Goal: Task Accomplishment & Management: Manage account settings

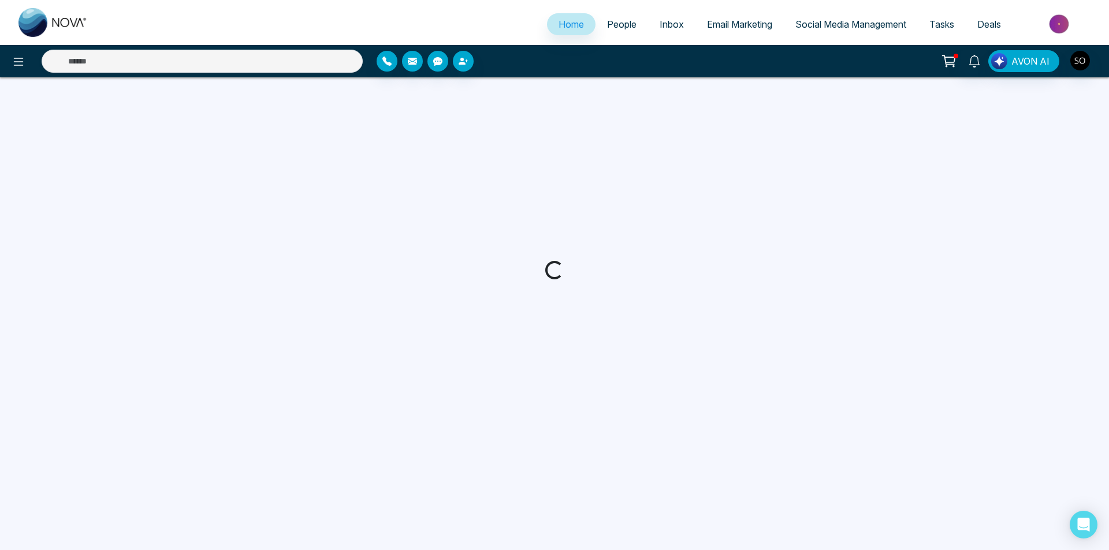
select select "*"
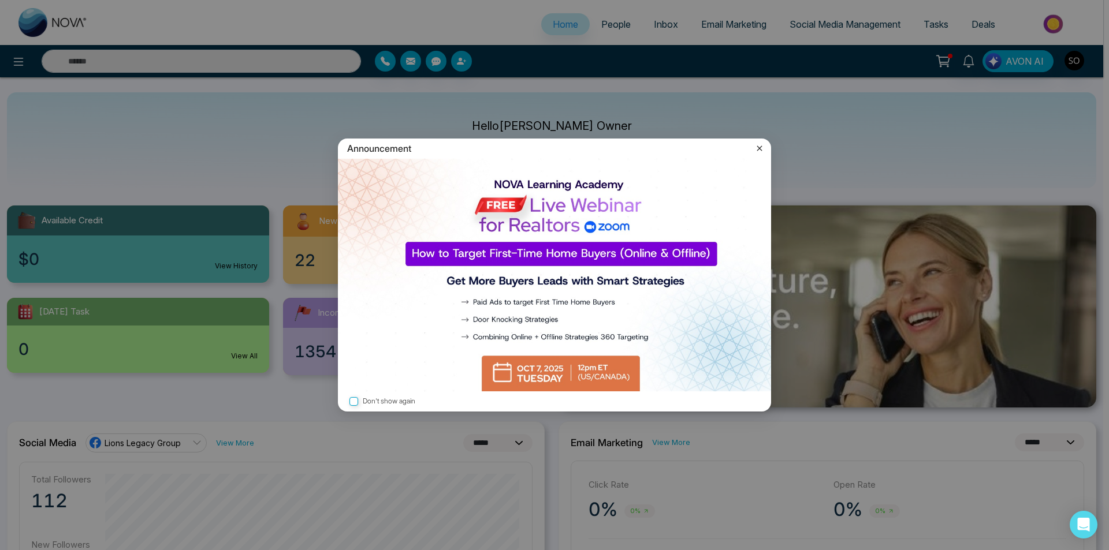
click at [760, 150] on icon at bounding box center [759, 149] width 12 height 12
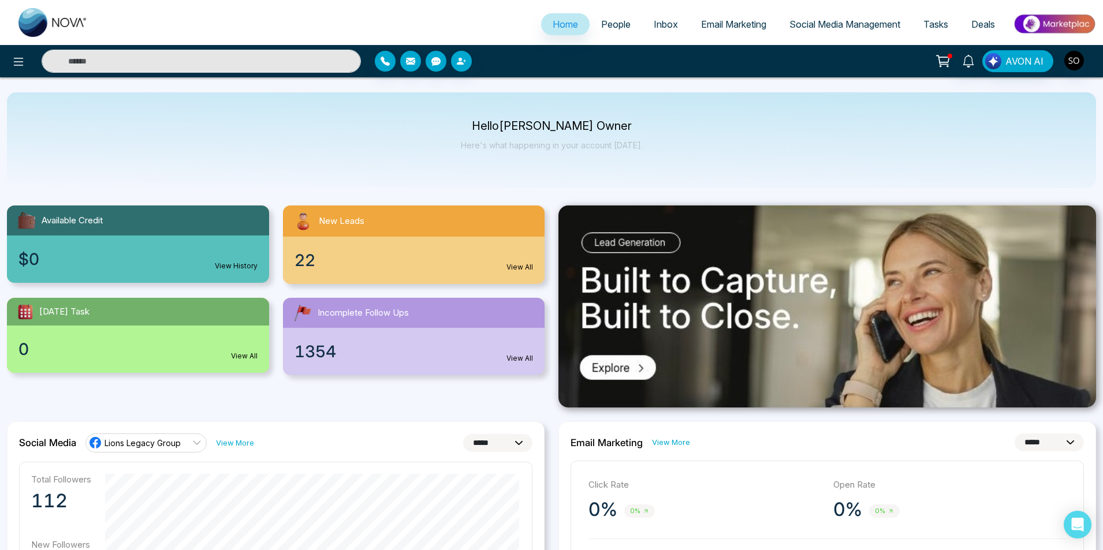
click at [601, 18] on span "People" at bounding box center [615, 24] width 29 height 12
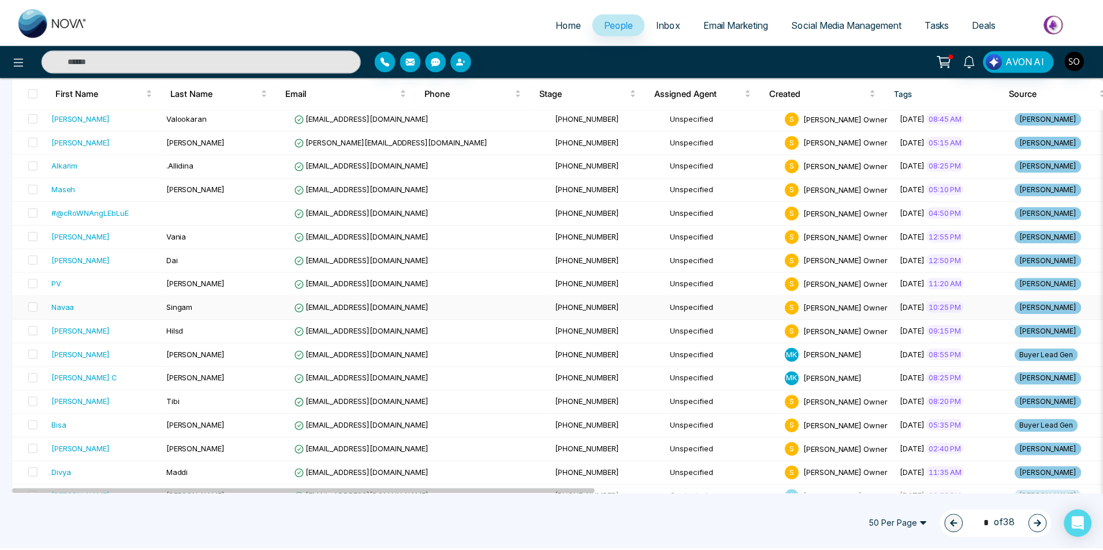
scroll to position [577, 0]
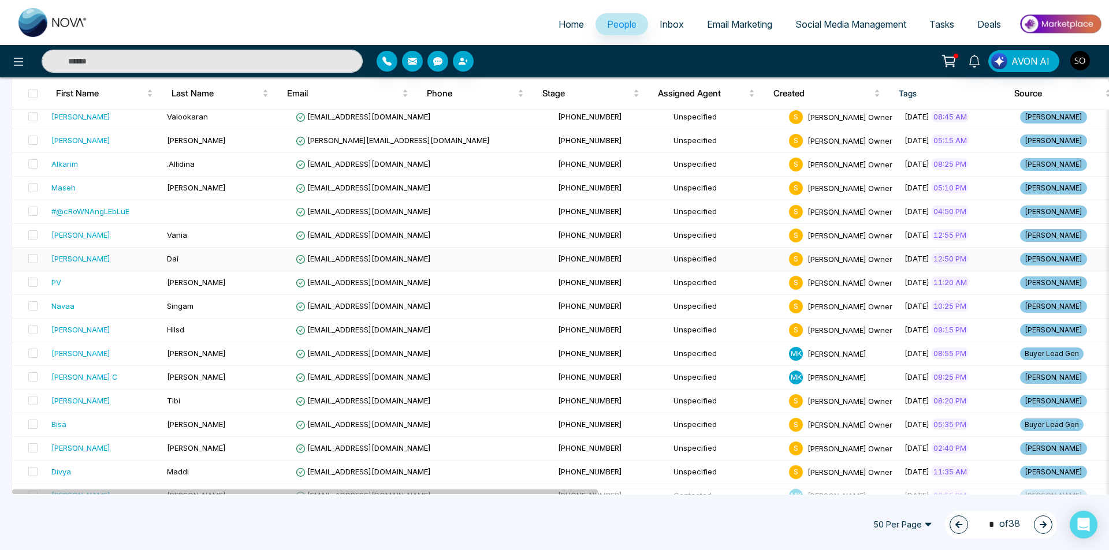
click at [186, 260] on td "Dai" at bounding box center [226, 260] width 129 height 24
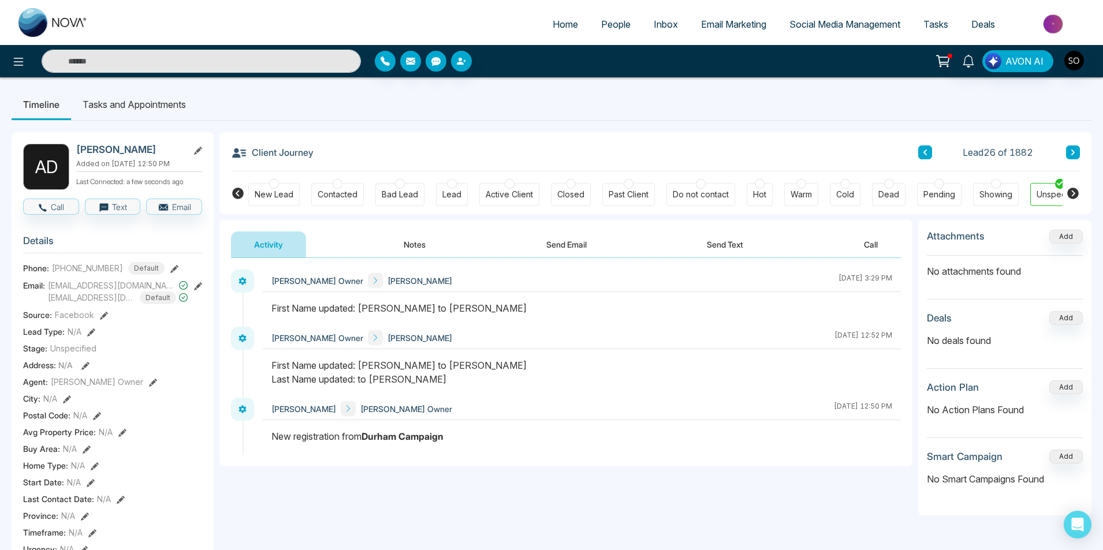
click at [1072, 154] on icon at bounding box center [1072, 153] width 3 height 6
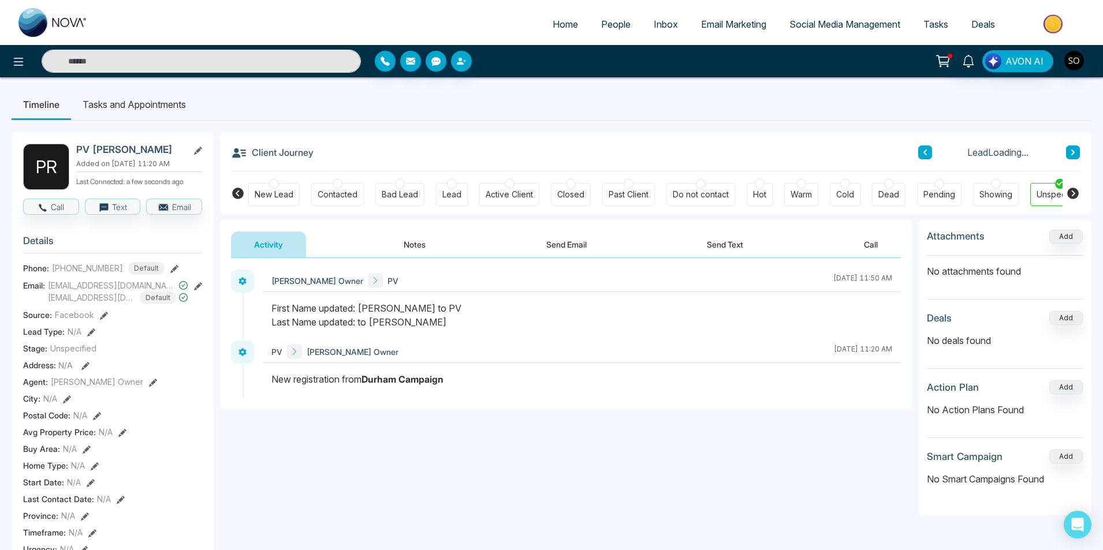
click at [1072, 154] on icon at bounding box center [1072, 153] width 3 height 6
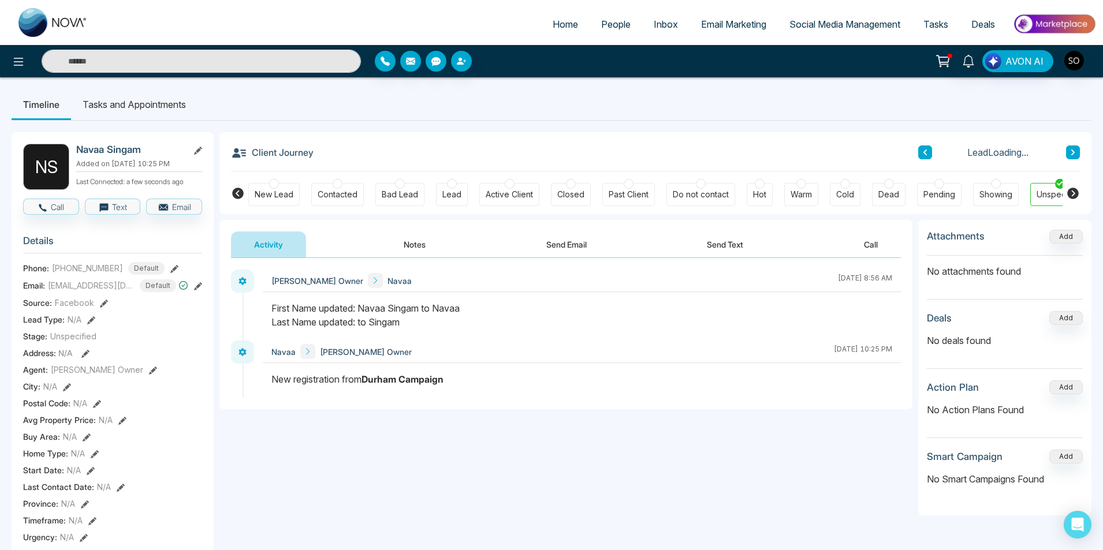
click at [1072, 154] on icon at bounding box center [1072, 153] width 3 height 6
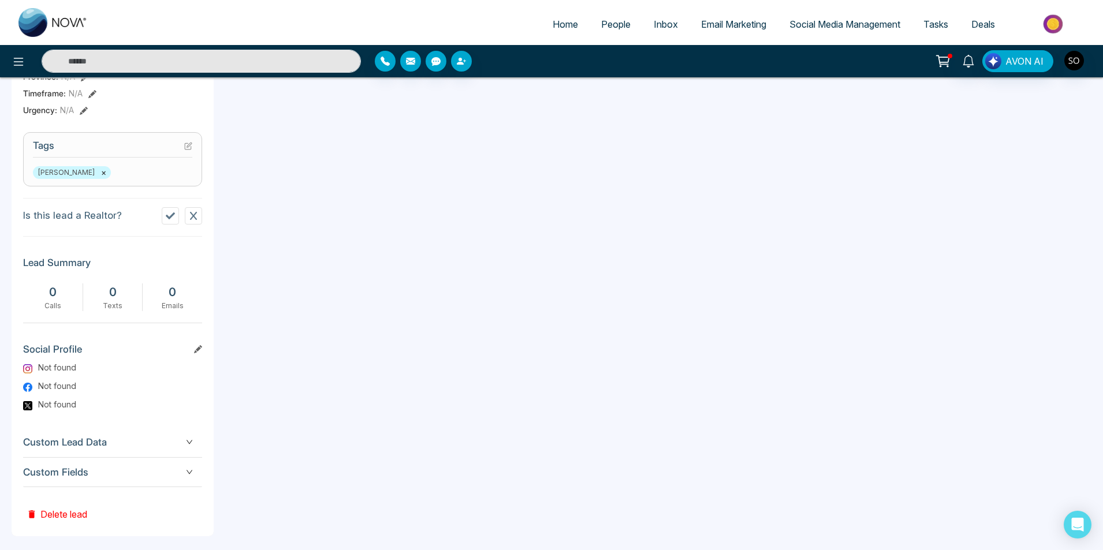
scroll to position [449, 0]
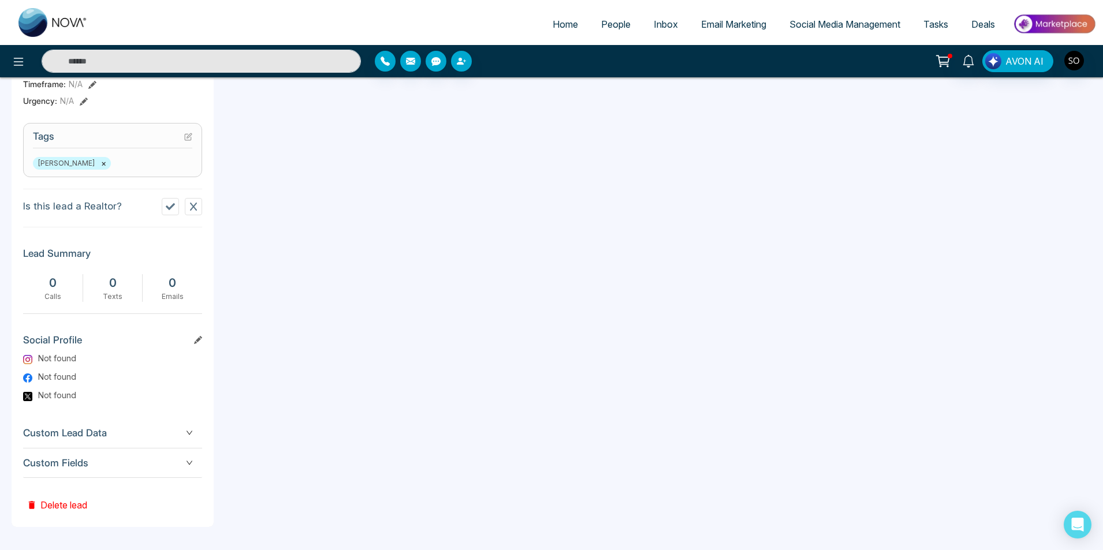
click at [71, 516] on button "Delete lead" at bounding box center [57, 497] width 68 height 38
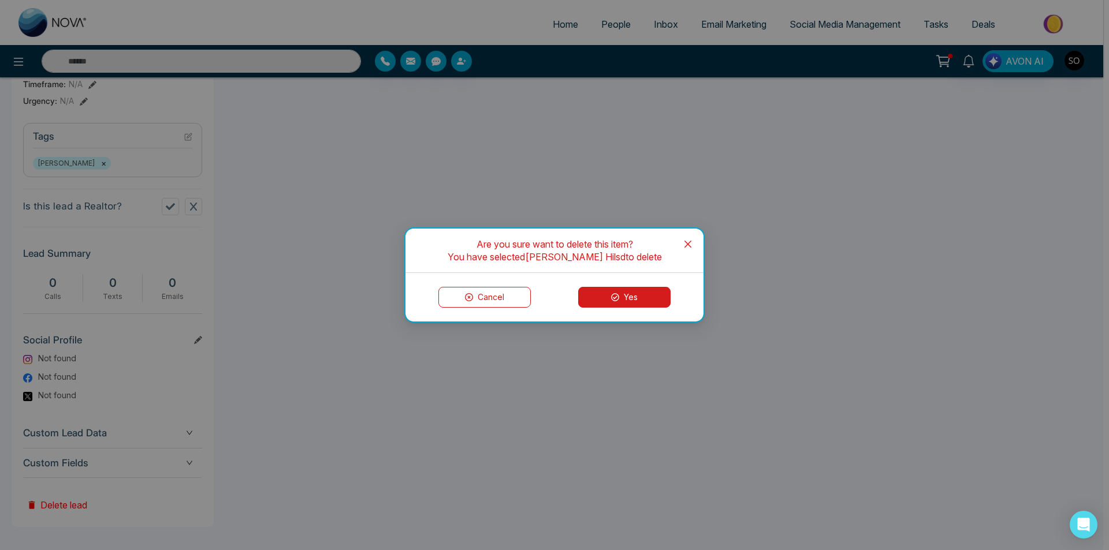
click at [614, 301] on button "Yes" at bounding box center [624, 297] width 92 height 21
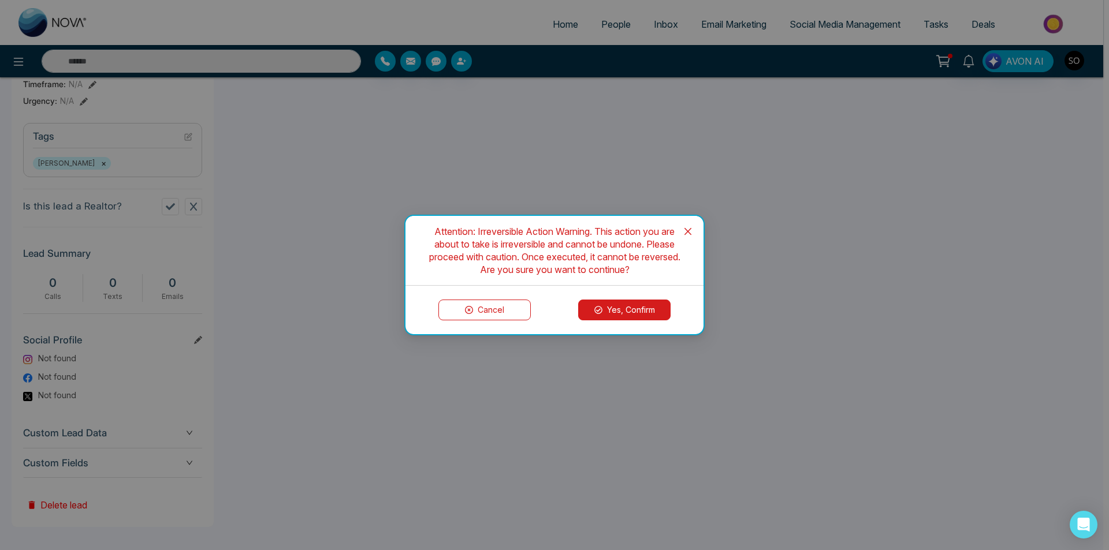
click at [614, 303] on button "Yes, Confirm" at bounding box center [624, 310] width 92 height 21
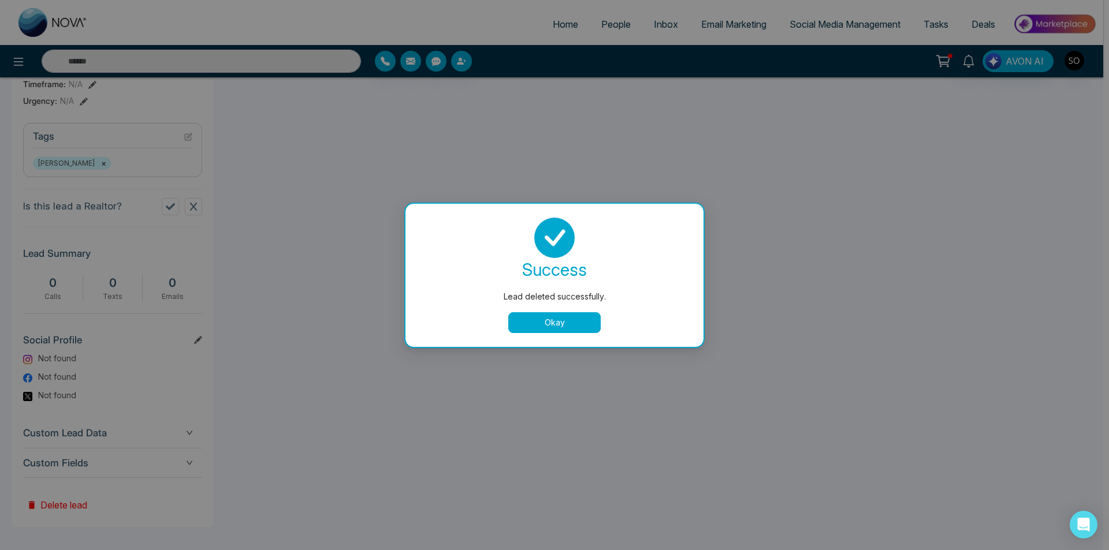
click at [585, 319] on button "Okay" at bounding box center [554, 322] width 92 height 21
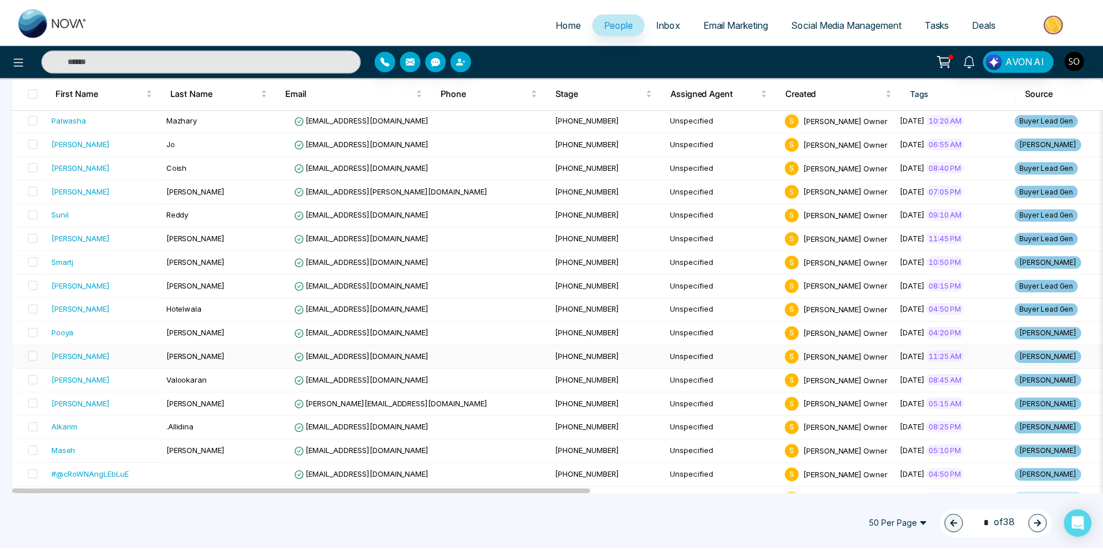
scroll to position [577, 0]
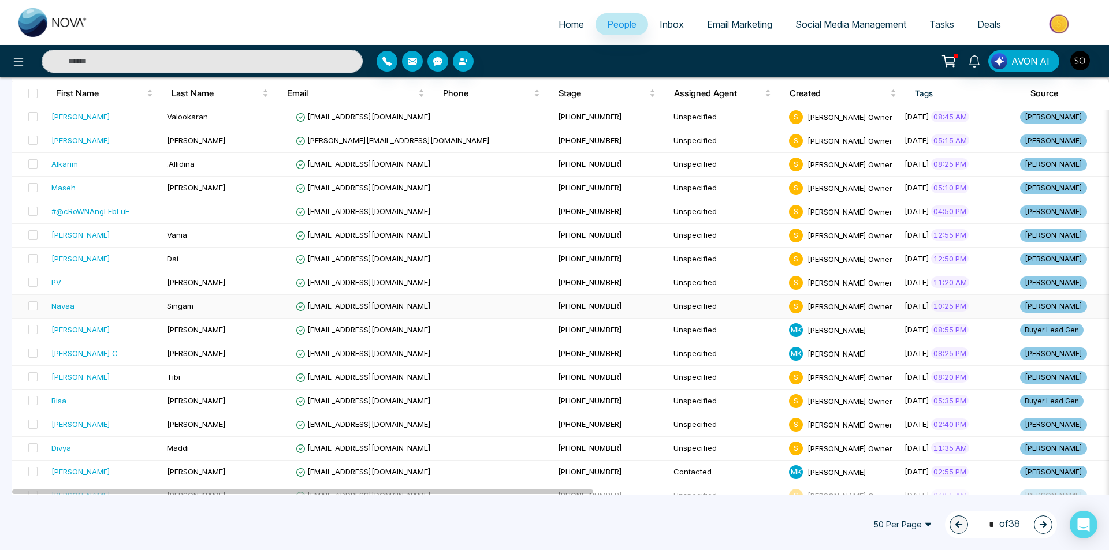
click at [91, 301] on div "Navaa" at bounding box center [104, 306] width 106 height 12
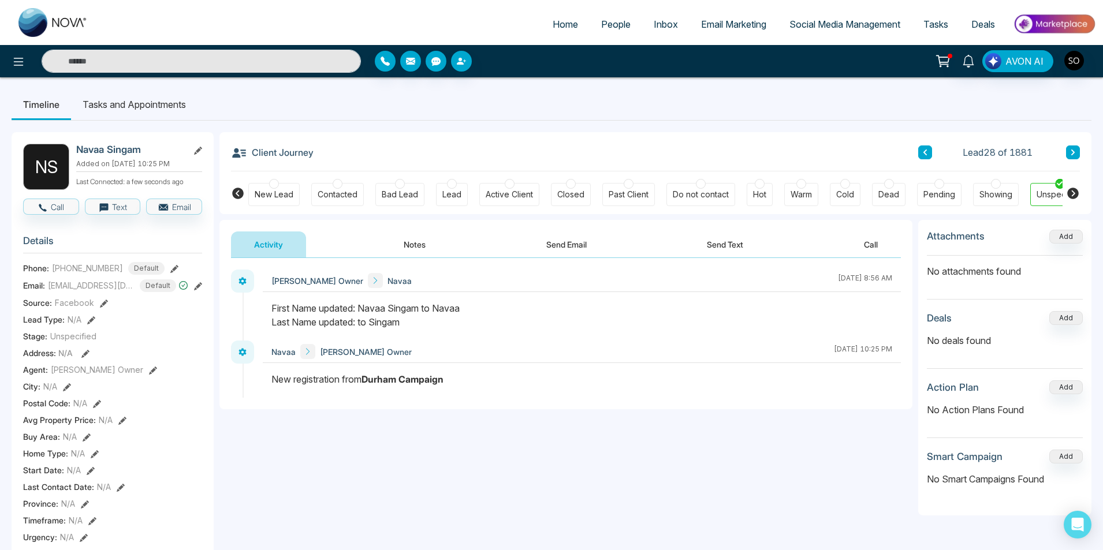
click at [415, 245] on button "Notes" at bounding box center [414, 245] width 68 height 26
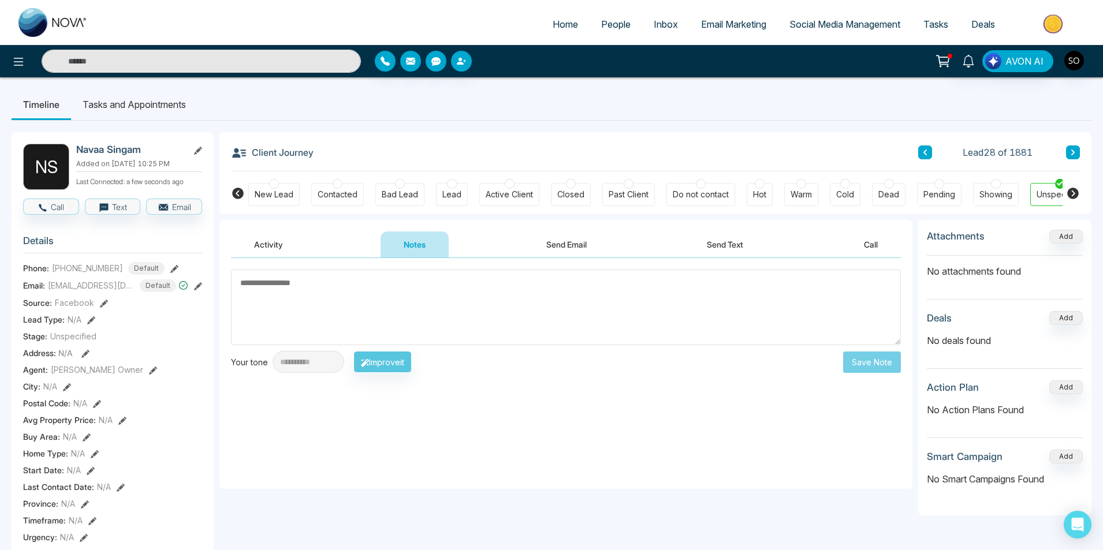
click at [925, 158] on button at bounding box center [925, 152] width 14 height 14
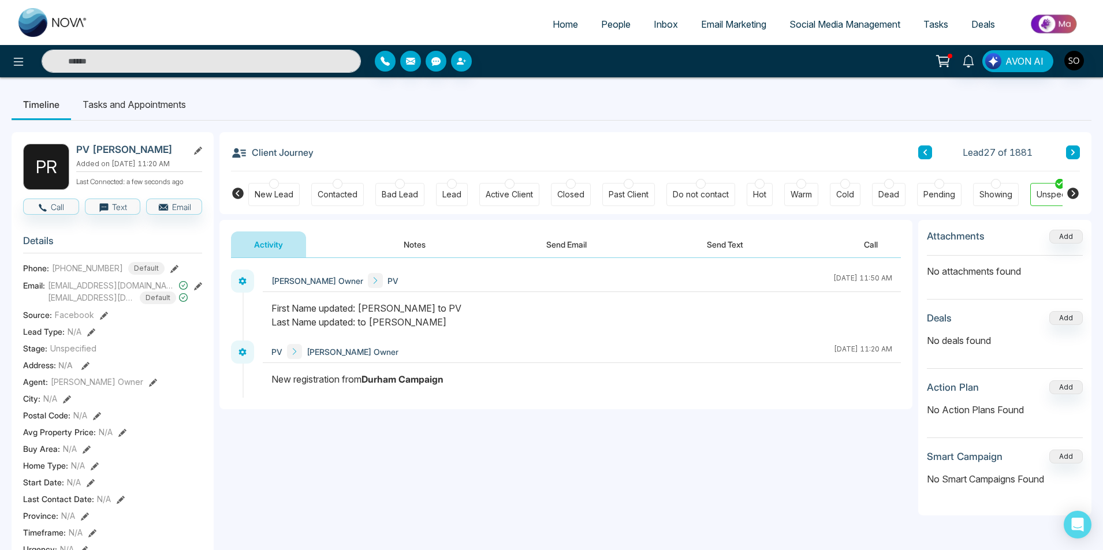
click at [919, 154] on button at bounding box center [925, 152] width 14 height 14
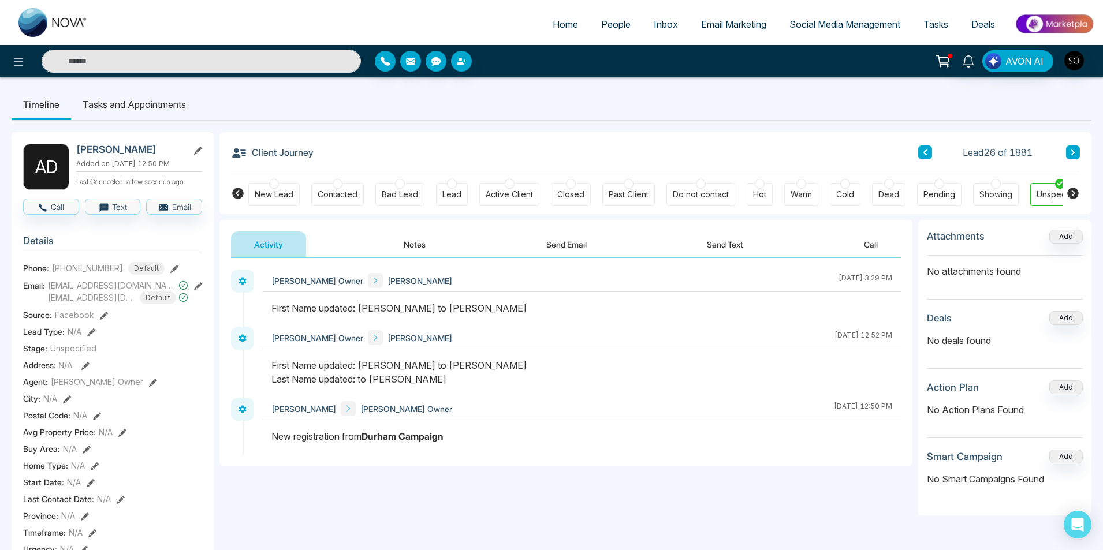
click at [402, 242] on button "Notes" at bounding box center [414, 245] width 68 height 26
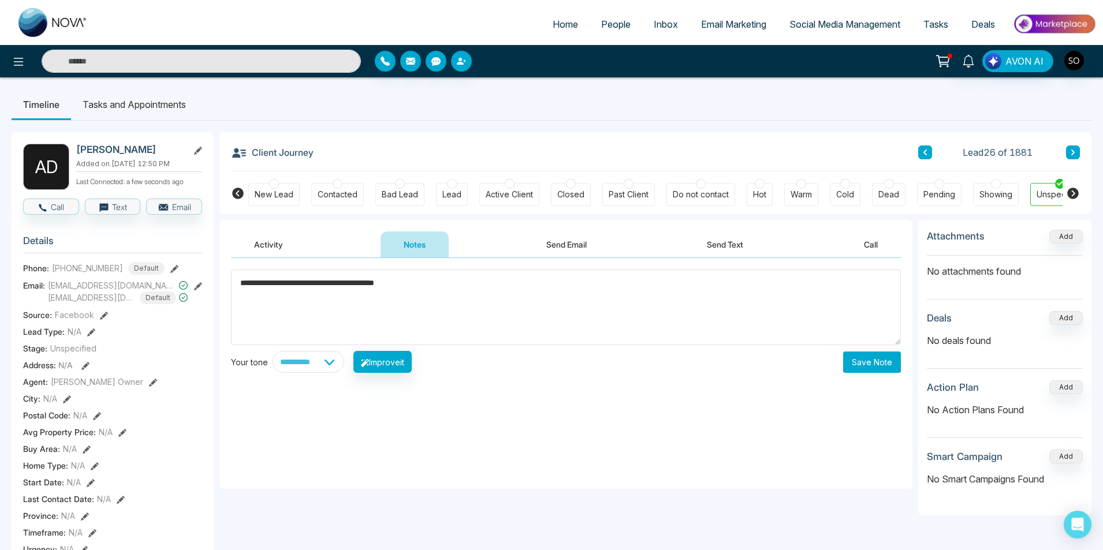
type textarea "**********"
click at [868, 356] on button "Save Note" at bounding box center [872, 362] width 58 height 21
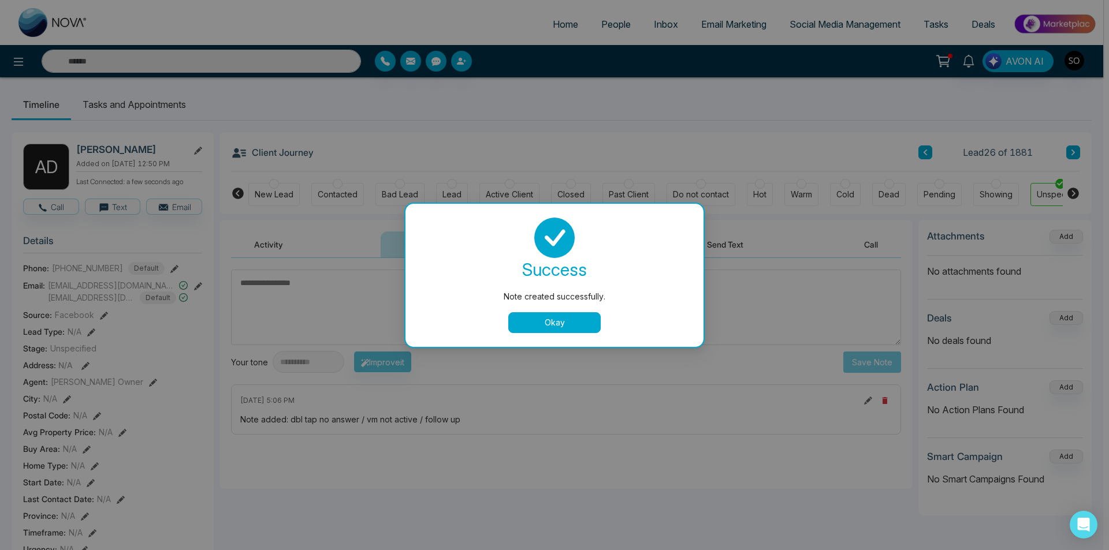
drag, startPoint x: 559, startPoint y: 324, endPoint x: 956, endPoint y: 162, distance: 429.1
click at [562, 324] on button "Okay" at bounding box center [554, 322] width 92 height 21
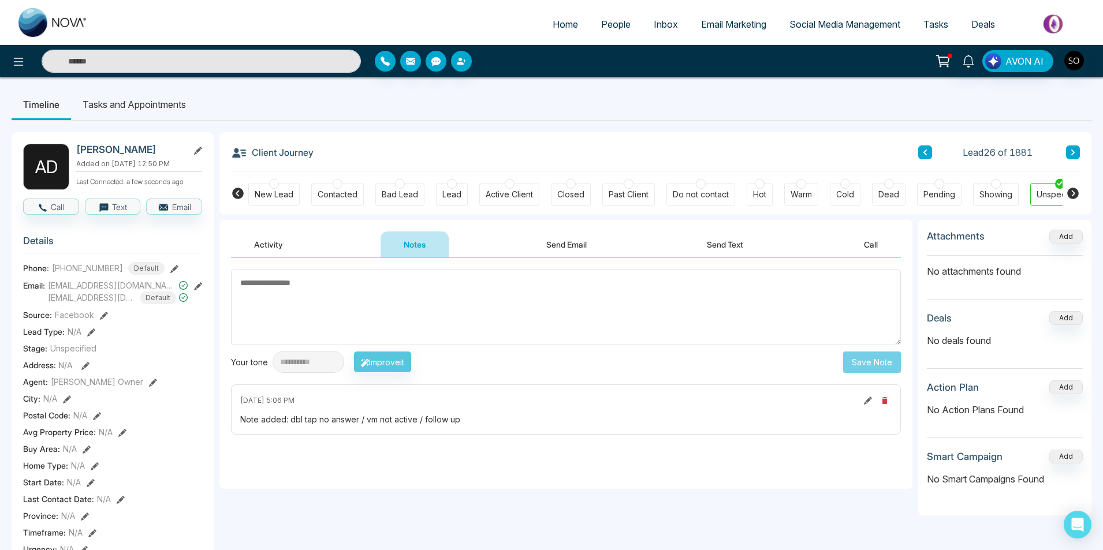
click at [924, 151] on icon at bounding box center [925, 152] width 6 height 7
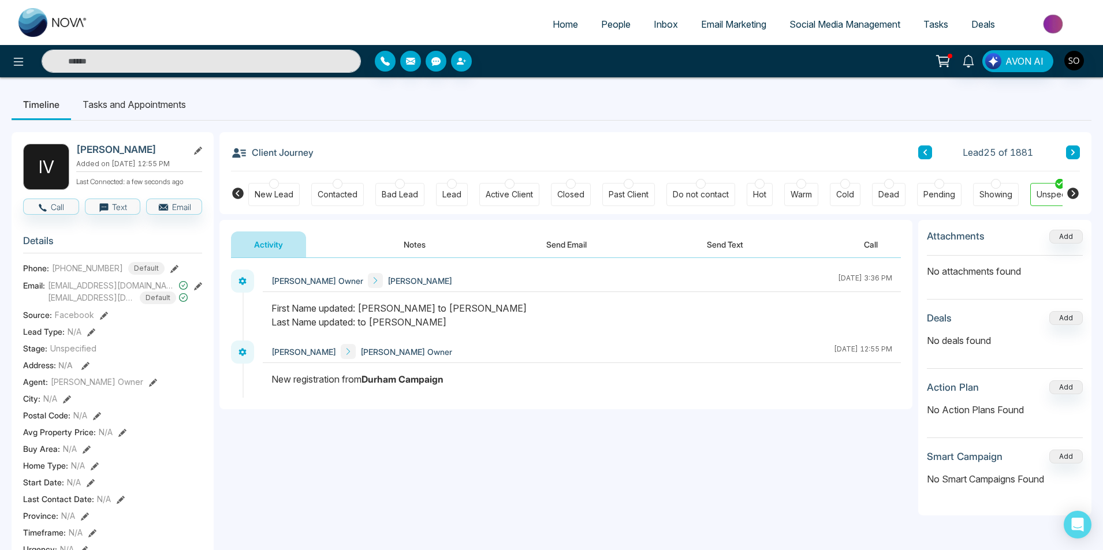
click at [426, 237] on button "Notes" at bounding box center [414, 245] width 68 height 26
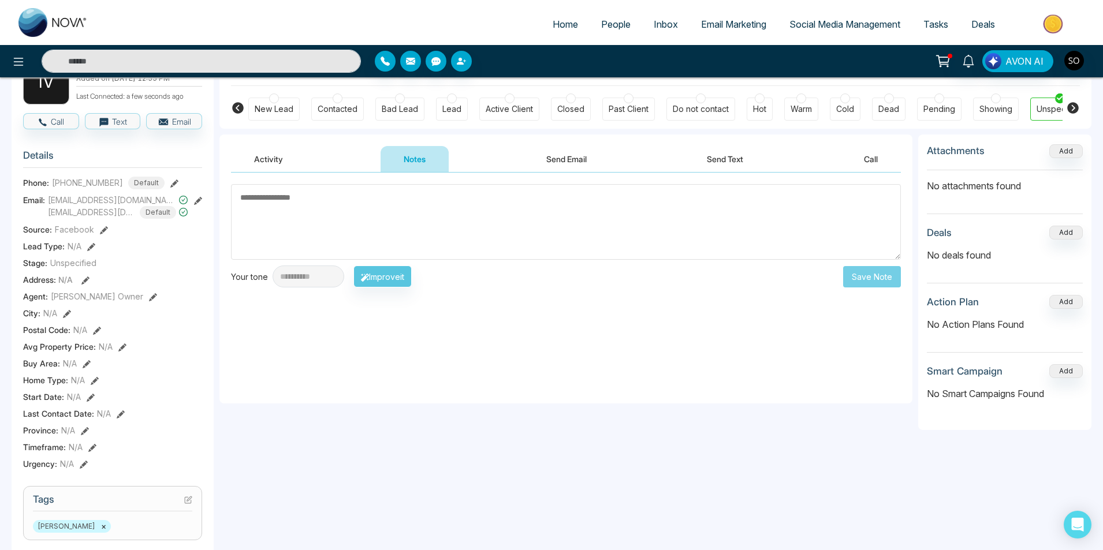
scroll to position [77, 0]
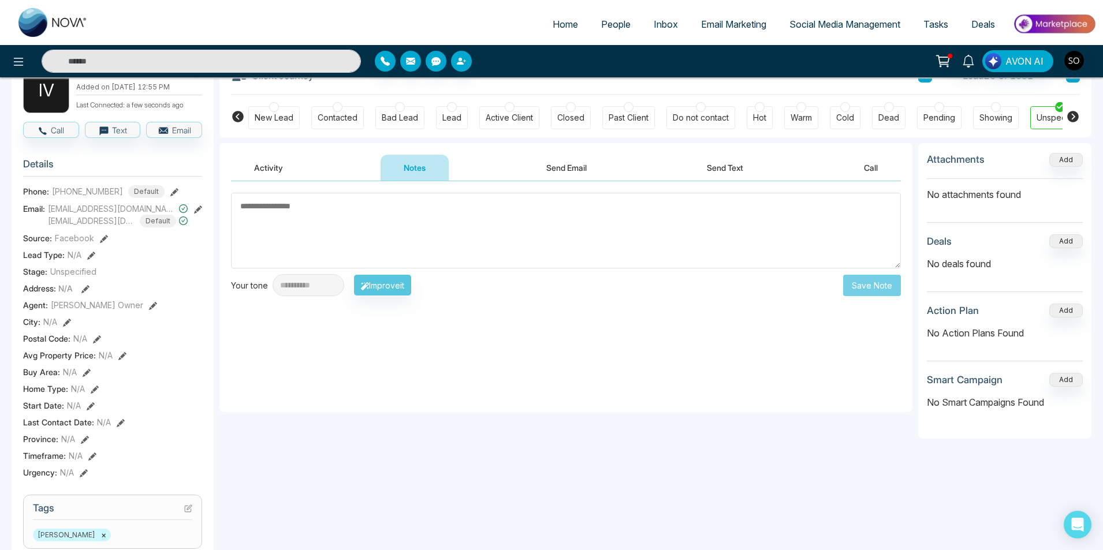
click at [426, 255] on textarea at bounding box center [566, 231] width 670 height 76
click at [361, 237] on textarea at bounding box center [566, 231] width 670 height 76
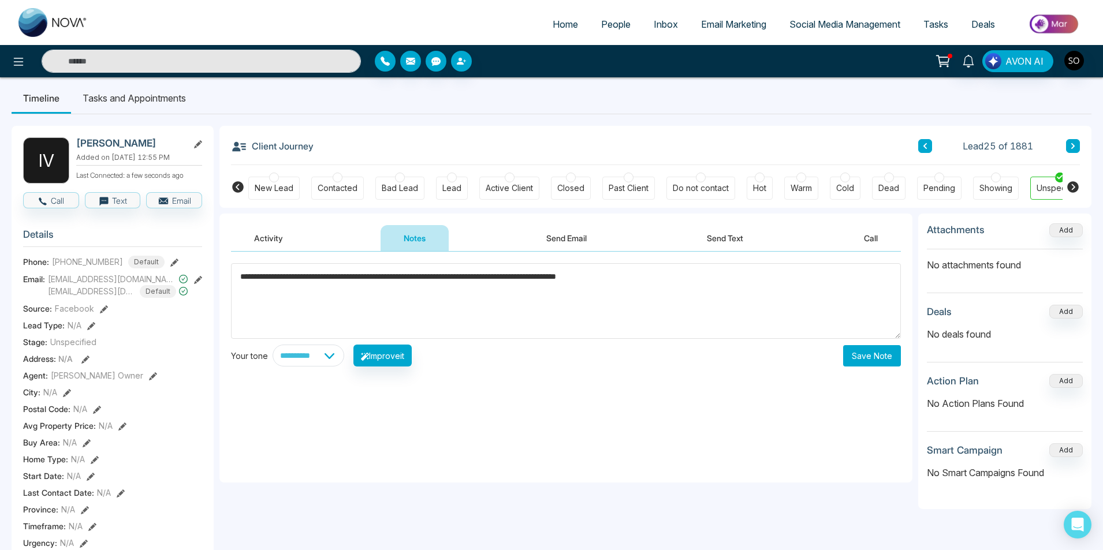
scroll to position [0, 0]
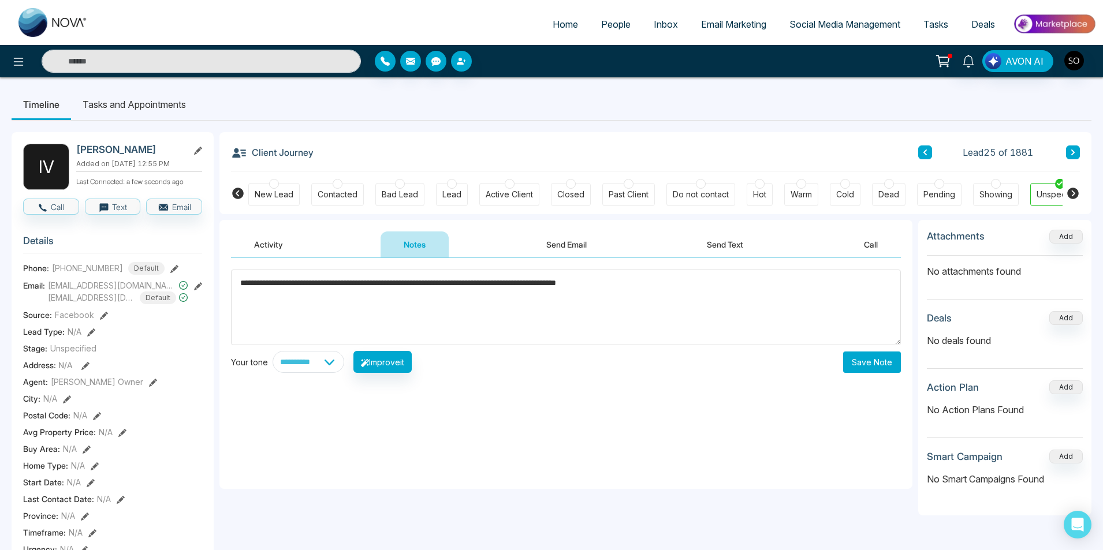
type textarea "**********"
click at [883, 367] on button "Save Note" at bounding box center [872, 362] width 58 height 21
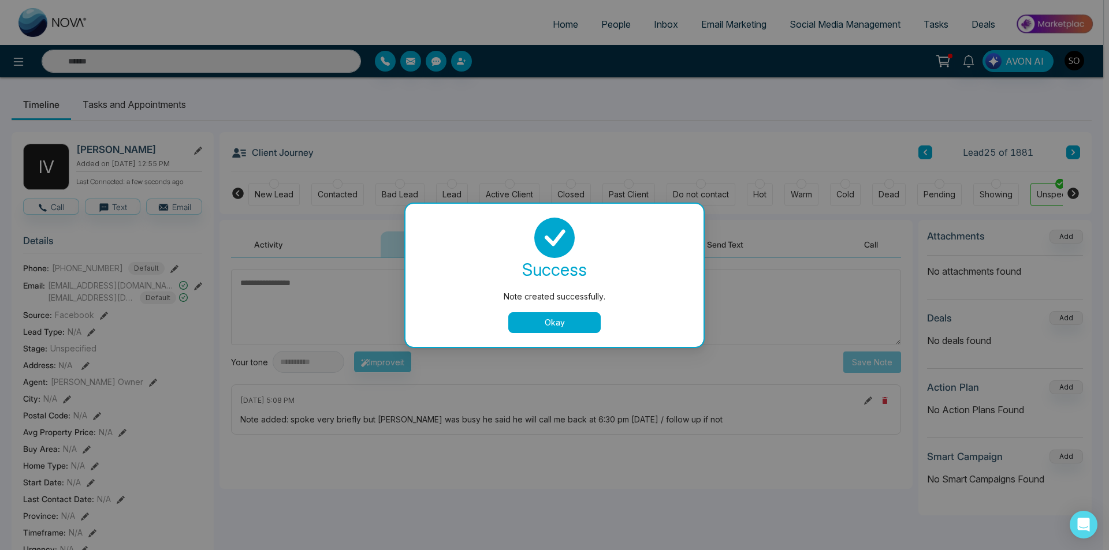
click at [562, 324] on button "Okay" at bounding box center [554, 322] width 92 height 21
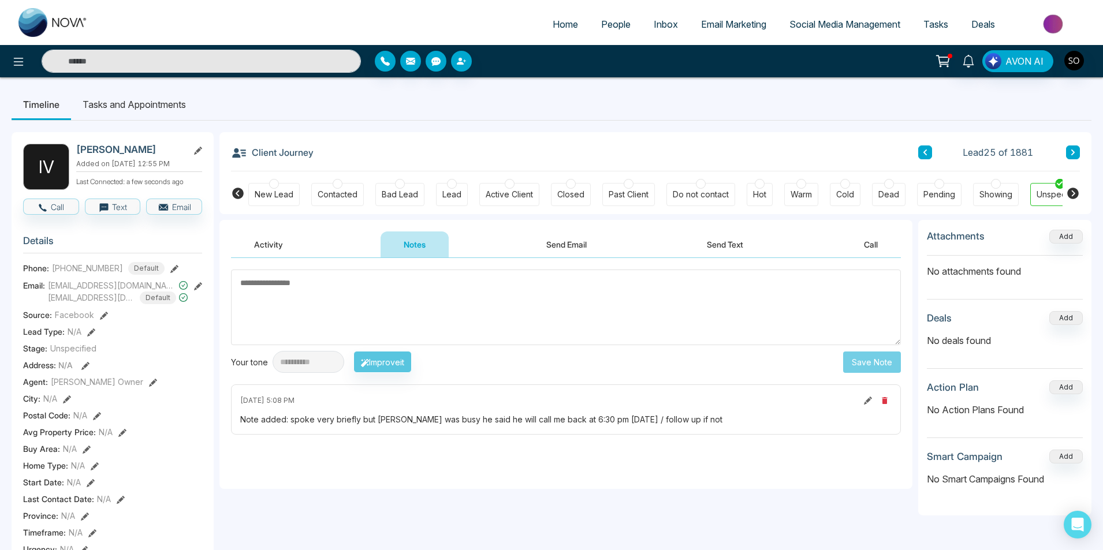
click at [927, 150] on icon at bounding box center [925, 152] width 6 height 7
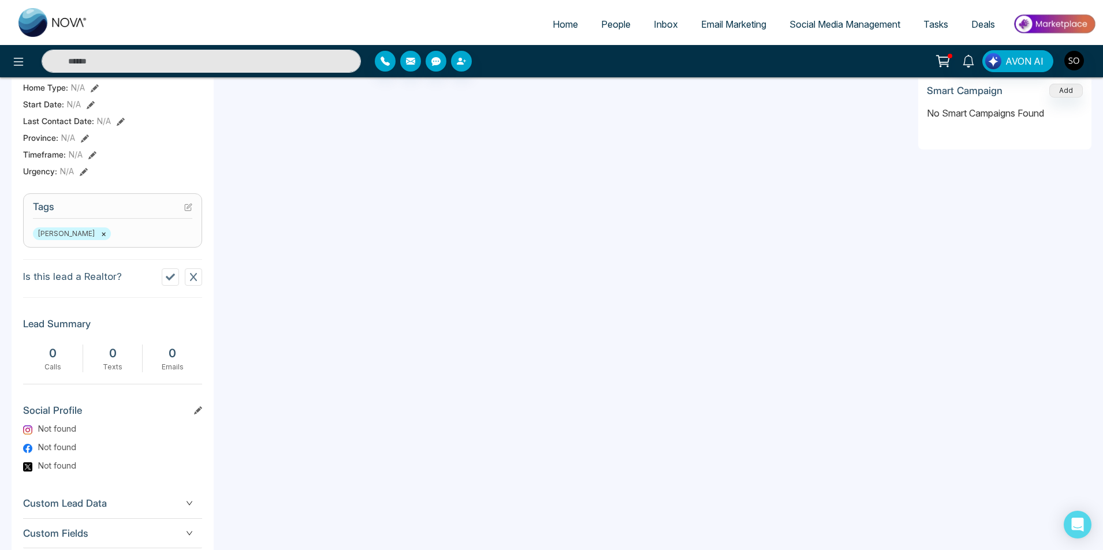
scroll to position [436, 0]
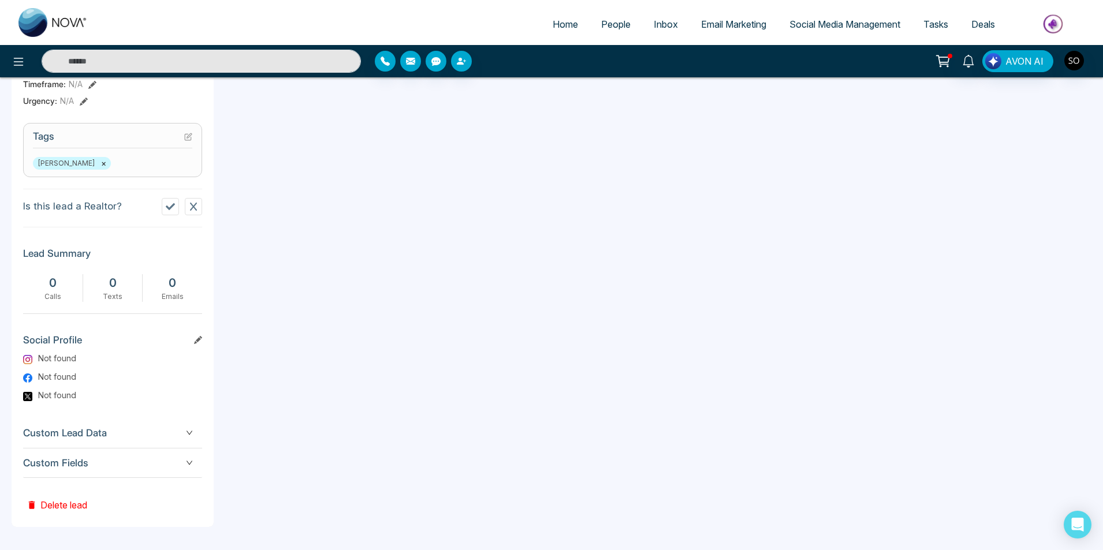
click at [58, 505] on button "Delete lead" at bounding box center [57, 497] width 68 height 38
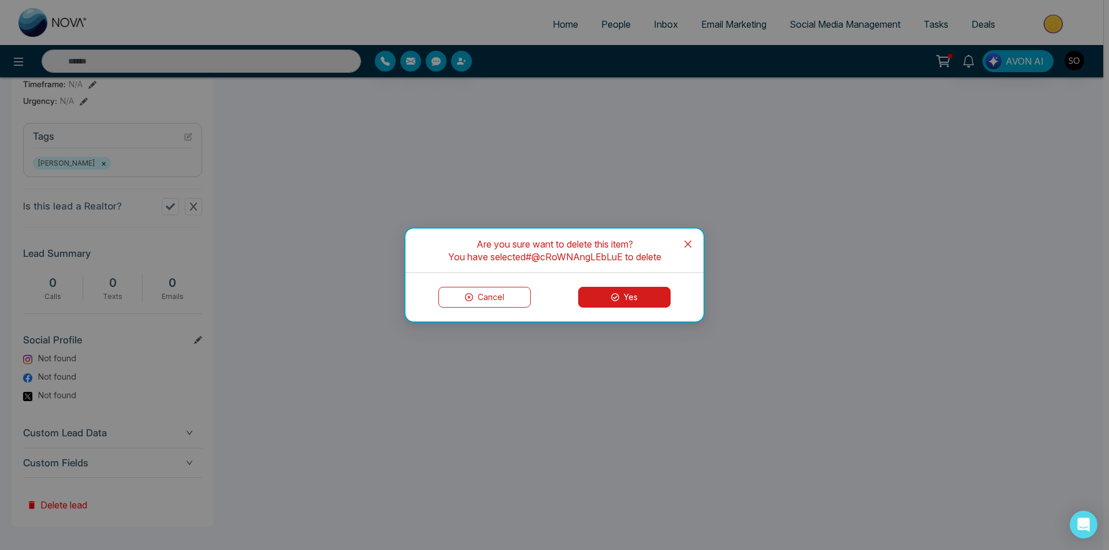
click at [617, 296] on icon at bounding box center [615, 297] width 8 height 8
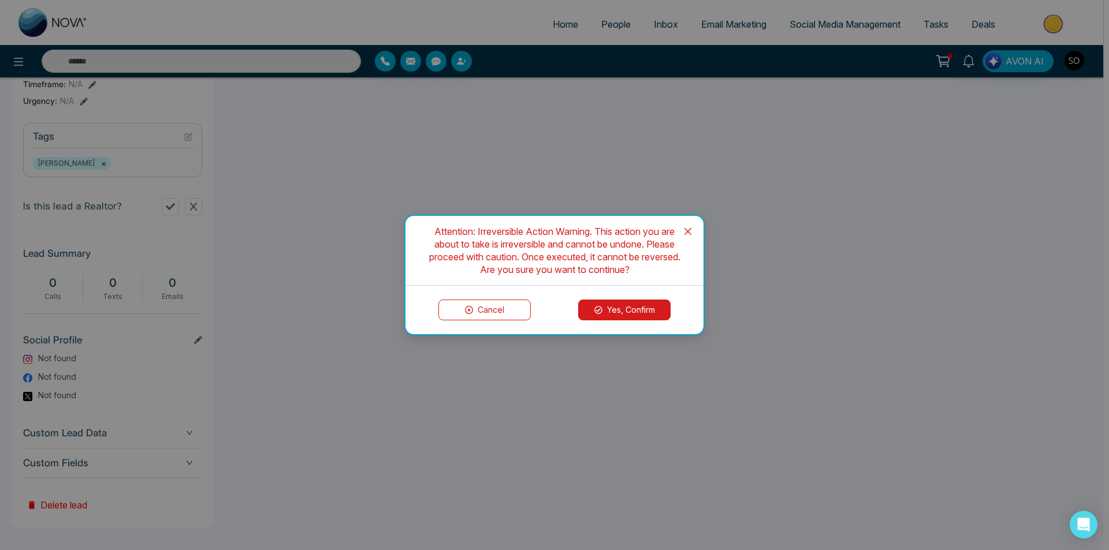
click at [618, 311] on button "Yes, Confirm" at bounding box center [624, 310] width 92 height 21
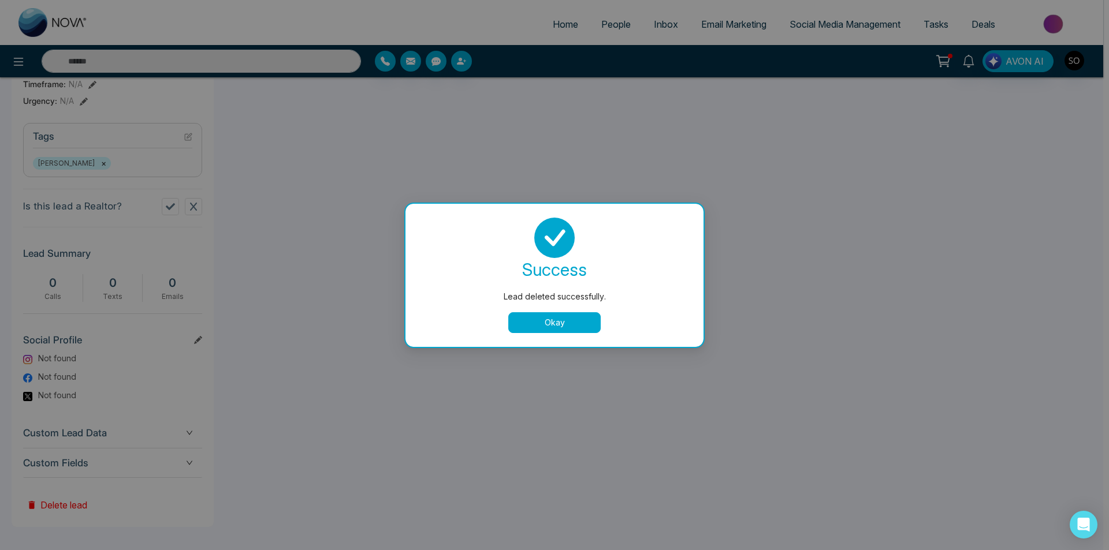
click at [545, 323] on button "Okay" at bounding box center [554, 322] width 92 height 21
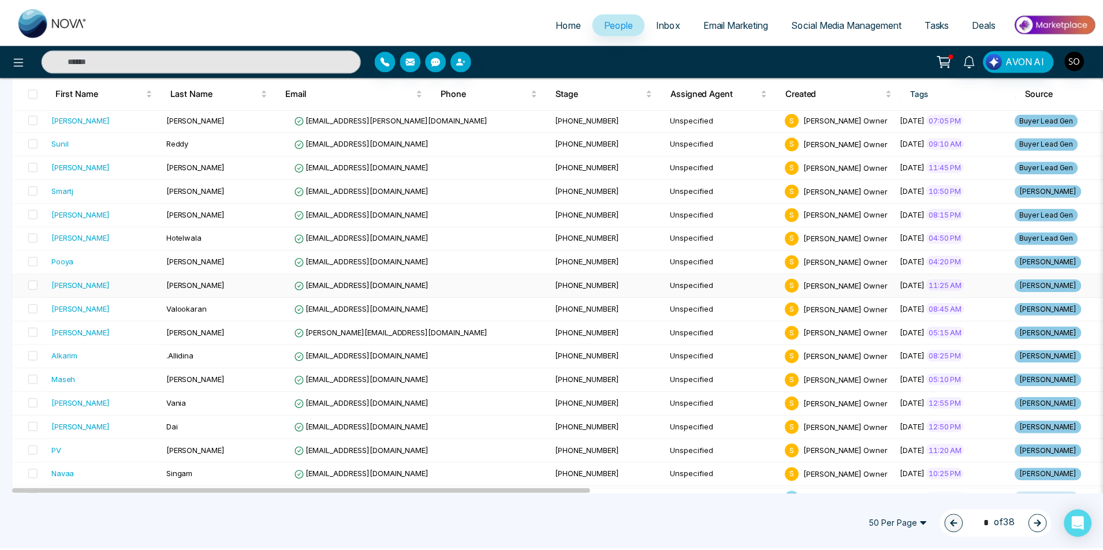
scroll to position [501, 0]
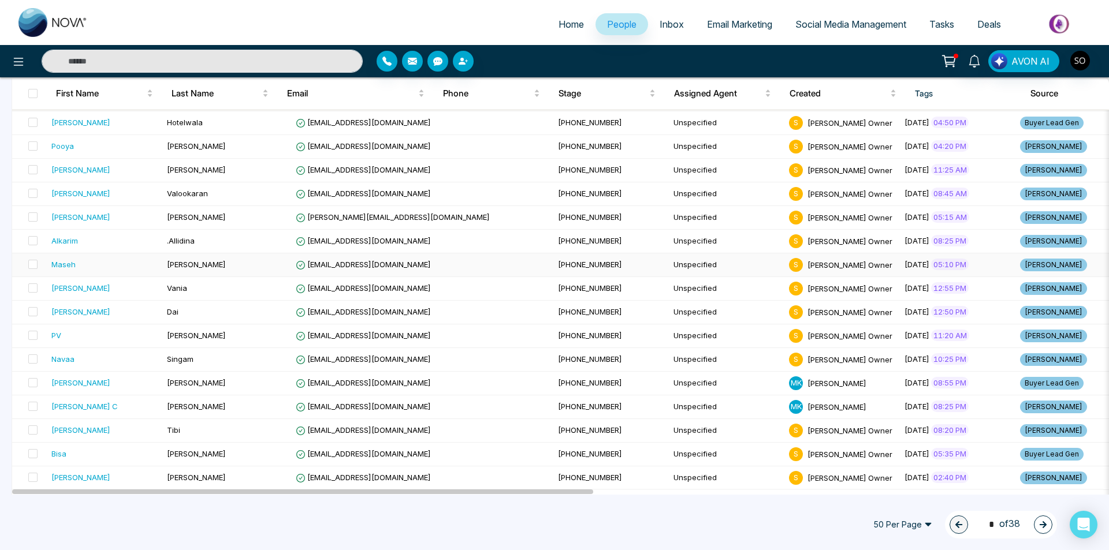
click at [58, 264] on div "Maseh" at bounding box center [63, 265] width 24 height 12
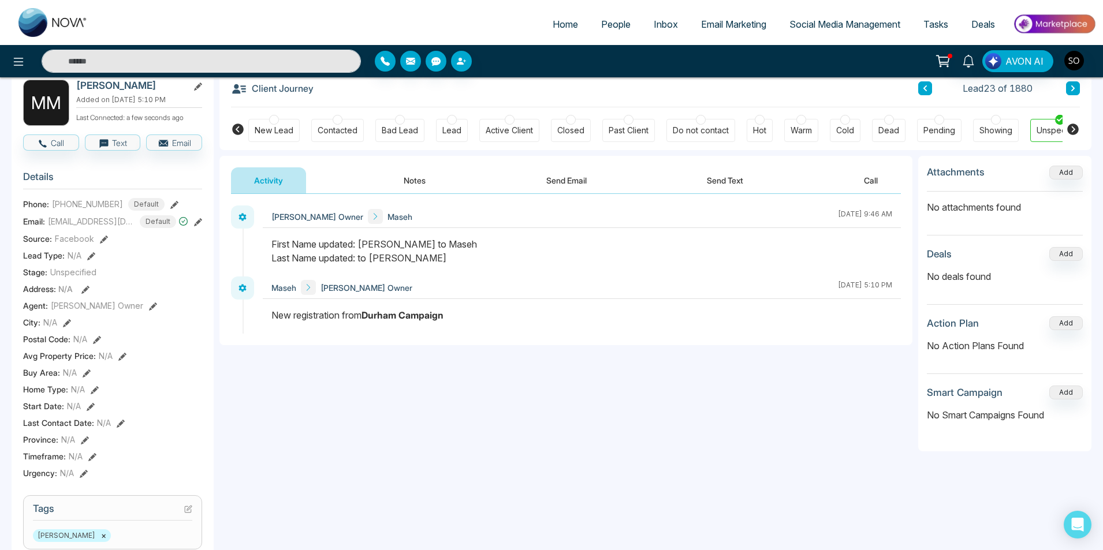
scroll to position [77, 0]
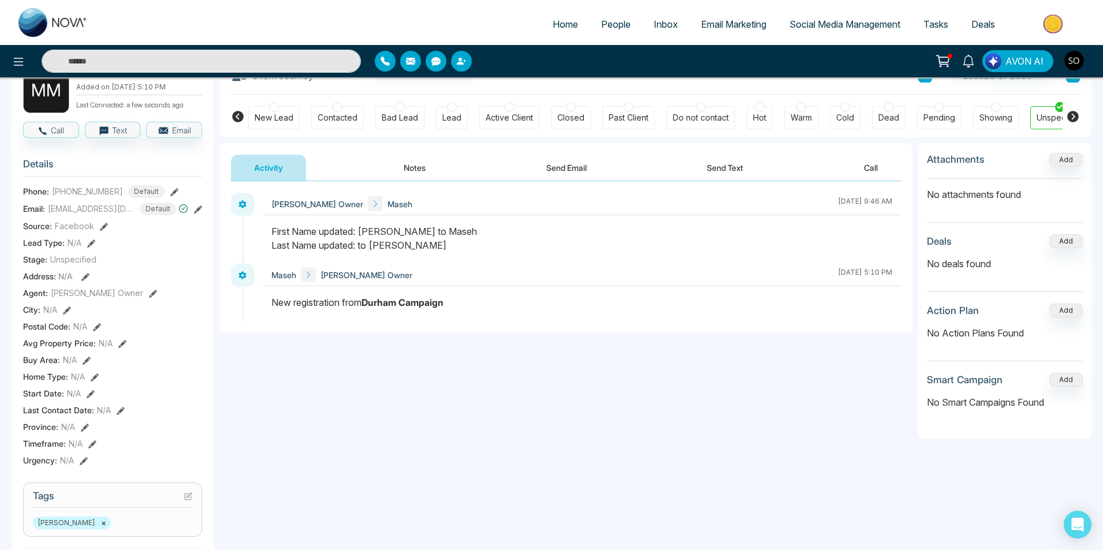
click at [431, 181] on div "[PERSON_NAME] Owner Maseh [DATE] 9:46 AM Maseh [PERSON_NAME] Owner [DATE] 5:10 …" at bounding box center [565, 256] width 693 height 151
click at [423, 174] on button "Notes" at bounding box center [414, 168] width 68 height 26
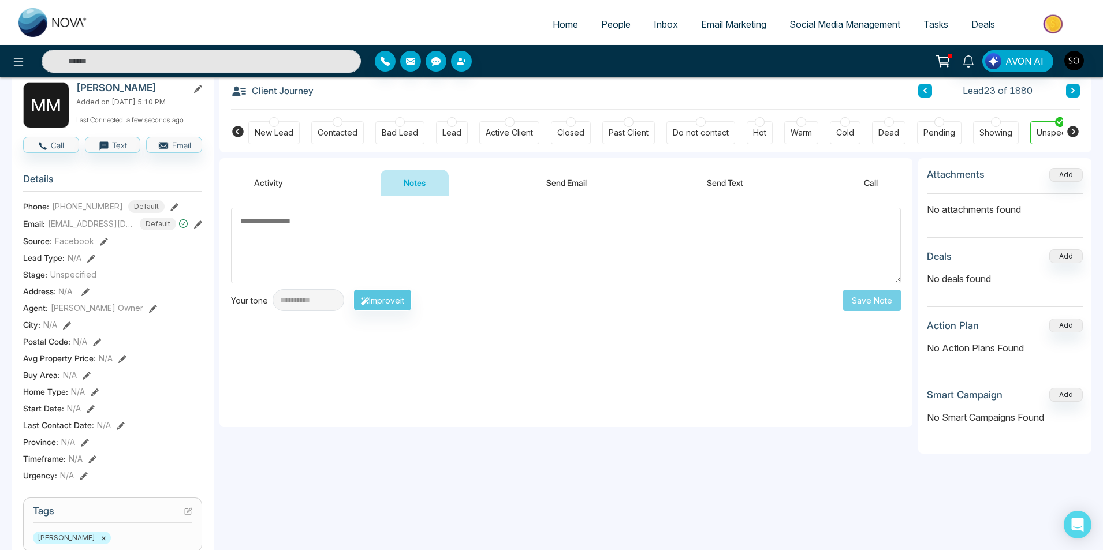
scroll to position [39, 0]
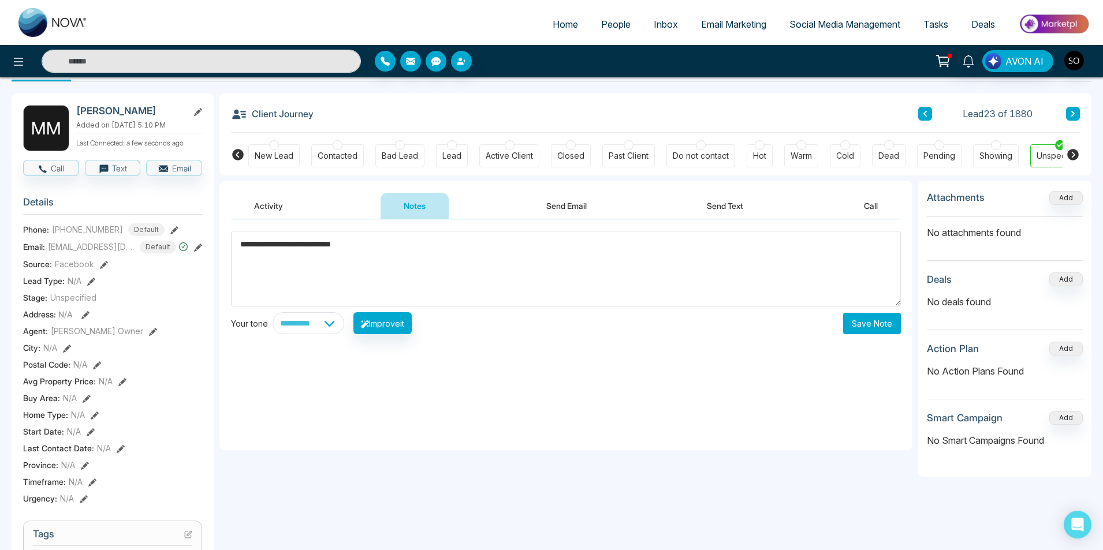
type textarea "**********"
click at [852, 318] on button "Save Note" at bounding box center [872, 323] width 58 height 21
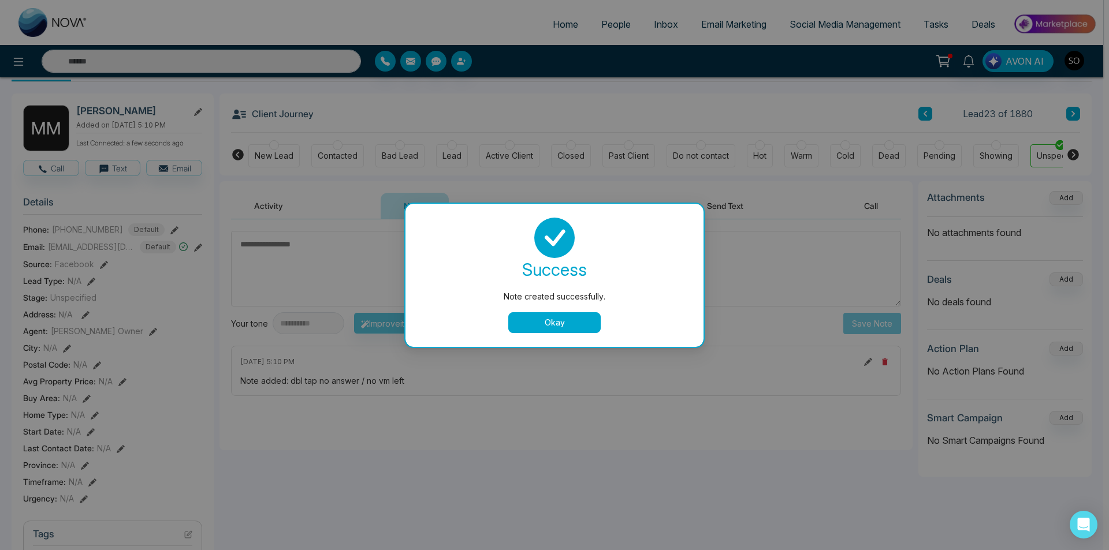
drag, startPoint x: 580, startPoint y: 320, endPoint x: 637, endPoint y: 283, distance: 68.5
click at [580, 320] on button "Okay" at bounding box center [554, 322] width 92 height 21
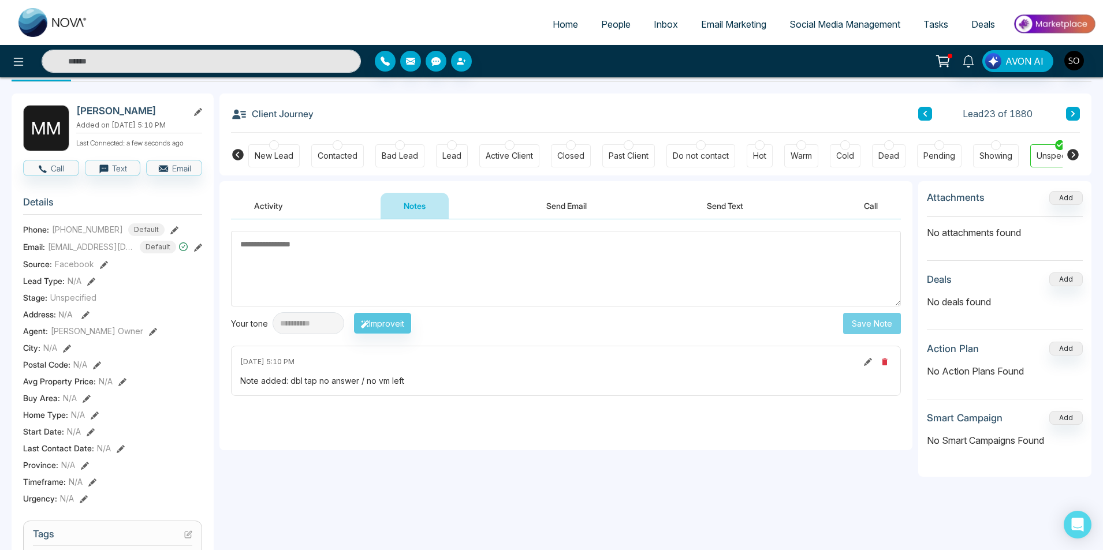
click at [930, 110] on button at bounding box center [925, 114] width 14 height 14
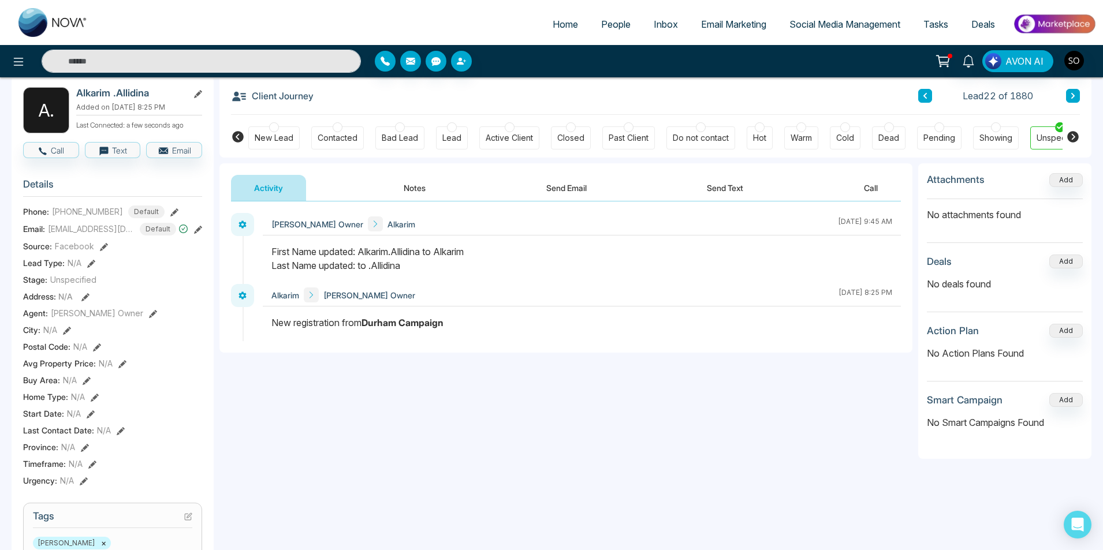
scroll to position [39, 0]
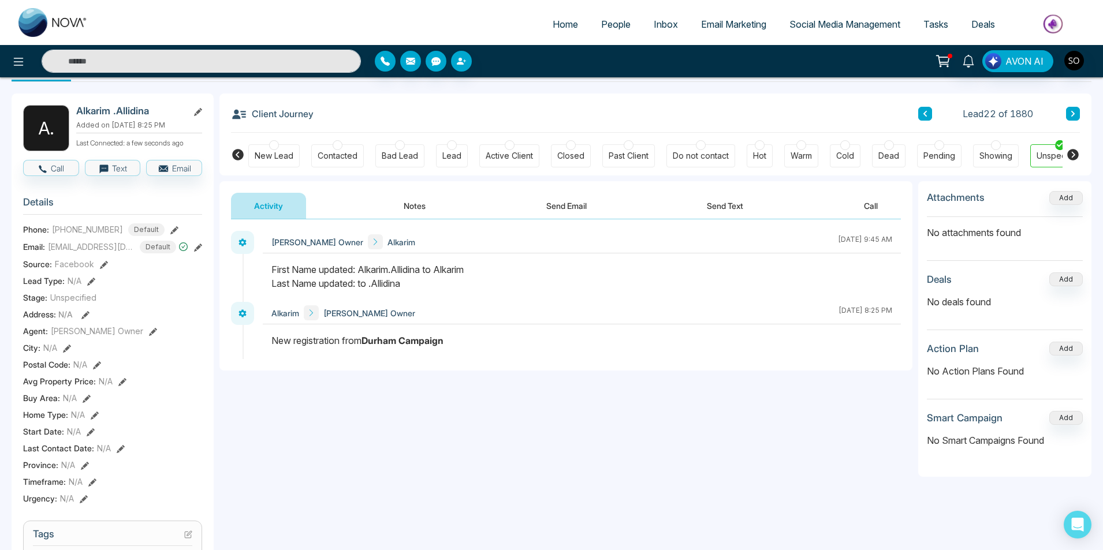
click at [436, 211] on button "Notes" at bounding box center [414, 206] width 68 height 26
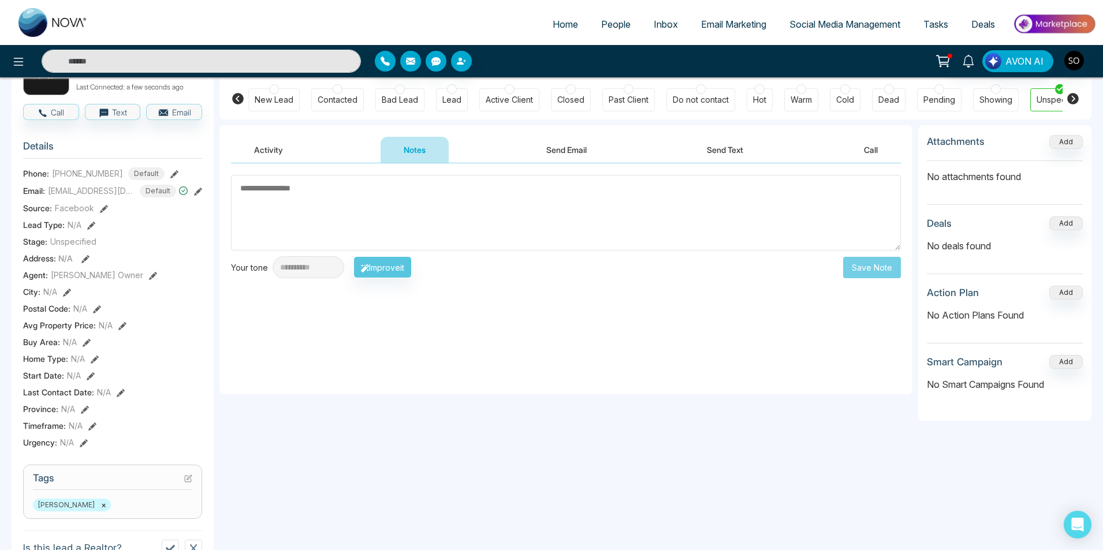
scroll to position [77, 0]
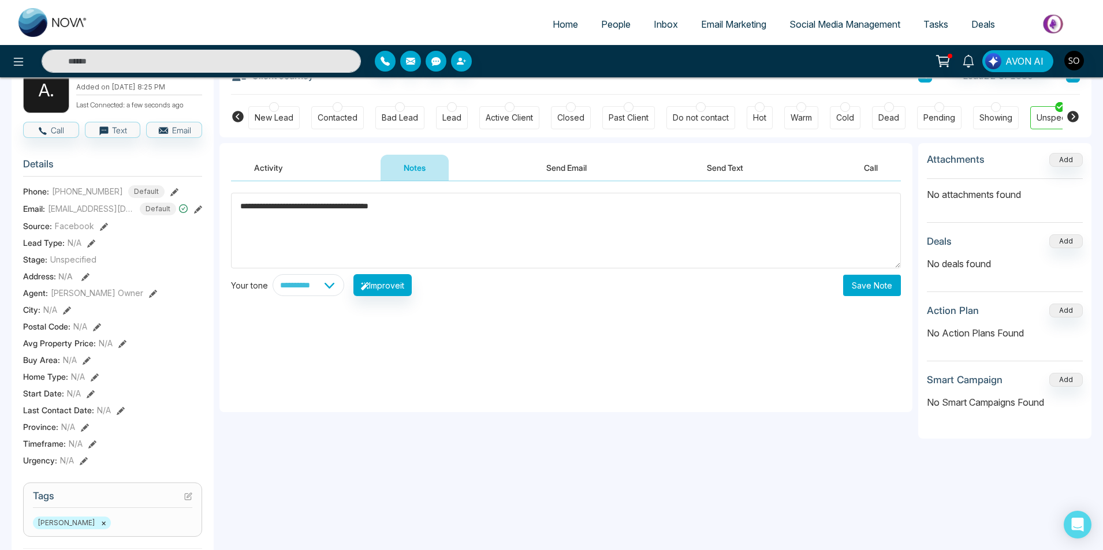
type textarea "**********"
click at [883, 291] on button "Save Note" at bounding box center [872, 285] width 58 height 21
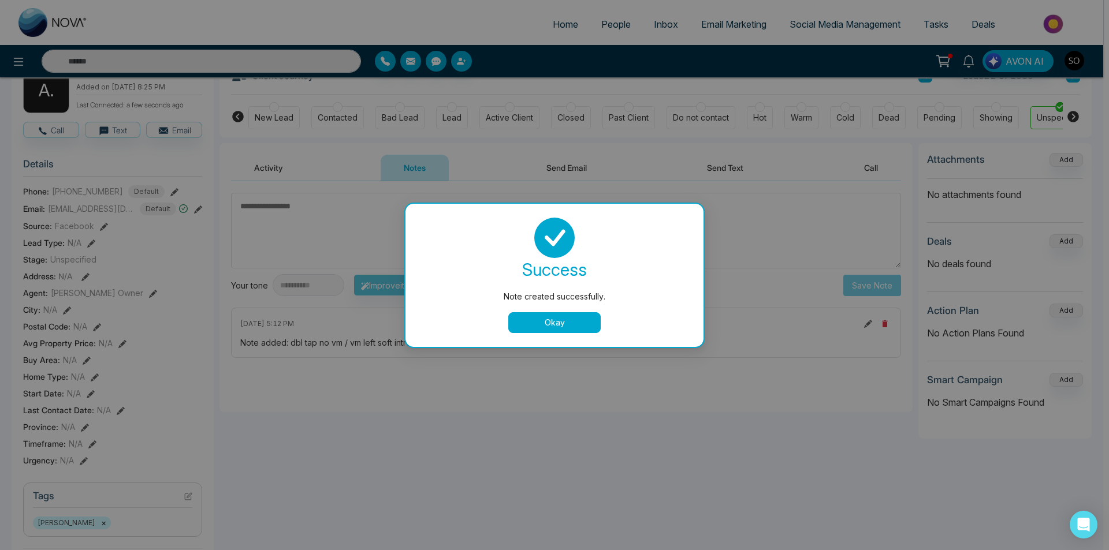
click at [563, 316] on button "Okay" at bounding box center [554, 322] width 92 height 21
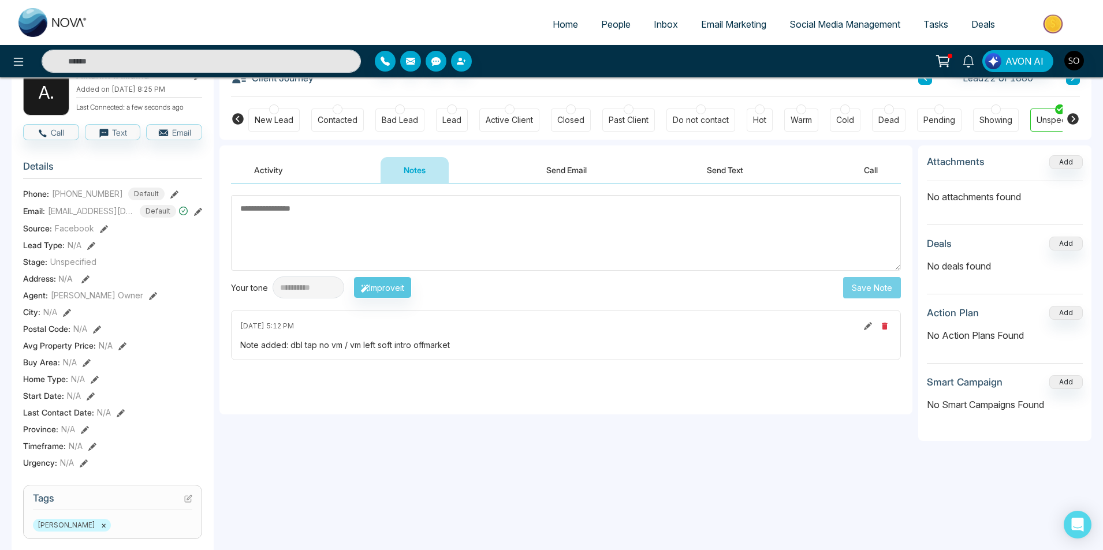
scroll to position [0, 0]
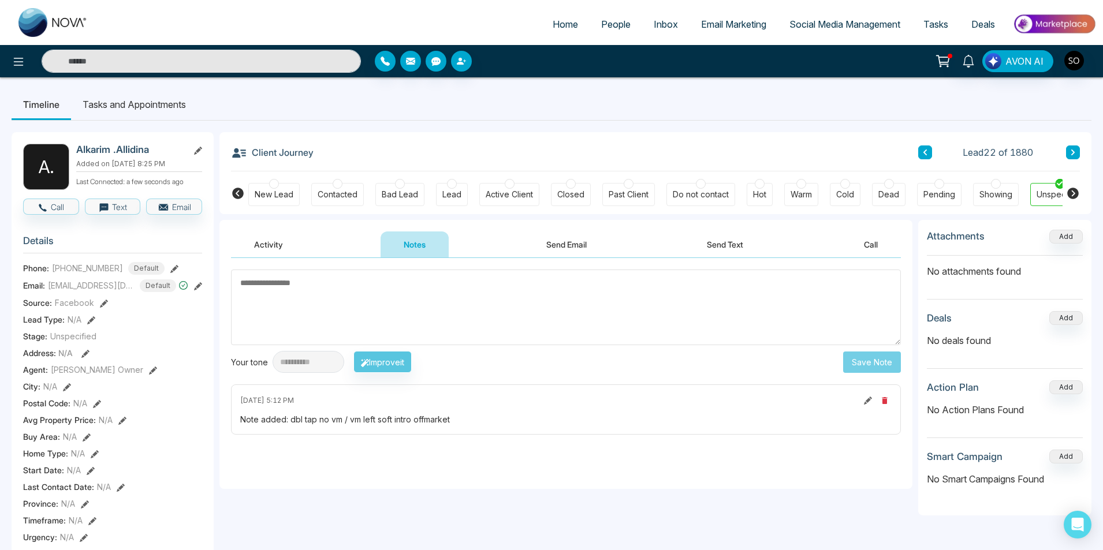
click at [928, 150] on button at bounding box center [925, 152] width 14 height 14
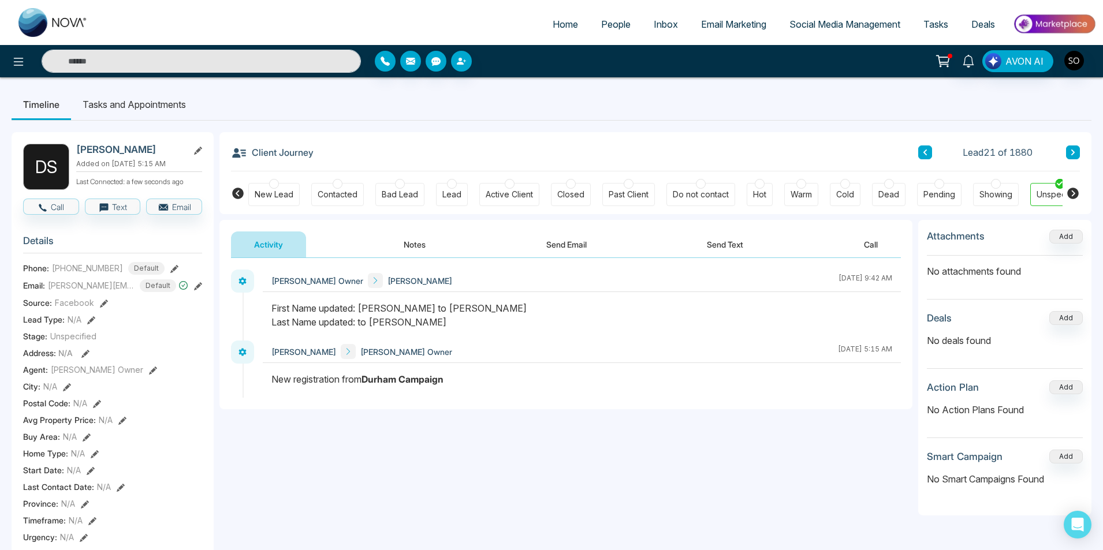
click at [425, 255] on button "Notes" at bounding box center [414, 245] width 68 height 26
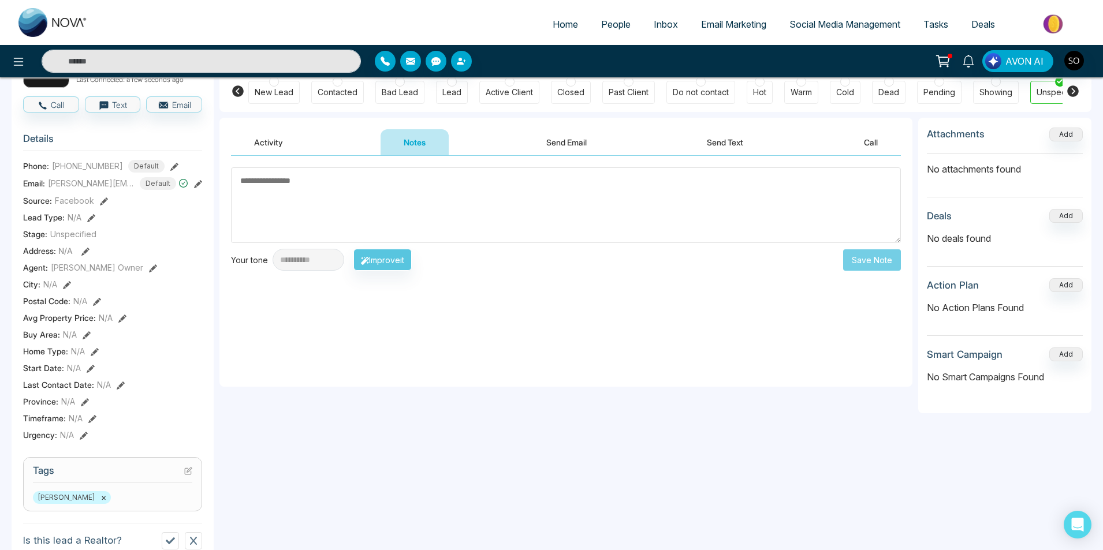
scroll to position [115, 0]
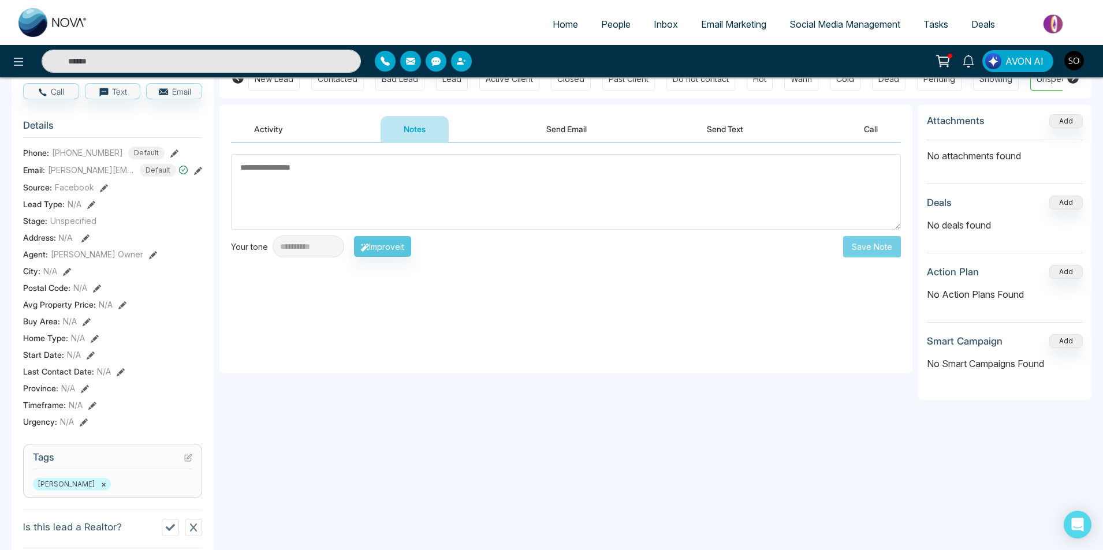
click at [314, 159] on textarea at bounding box center [566, 192] width 670 height 76
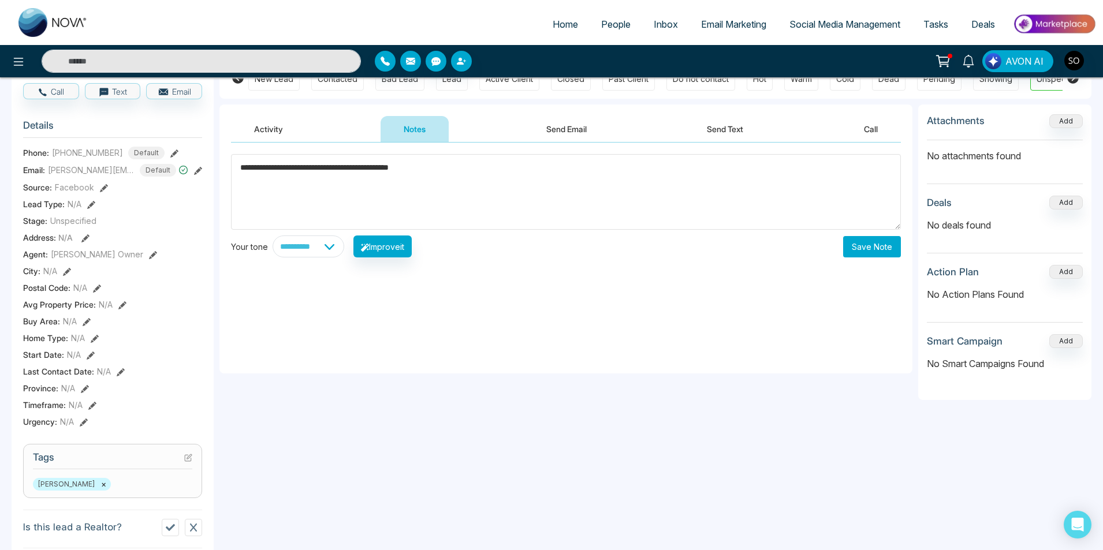
type textarea "**********"
click at [879, 282] on div "**********" at bounding box center [565, 258] width 693 height 231
click at [878, 254] on button "Save Note" at bounding box center [872, 246] width 58 height 21
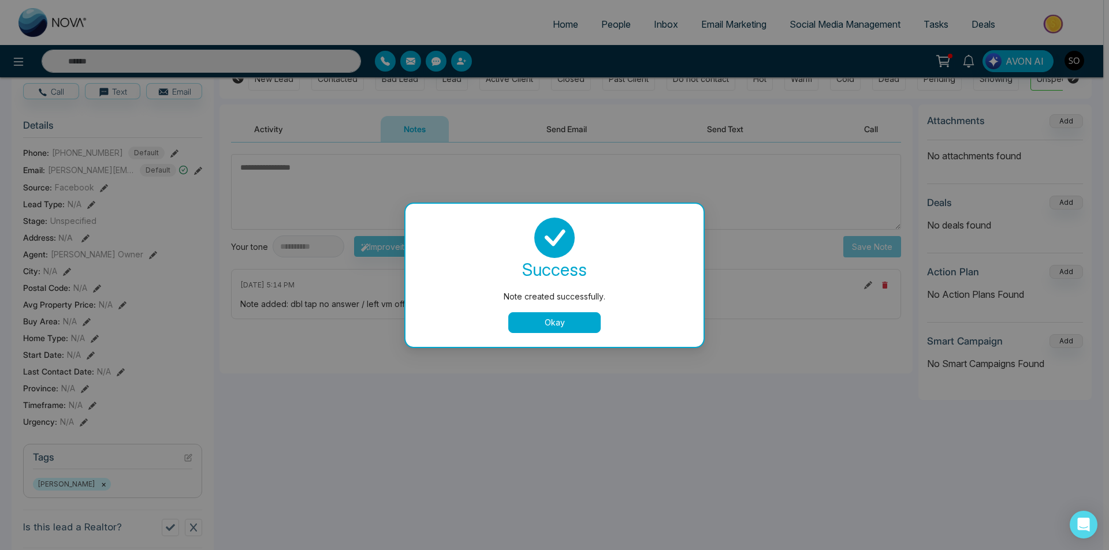
click at [568, 312] on button "Okay" at bounding box center [554, 322] width 92 height 21
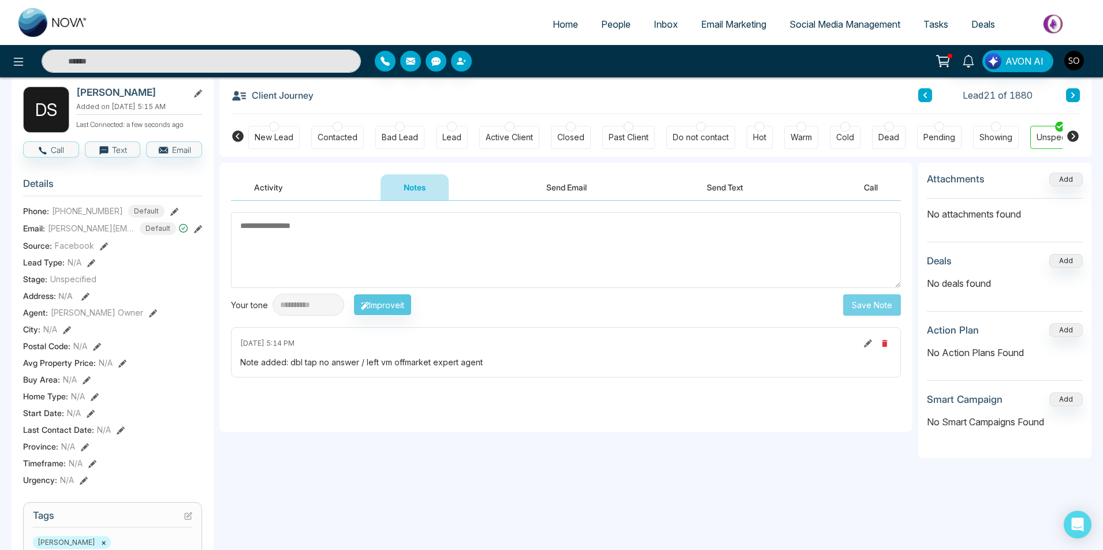
scroll to position [0, 0]
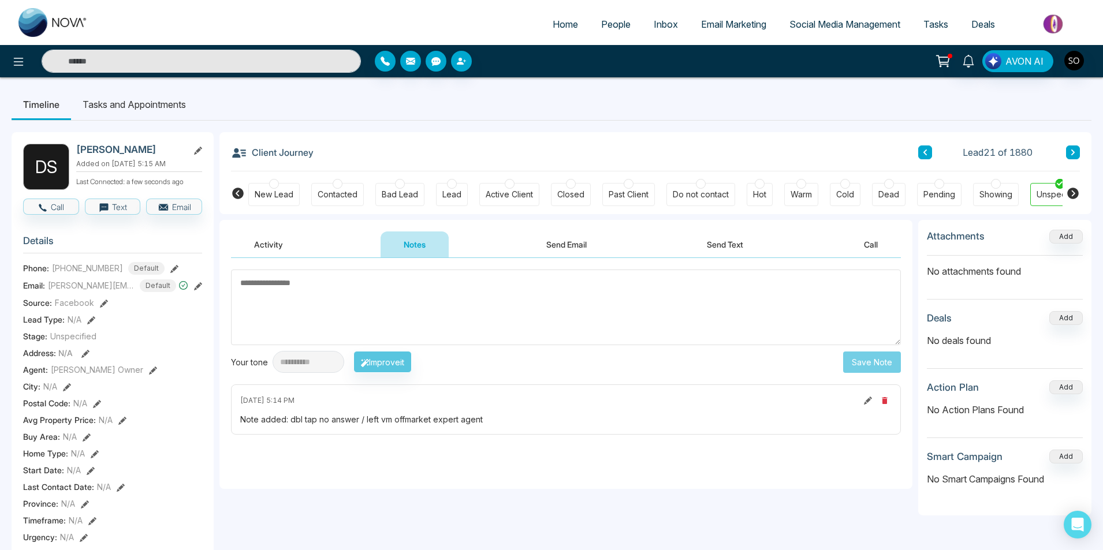
click at [925, 154] on icon at bounding box center [924, 153] width 3 height 6
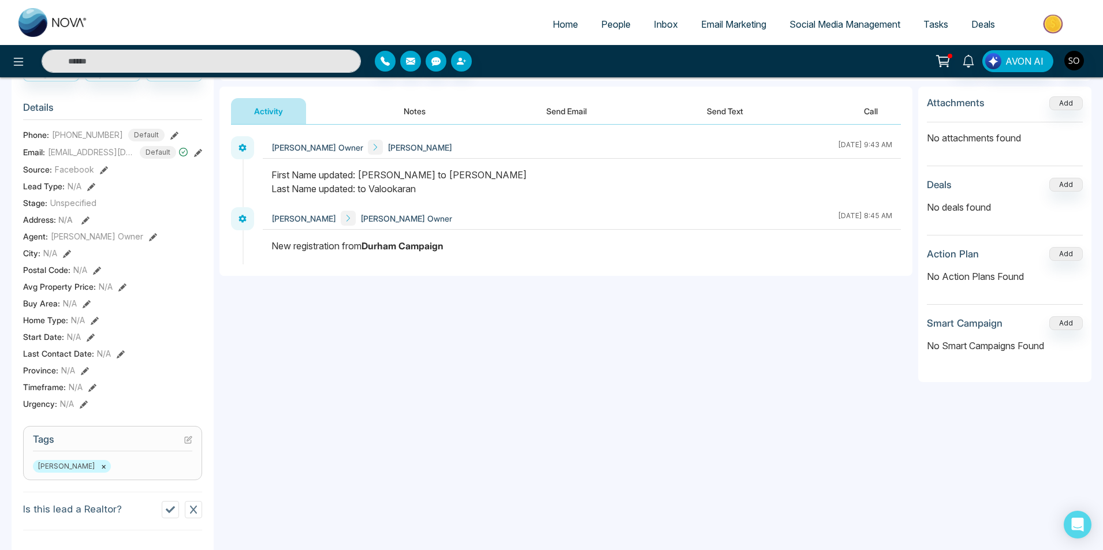
scroll to position [39, 0]
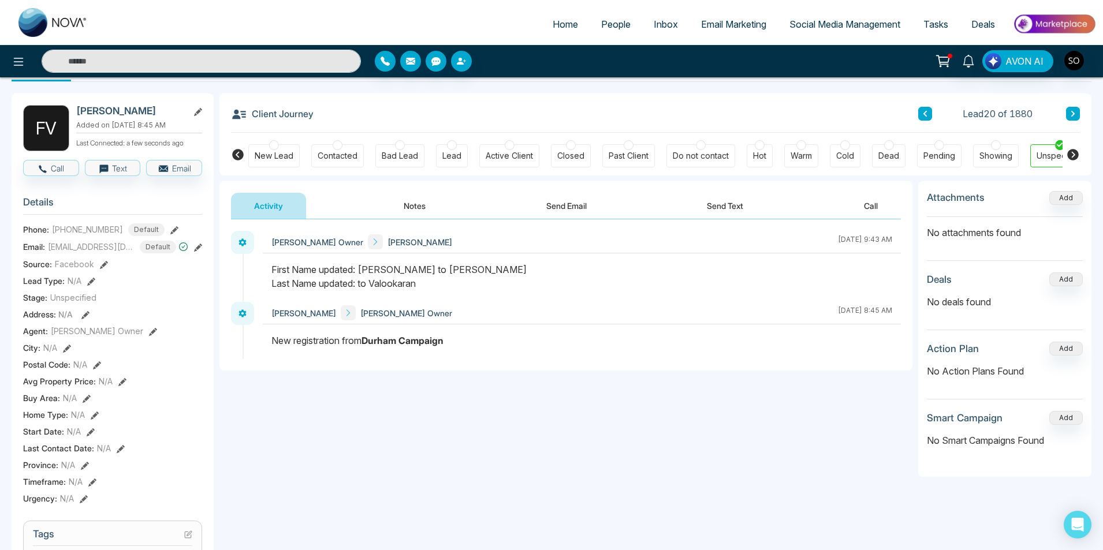
click at [408, 203] on button "Notes" at bounding box center [414, 206] width 68 height 26
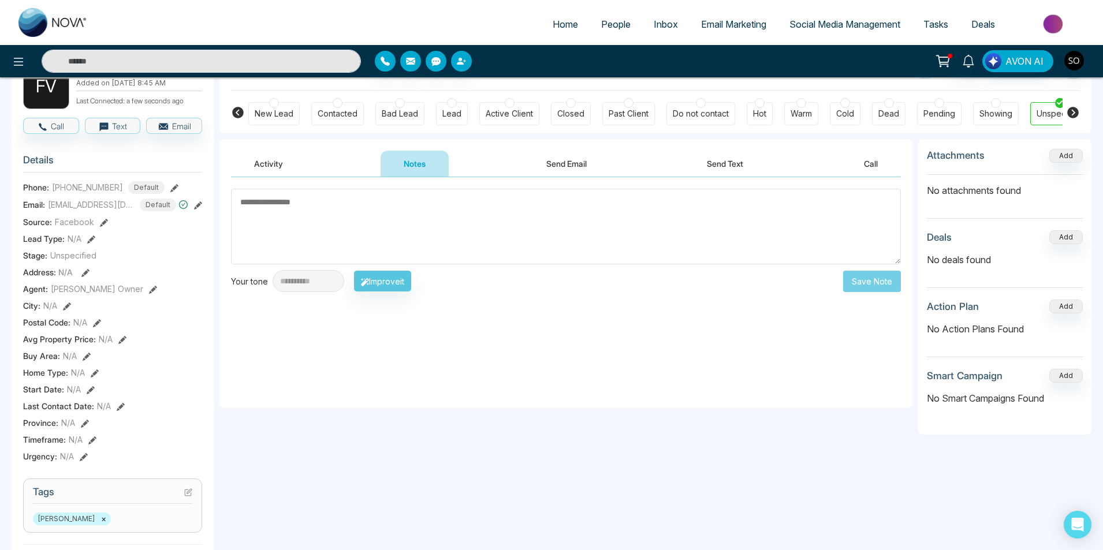
scroll to position [77, 0]
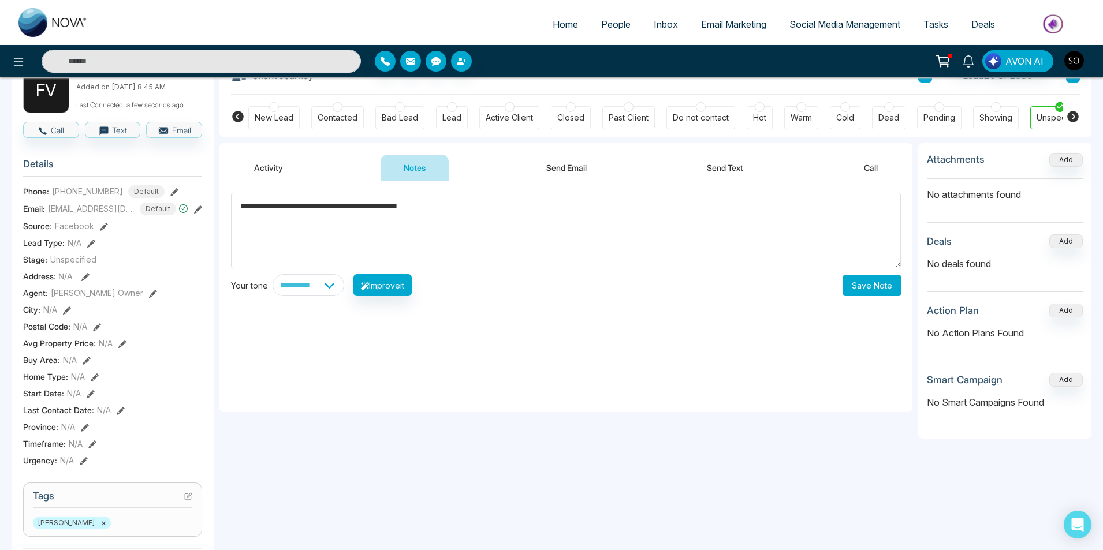
type textarea "**********"
click at [850, 282] on button "Save Note" at bounding box center [872, 285] width 58 height 21
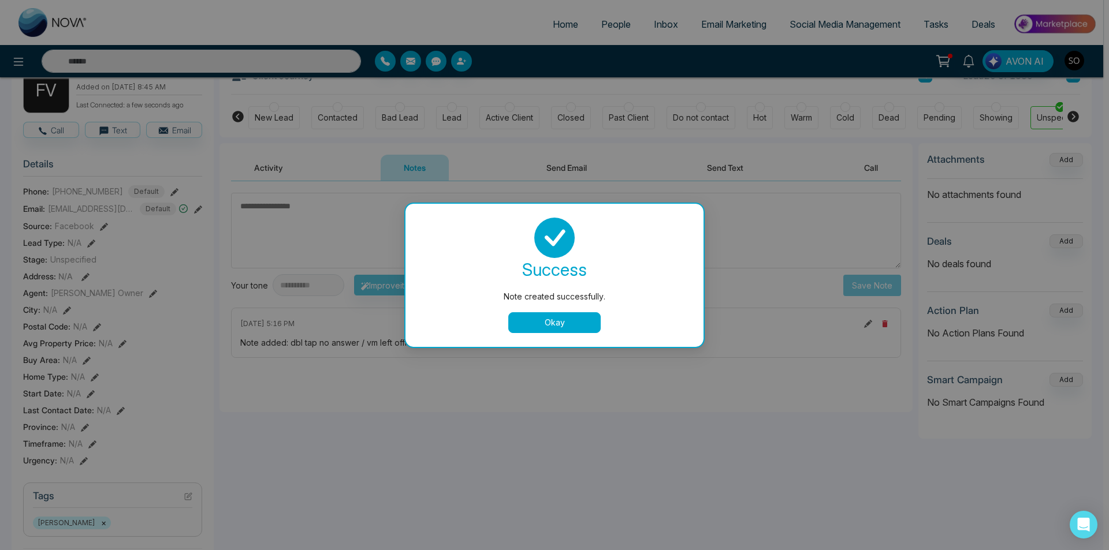
click at [587, 330] on button "Okay" at bounding box center [554, 322] width 92 height 21
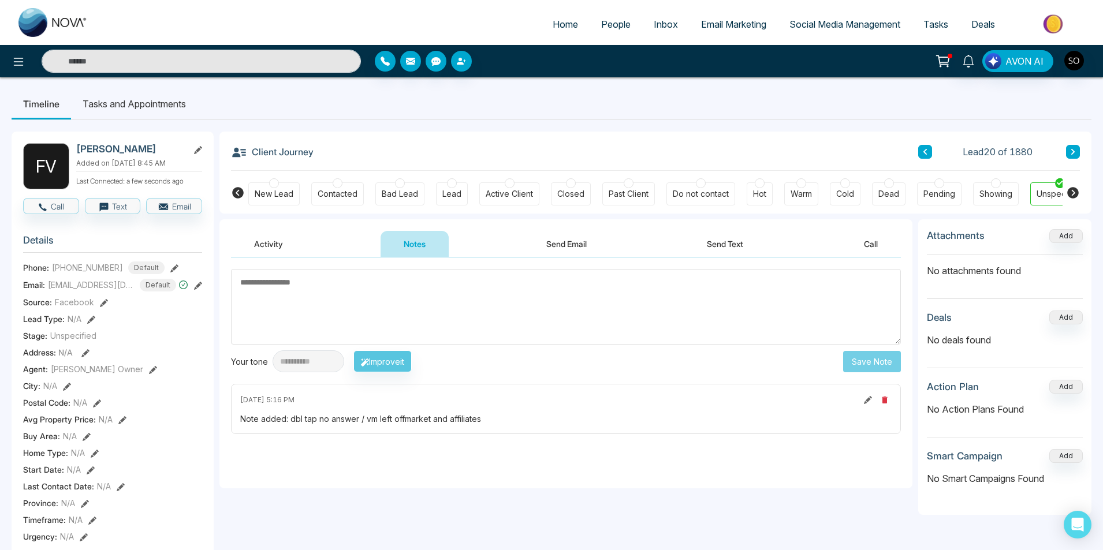
scroll to position [0, 0]
click at [926, 157] on button at bounding box center [925, 152] width 14 height 14
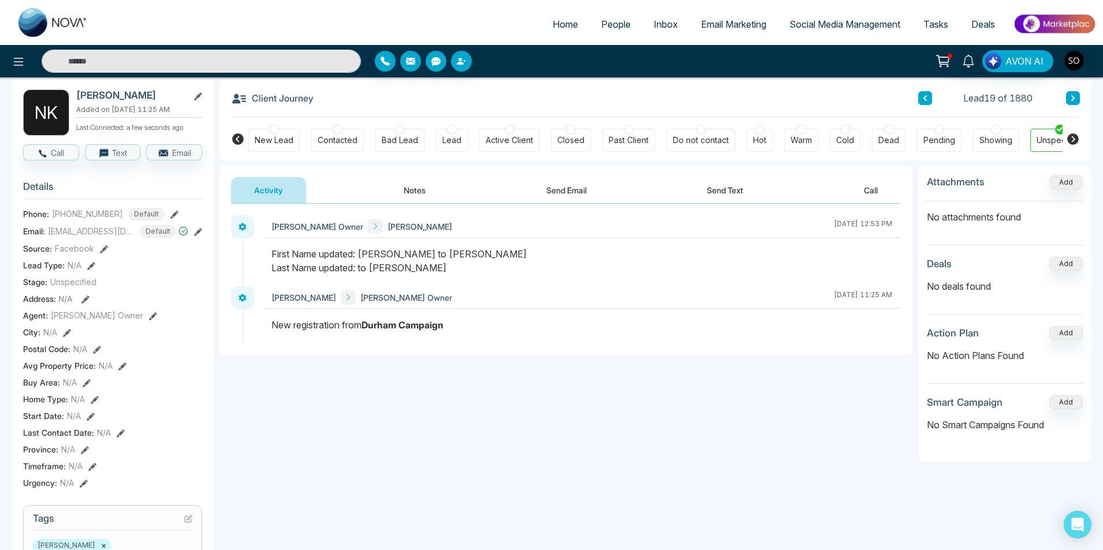
scroll to position [39, 0]
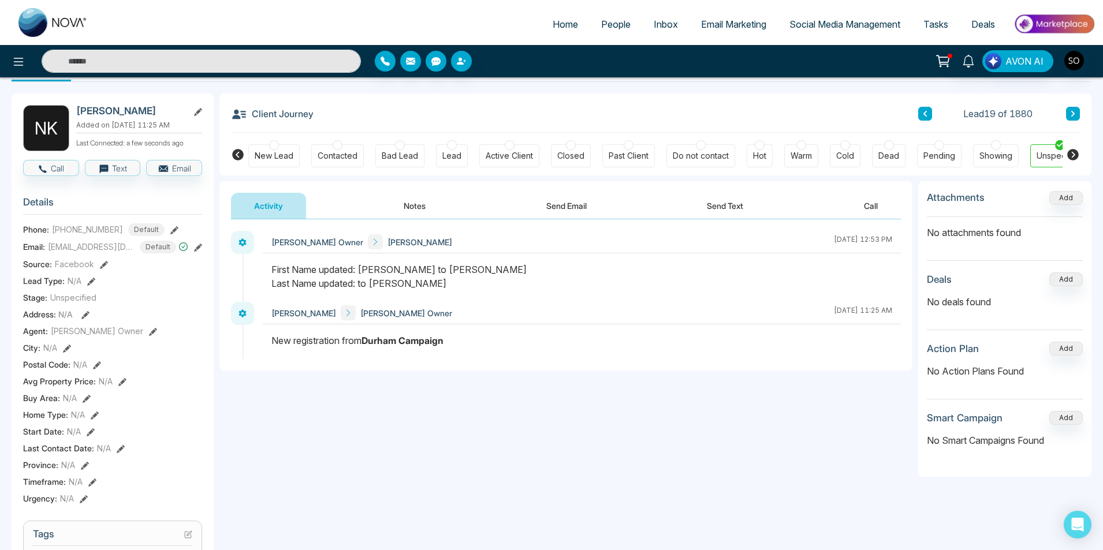
click at [409, 214] on button "Notes" at bounding box center [414, 206] width 68 height 26
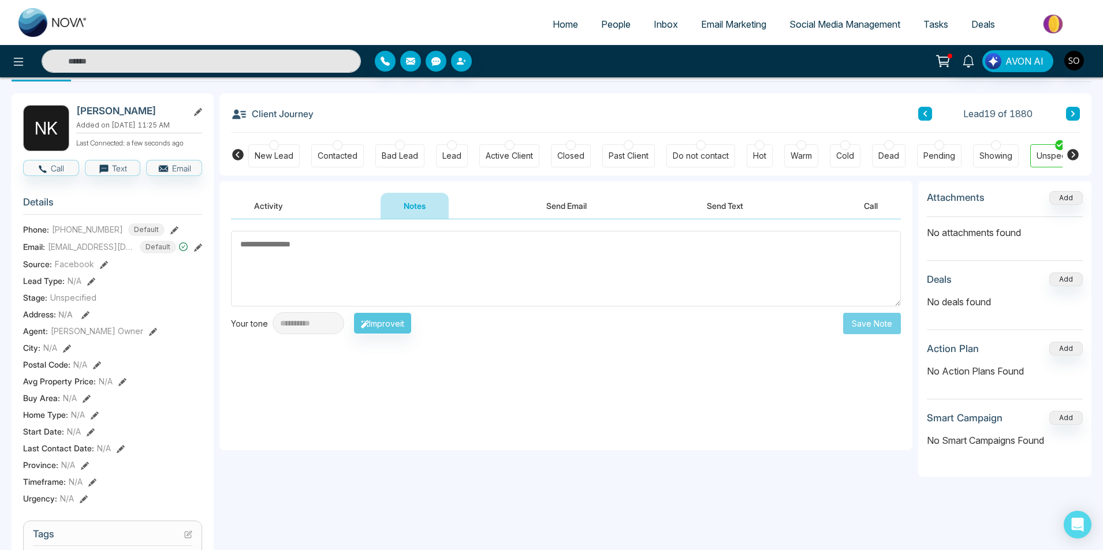
click at [258, 214] on button "Activity" at bounding box center [268, 206] width 75 height 26
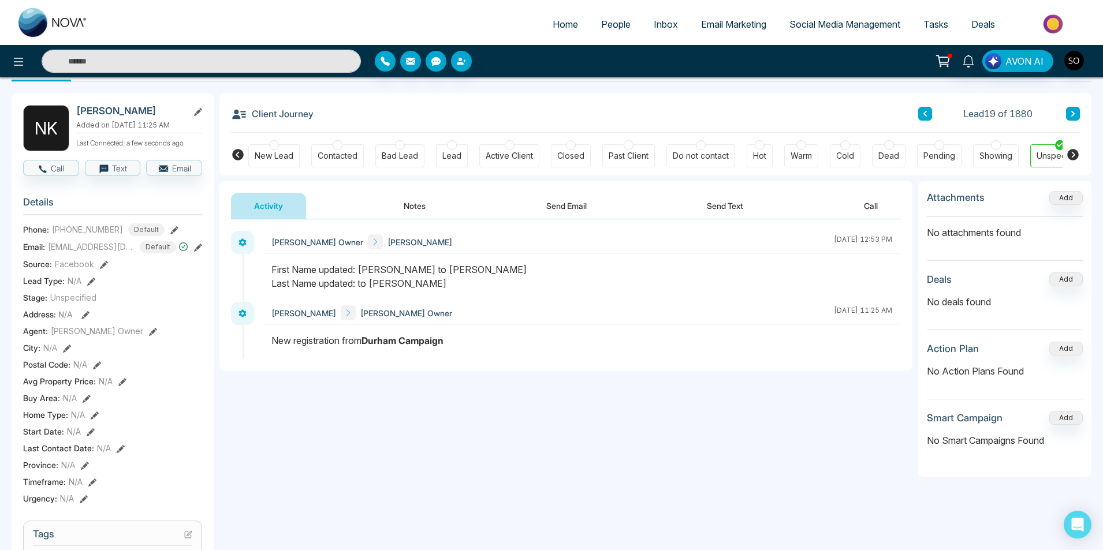
click at [414, 207] on button "Notes" at bounding box center [414, 206] width 68 height 26
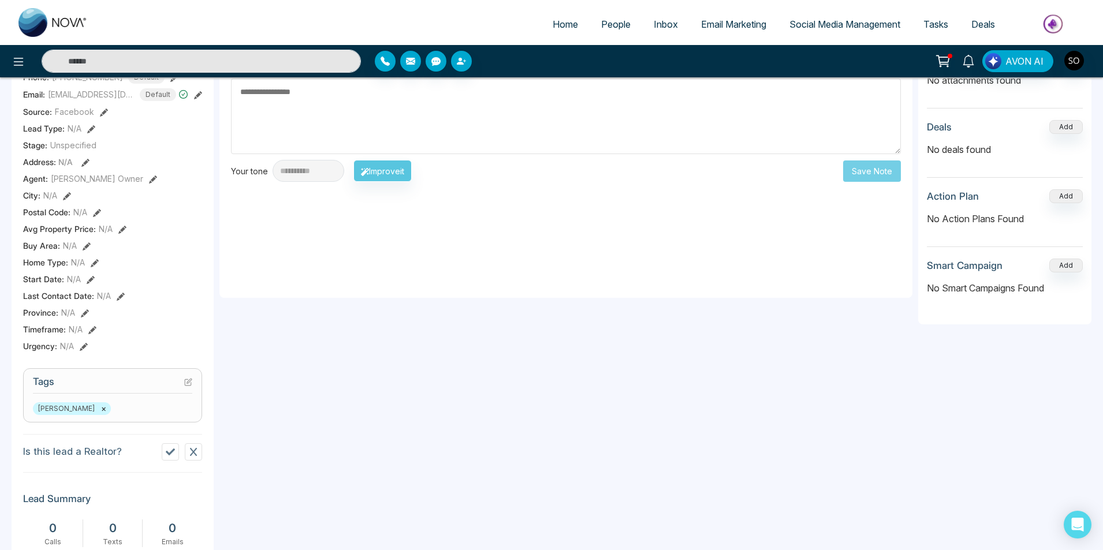
scroll to position [39, 0]
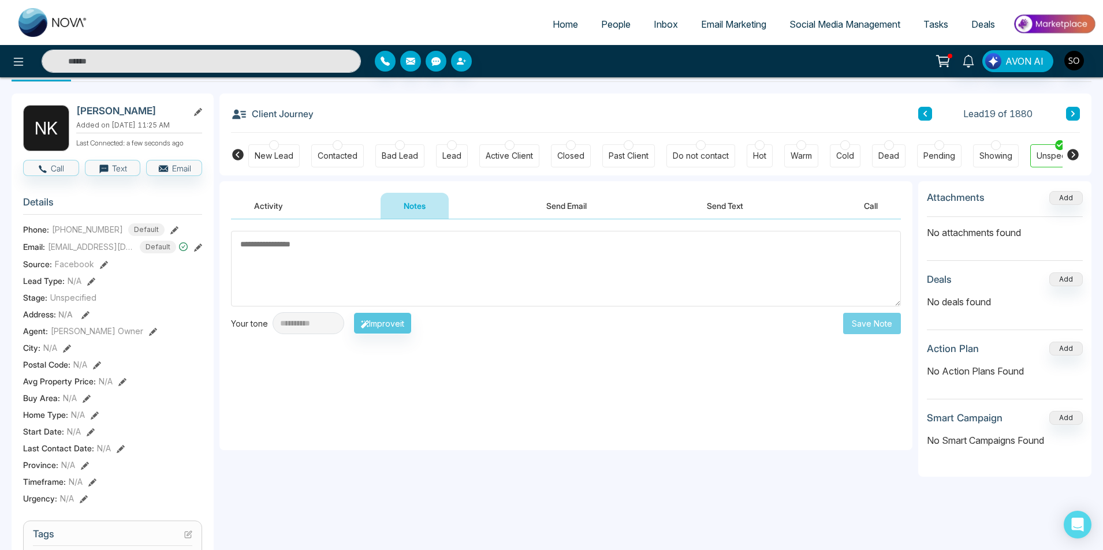
click at [305, 281] on textarea at bounding box center [566, 269] width 670 height 76
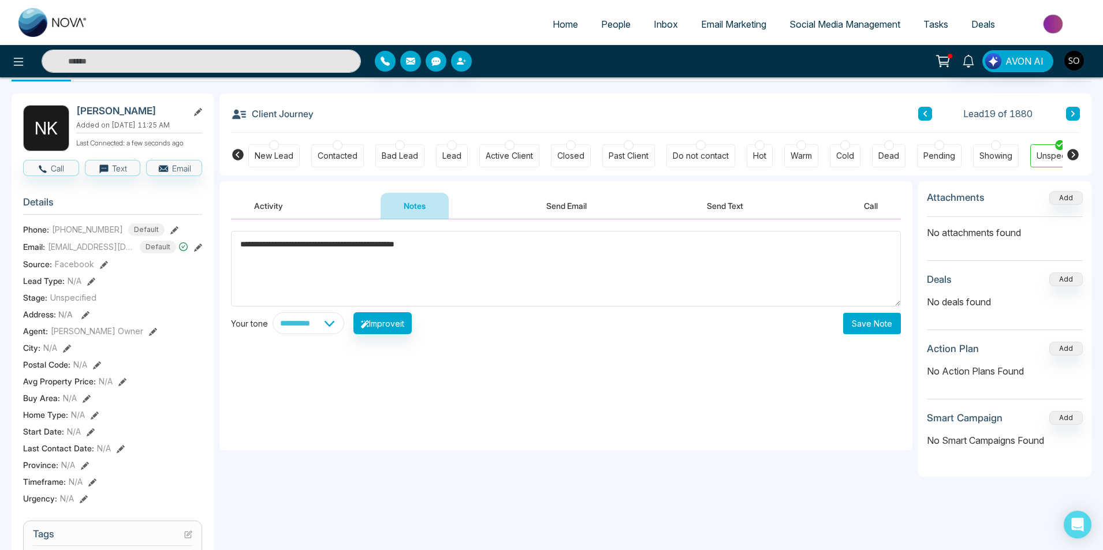
type textarea "**********"
click at [863, 327] on button "Save Note" at bounding box center [872, 323] width 58 height 21
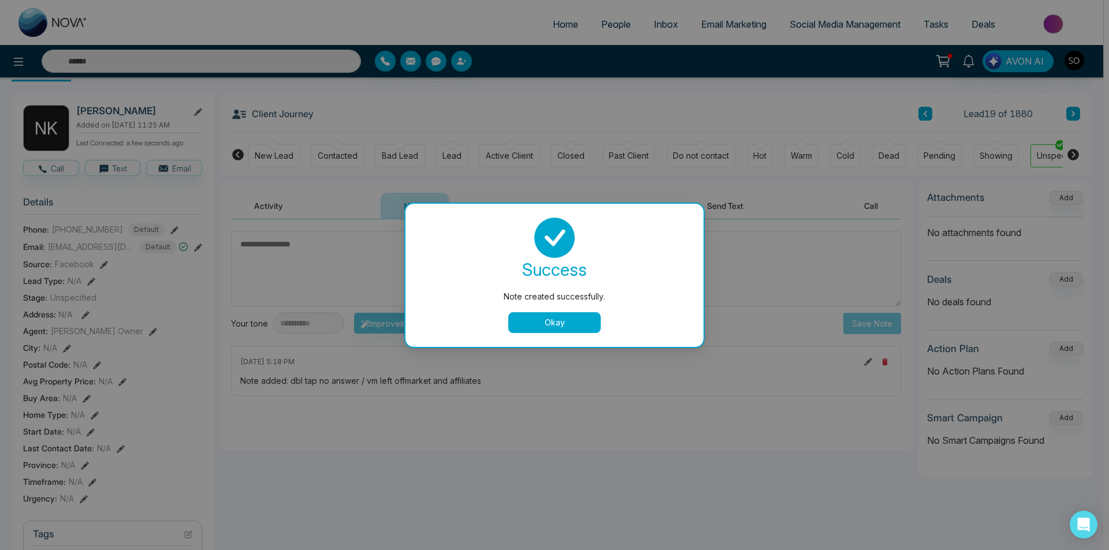
drag, startPoint x: 557, startPoint y: 328, endPoint x: 571, endPoint y: 320, distance: 16.3
click at [557, 327] on button "Okay" at bounding box center [554, 322] width 92 height 21
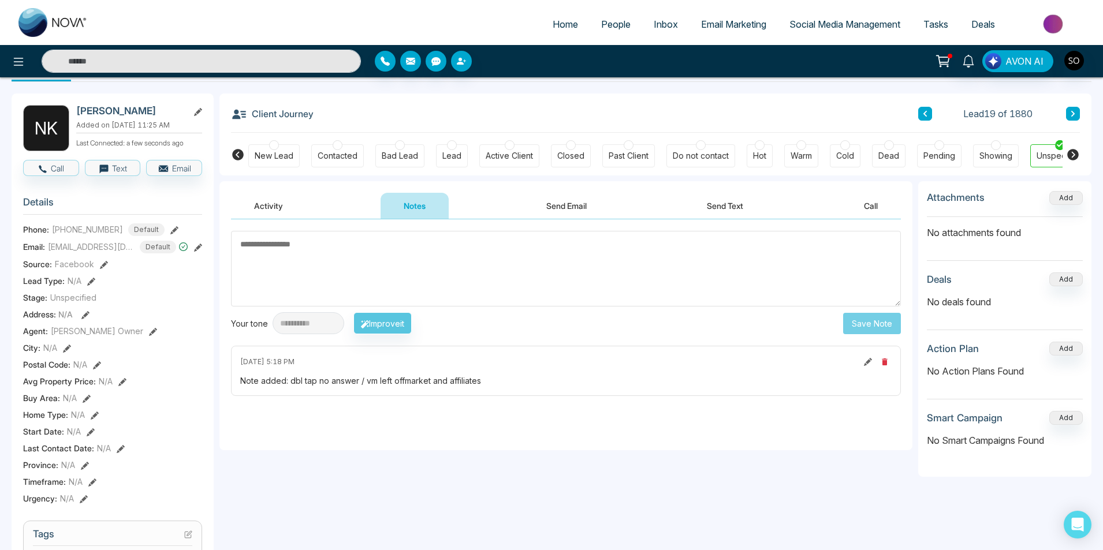
click at [920, 115] on button at bounding box center [925, 114] width 14 height 14
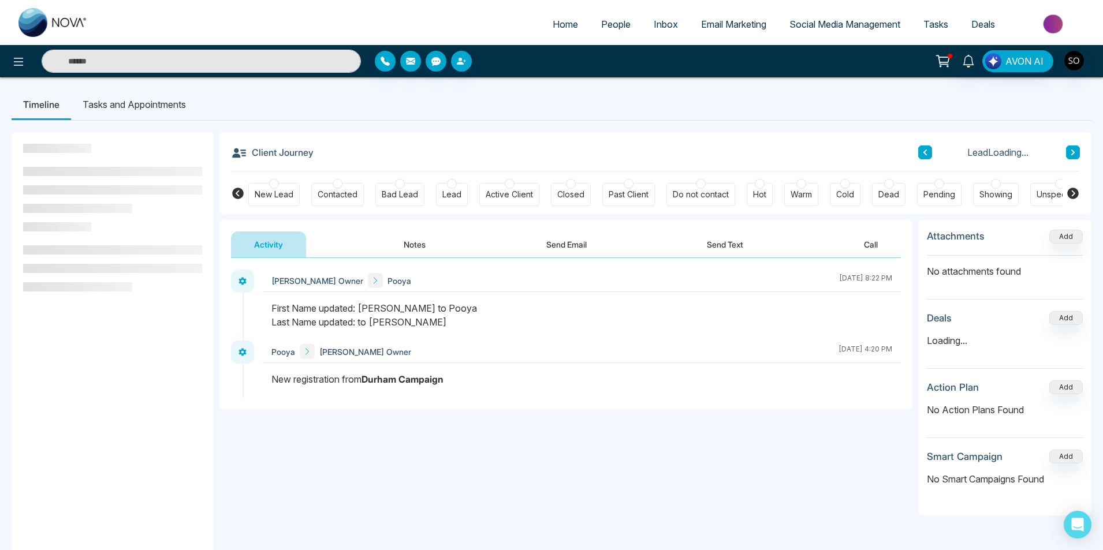
click at [624, 133] on div "Client Journey Lead Loading..." at bounding box center [655, 151] width 849 height 39
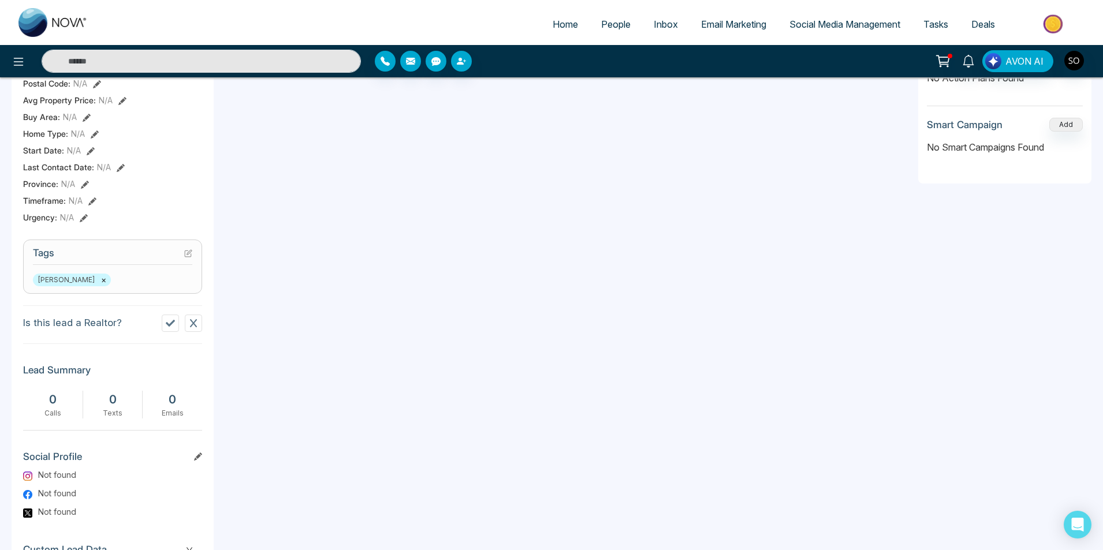
scroll to position [449, 0]
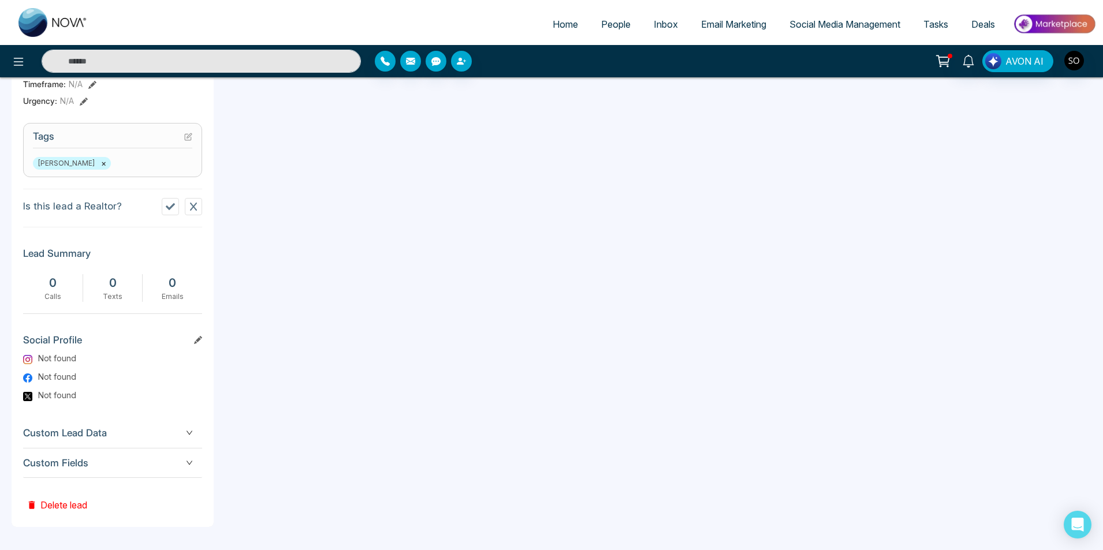
click at [46, 505] on button "Delete lead" at bounding box center [57, 497] width 68 height 38
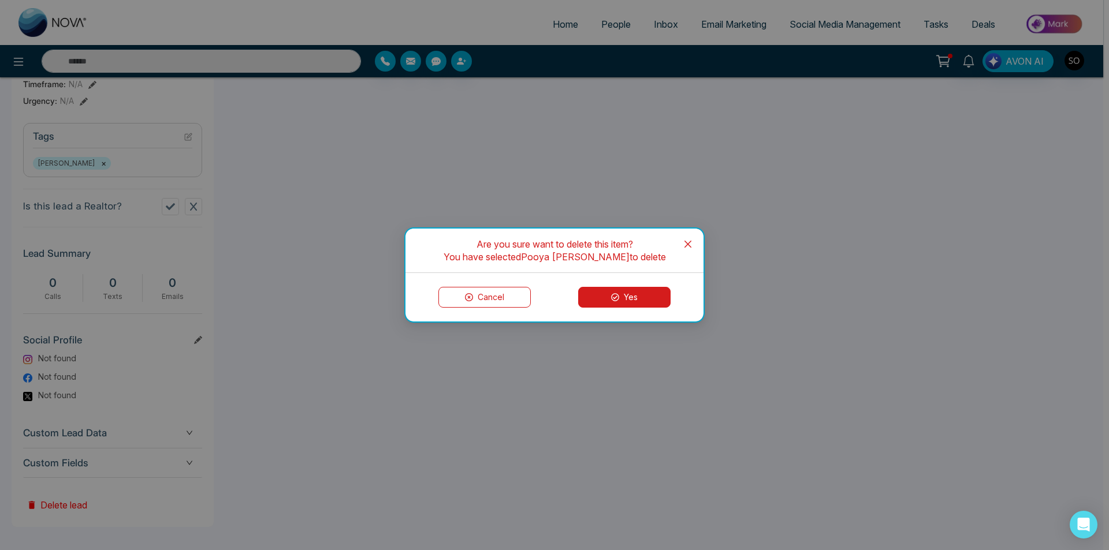
click at [648, 293] on button "Yes" at bounding box center [624, 297] width 92 height 21
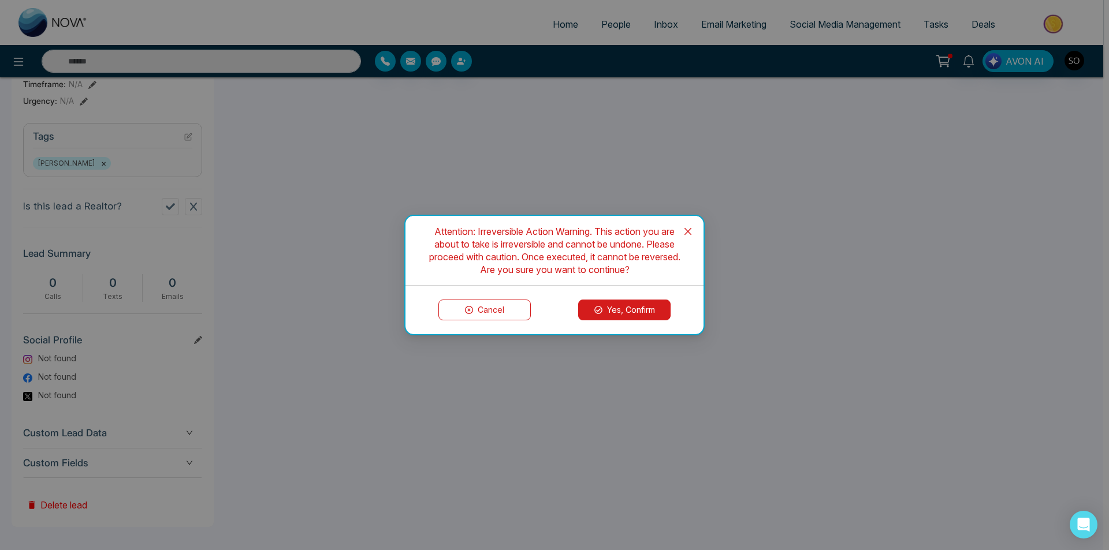
click at [644, 308] on button "Yes, Confirm" at bounding box center [624, 310] width 92 height 21
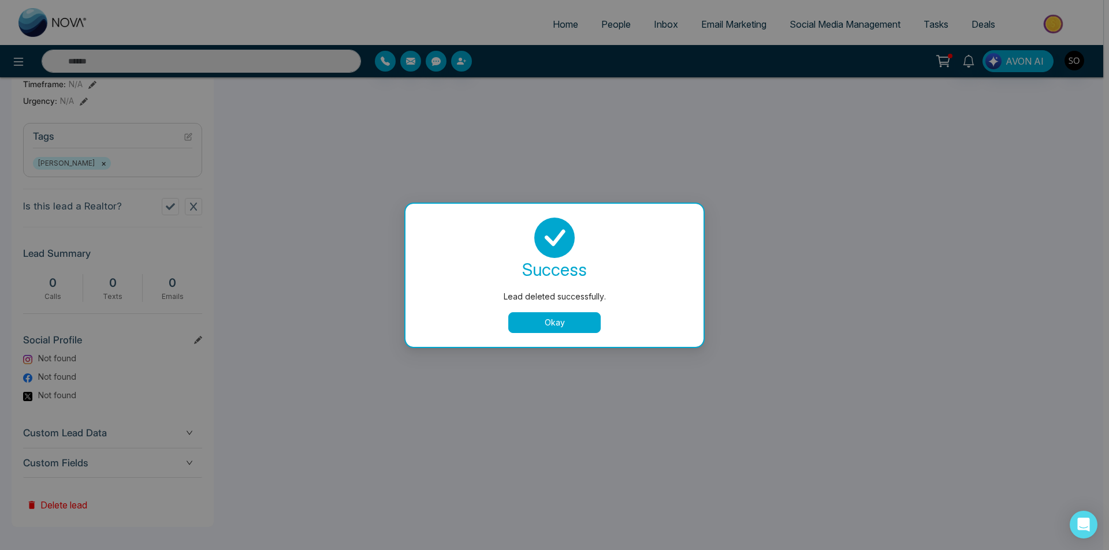
click at [576, 318] on button "Okay" at bounding box center [554, 322] width 92 height 21
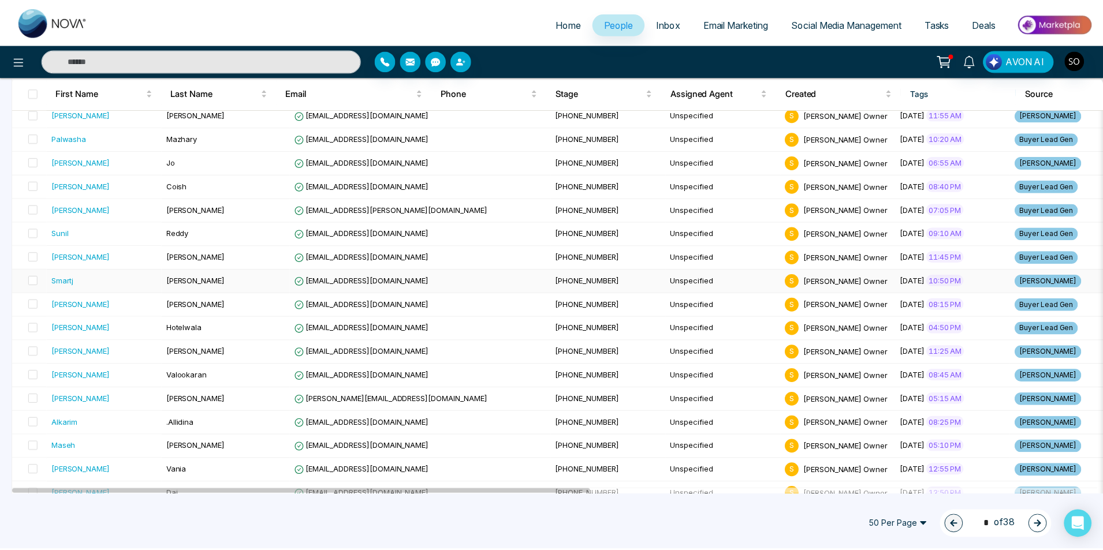
scroll to position [308, 0]
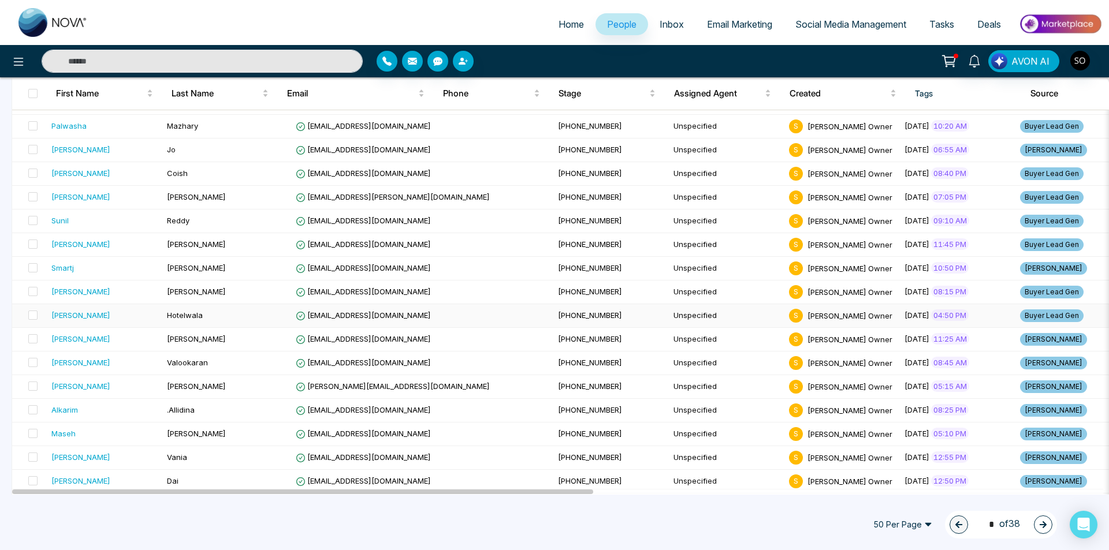
click at [81, 315] on div "[PERSON_NAME]" at bounding box center [104, 315] width 106 height 12
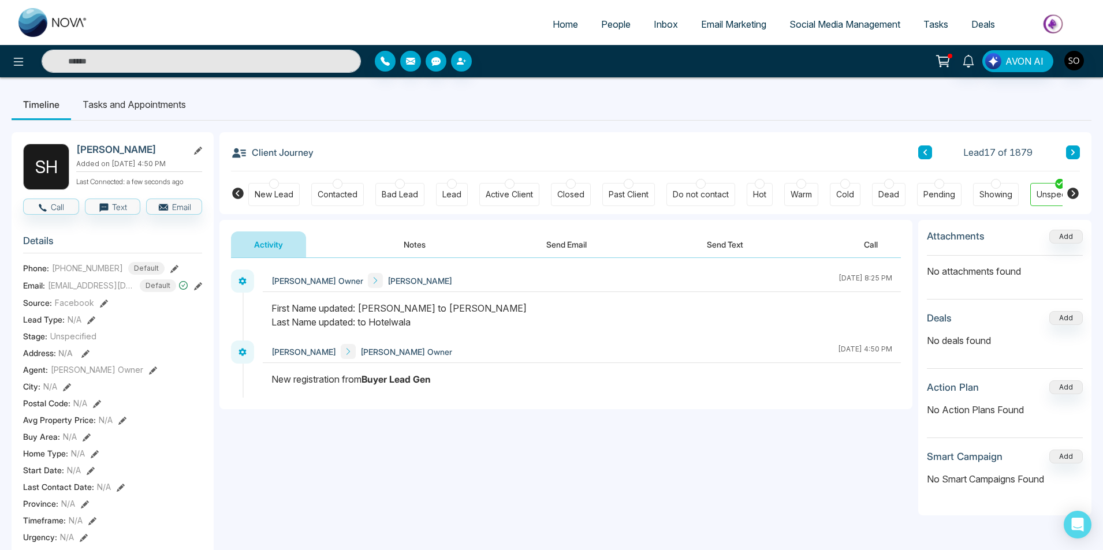
click at [406, 243] on button "Notes" at bounding box center [414, 245] width 68 height 26
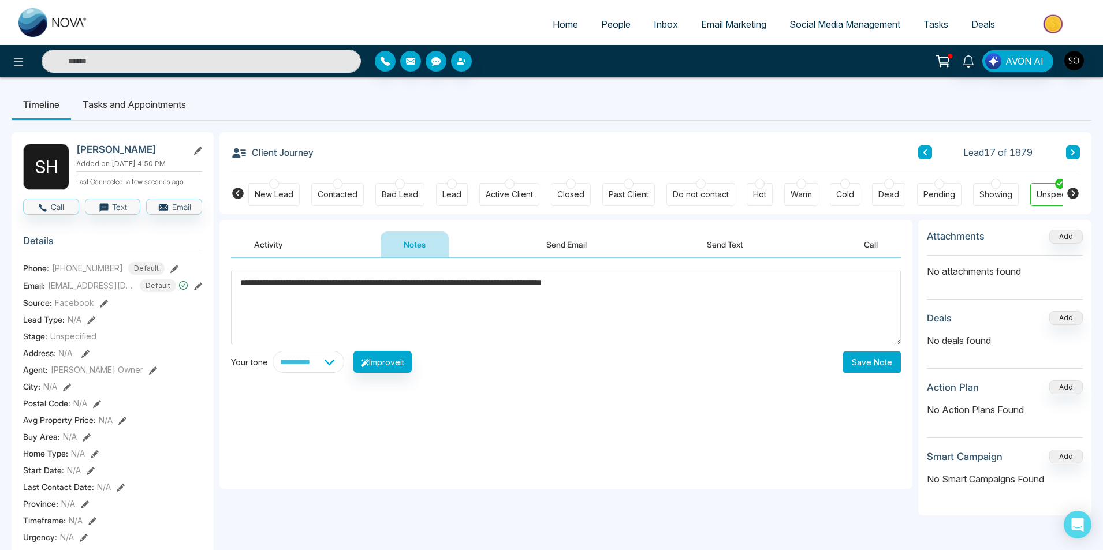
type textarea "**********"
click at [876, 373] on div "**********" at bounding box center [566, 362] width 670 height 22
click at [872, 365] on button "Save Note" at bounding box center [872, 362] width 58 height 21
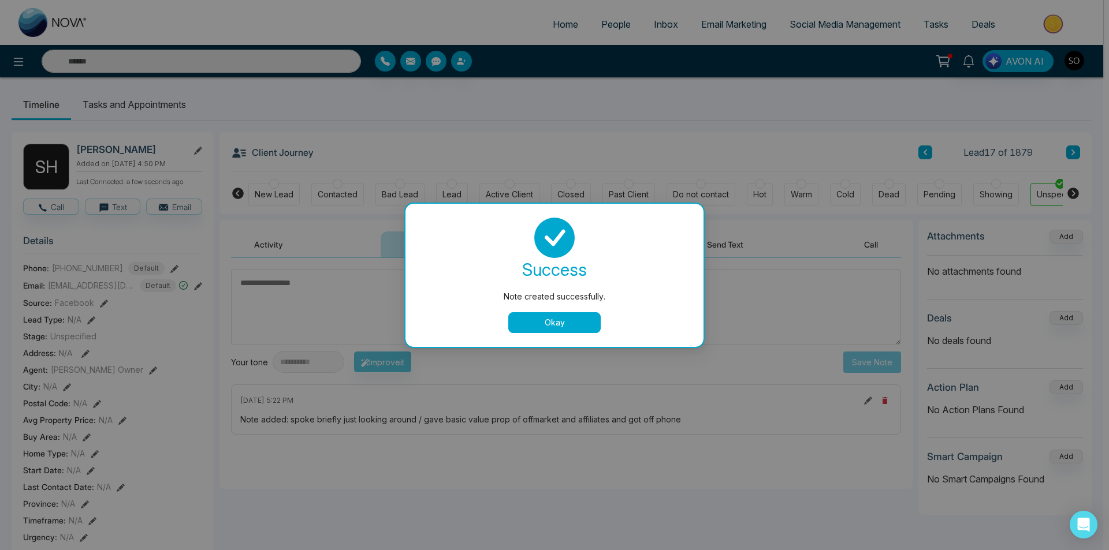
click at [555, 327] on button "Okay" at bounding box center [554, 322] width 92 height 21
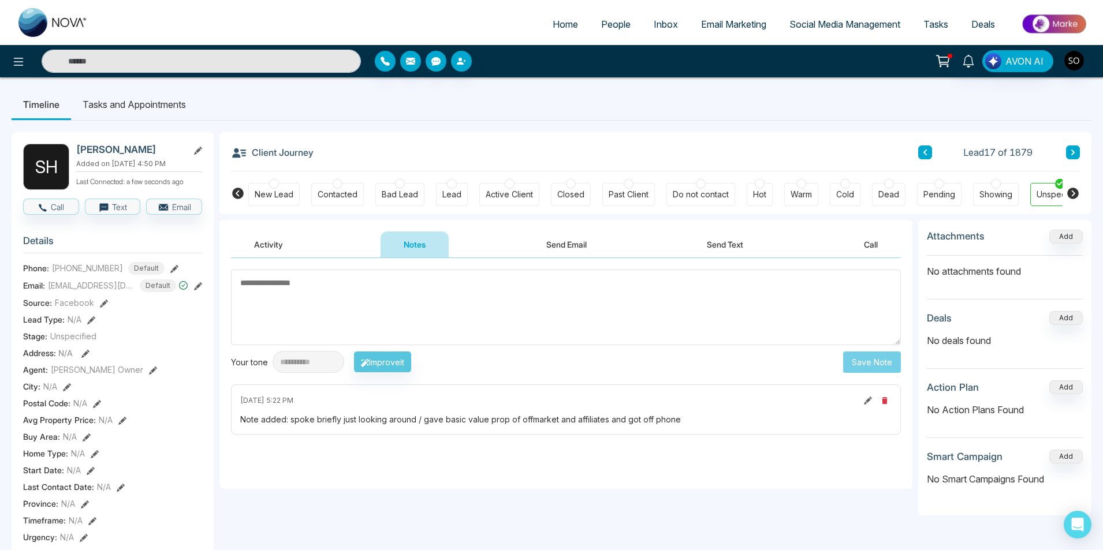
click at [934, 154] on div "Lead 17 of 1879" at bounding box center [999, 152] width 162 height 14
click at [929, 154] on button at bounding box center [925, 152] width 14 height 14
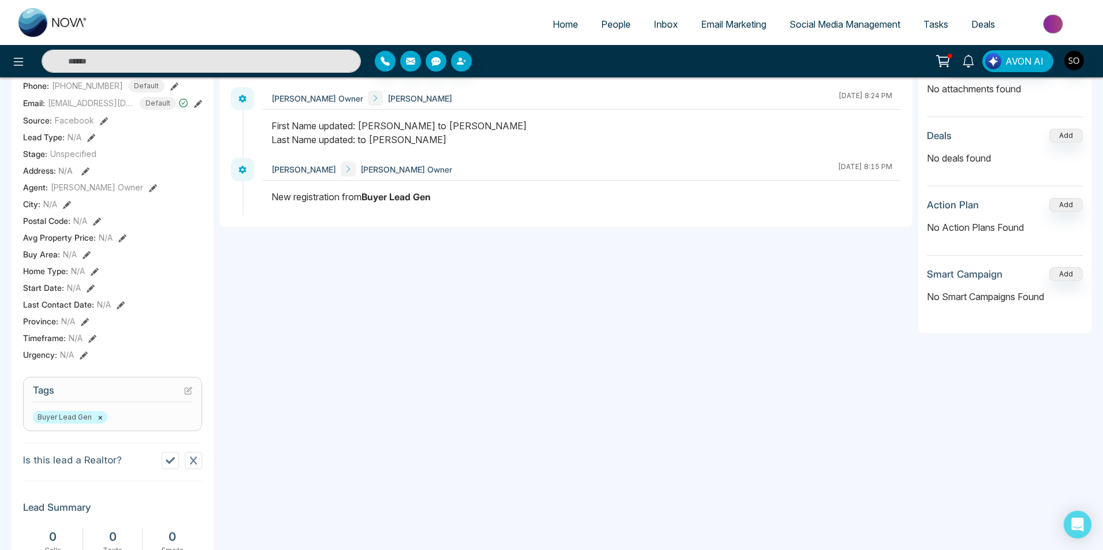
scroll to position [39, 0]
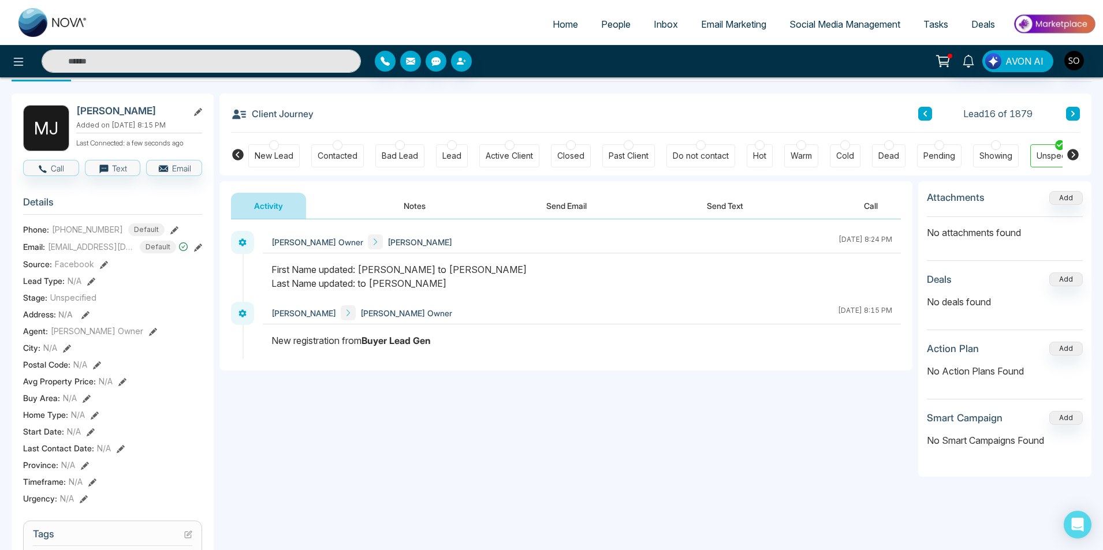
click at [409, 210] on button "Notes" at bounding box center [414, 206] width 68 height 26
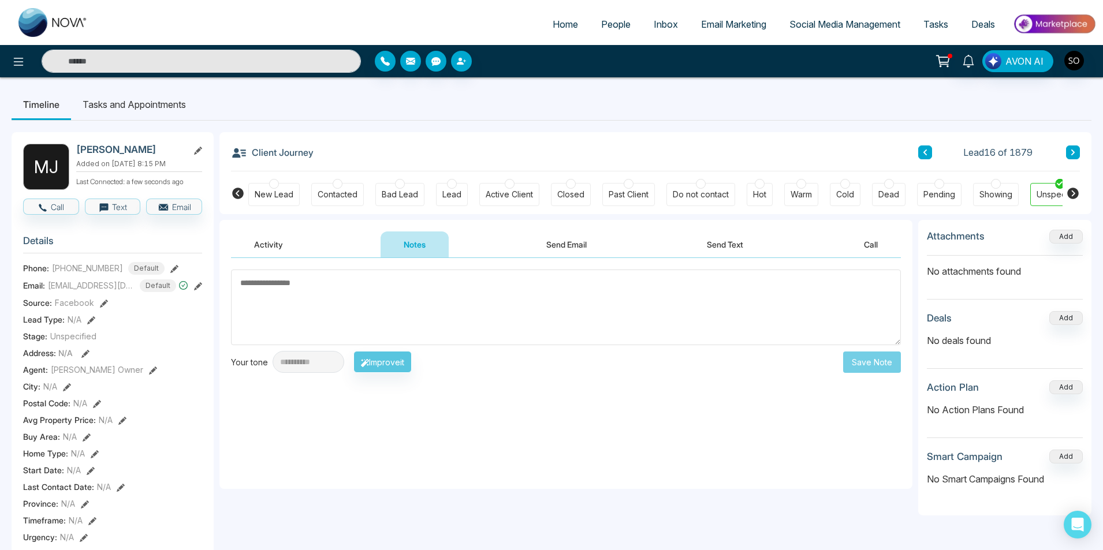
click at [389, 298] on textarea at bounding box center [566, 308] width 670 height 76
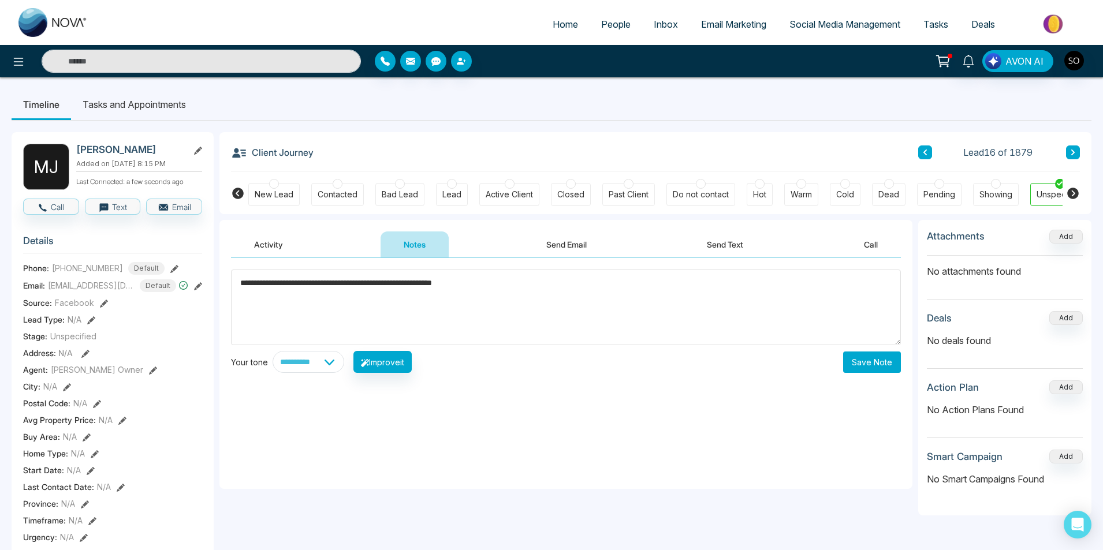
type textarea "**********"
click at [878, 353] on button "Save Note" at bounding box center [872, 362] width 58 height 21
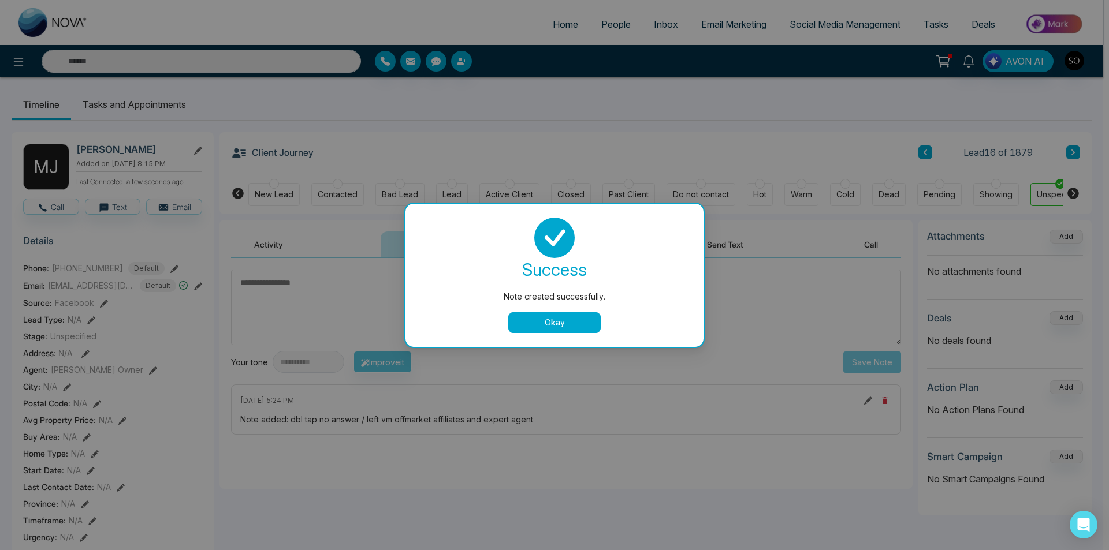
click at [563, 323] on button "Okay" at bounding box center [554, 322] width 92 height 21
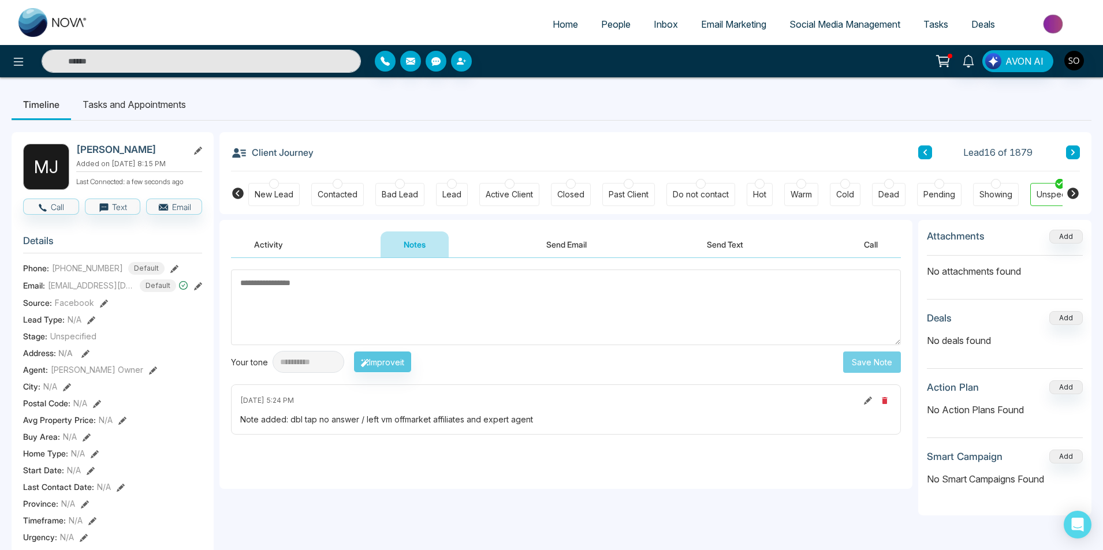
click at [926, 152] on icon at bounding box center [925, 152] width 6 height 7
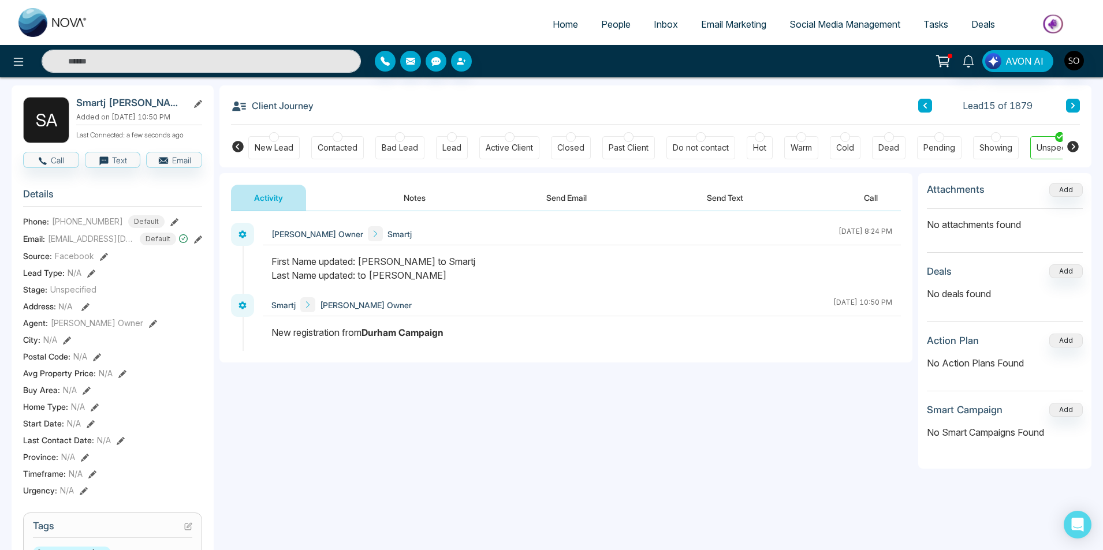
scroll to position [39, 0]
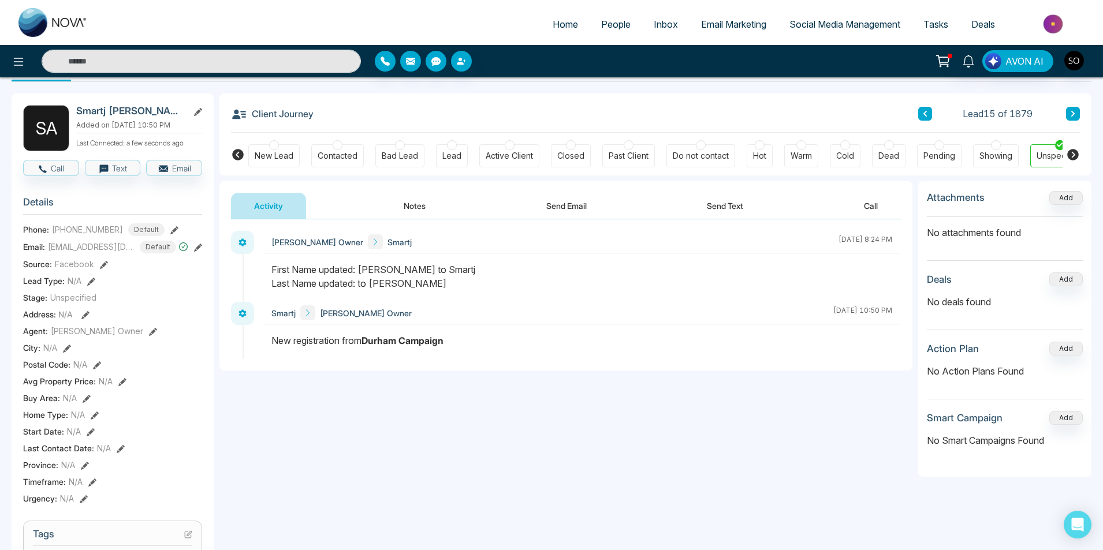
click at [427, 200] on button "Notes" at bounding box center [414, 206] width 68 height 26
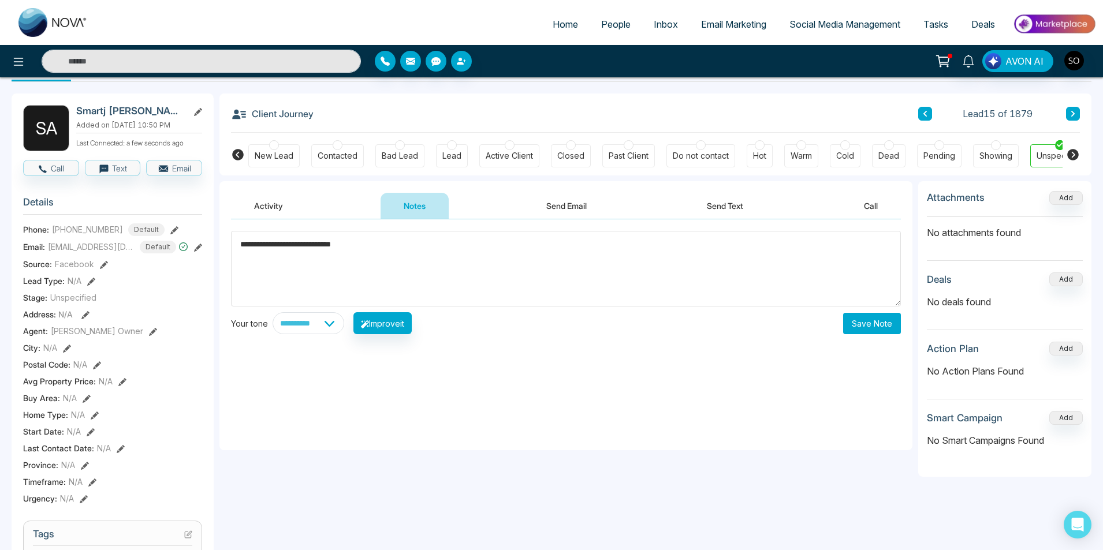
type textarea "**********"
click at [854, 328] on button "Save Note" at bounding box center [872, 323] width 58 height 21
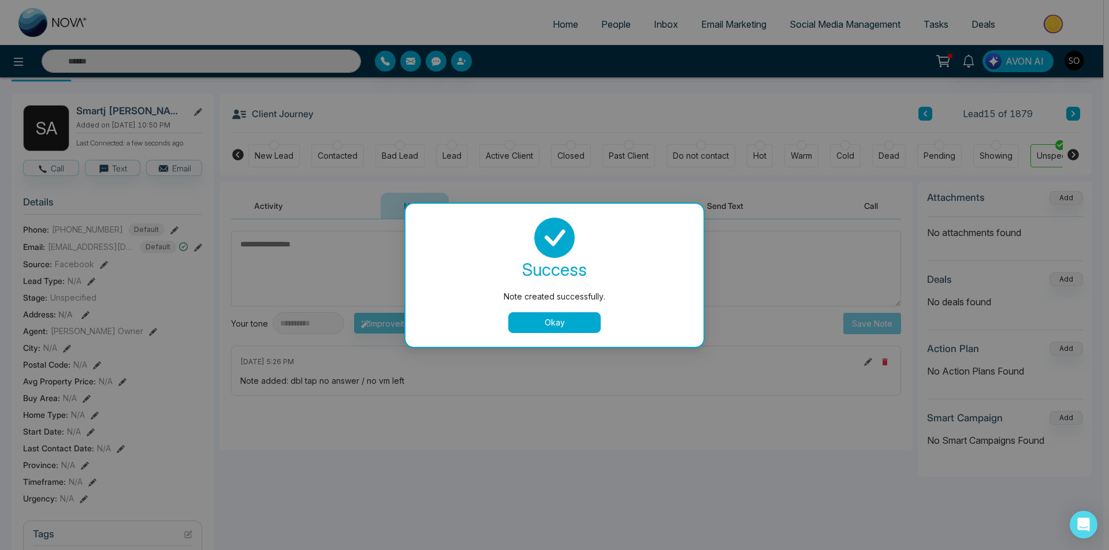
drag, startPoint x: 577, startPoint y: 326, endPoint x: 616, endPoint y: 311, distance: 41.8
click at [578, 324] on button "Okay" at bounding box center [554, 322] width 92 height 21
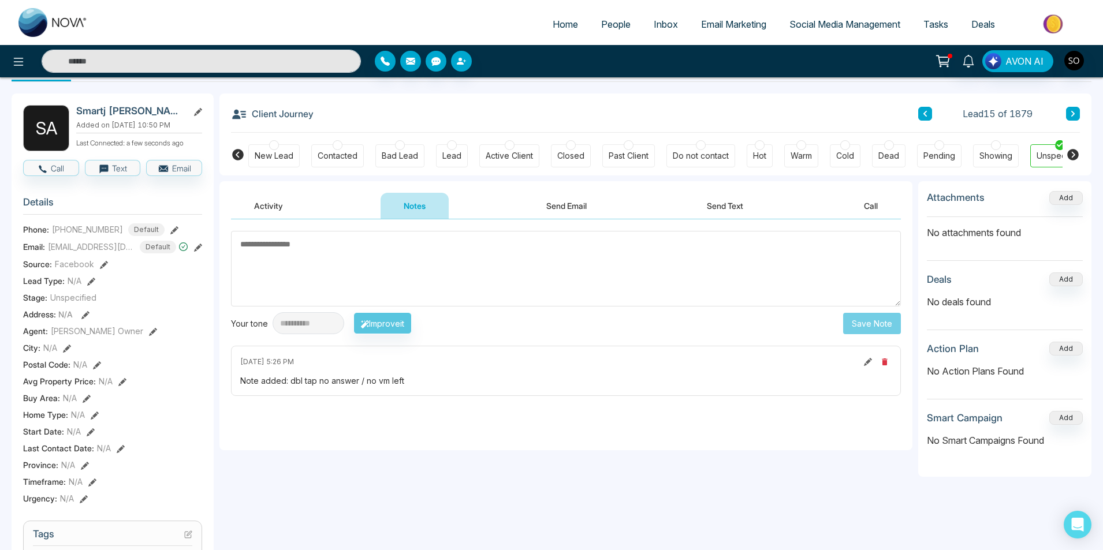
click at [925, 114] on icon at bounding box center [924, 114] width 3 height 6
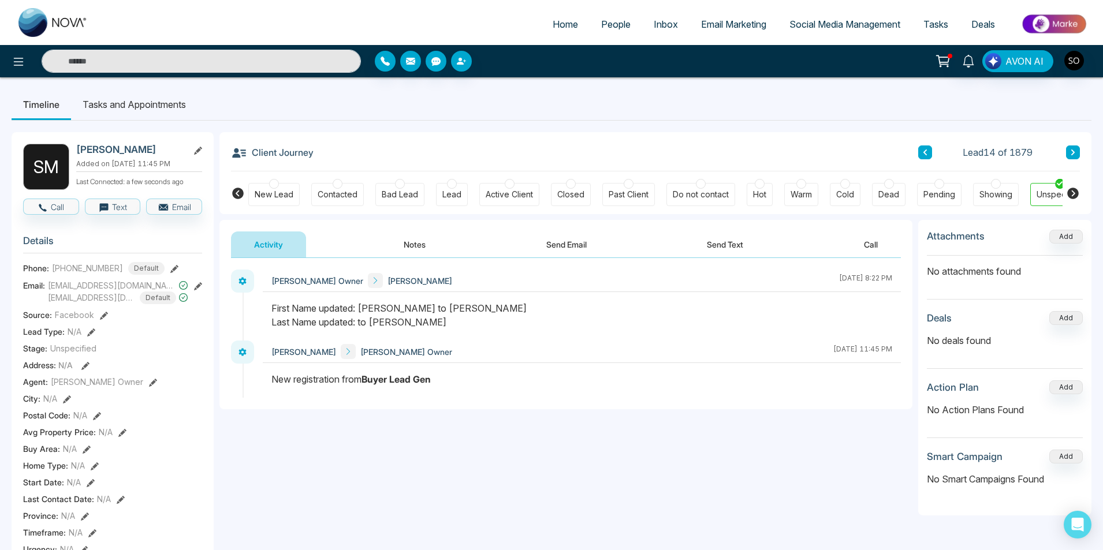
click at [423, 251] on button "Notes" at bounding box center [414, 245] width 68 height 26
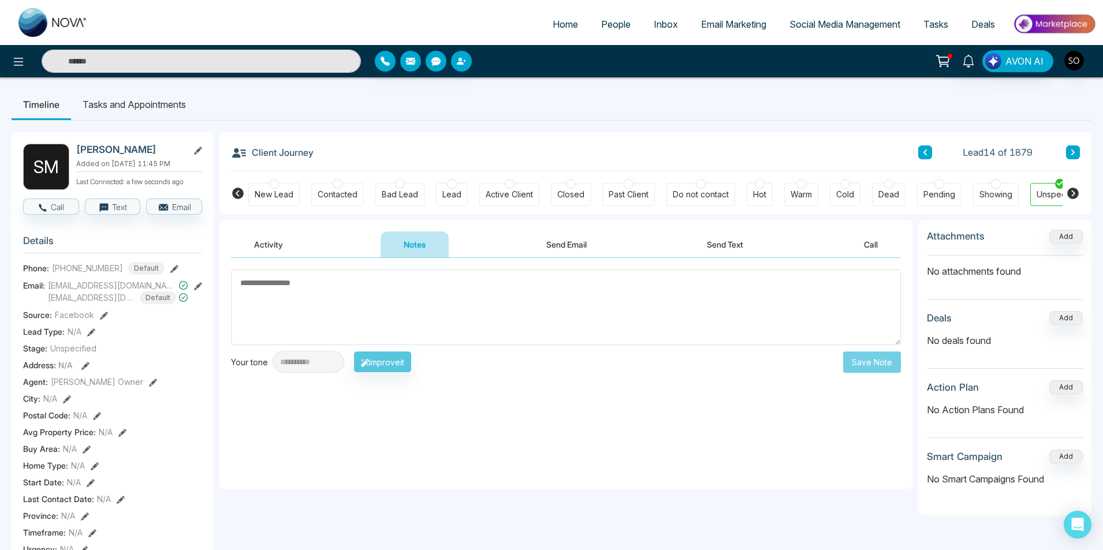
click at [280, 297] on textarea at bounding box center [566, 308] width 670 height 76
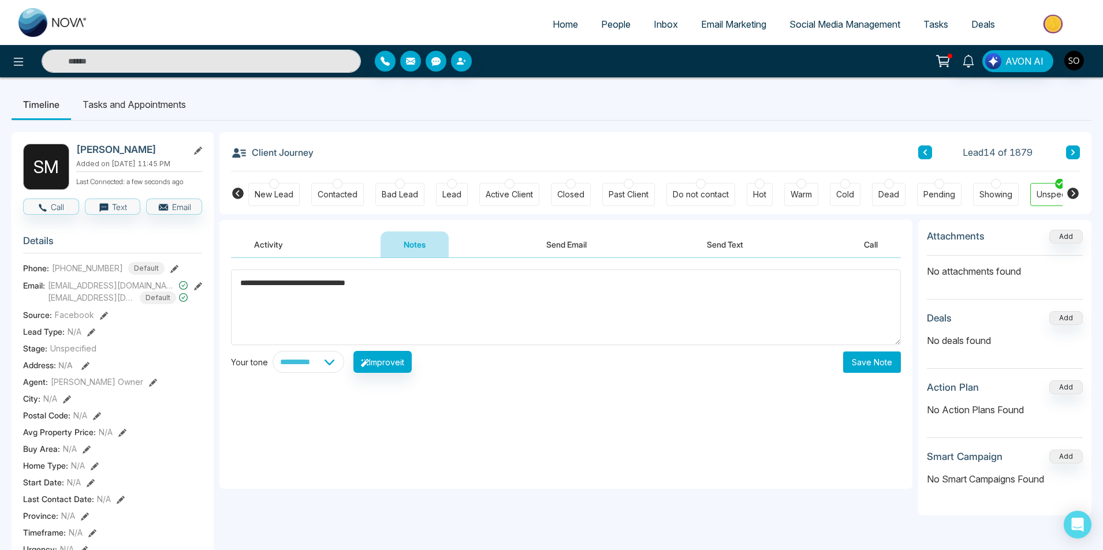
type textarea "**********"
click at [870, 353] on button "Save Note" at bounding box center [872, 362] width 58 height 21
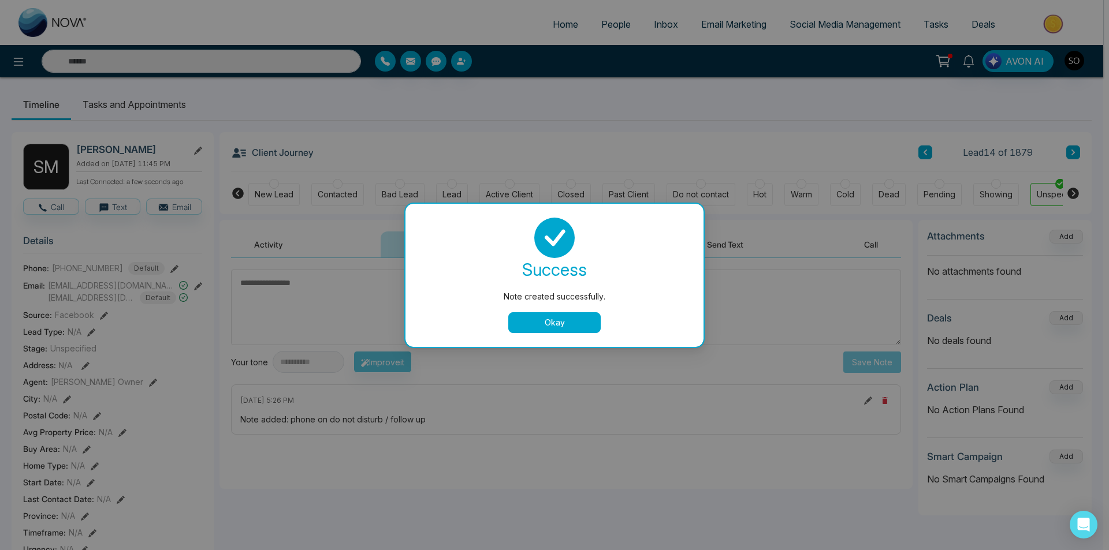
drag, startPoint x: 563, startPoint y: 324, endPoint x: 864, endPoint y: 207, distance: 322.3
click at [564, 323] on button "Okay" at bounding box center [554, 322] width 92 height 21
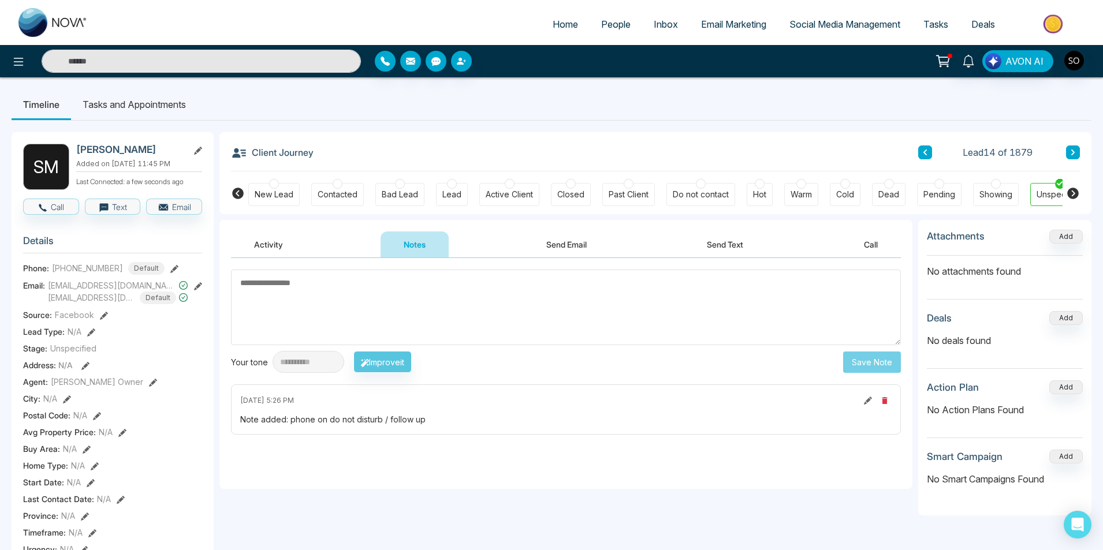
click at [926, 156] on button at bounding box center [925, 152] width 14 height 14
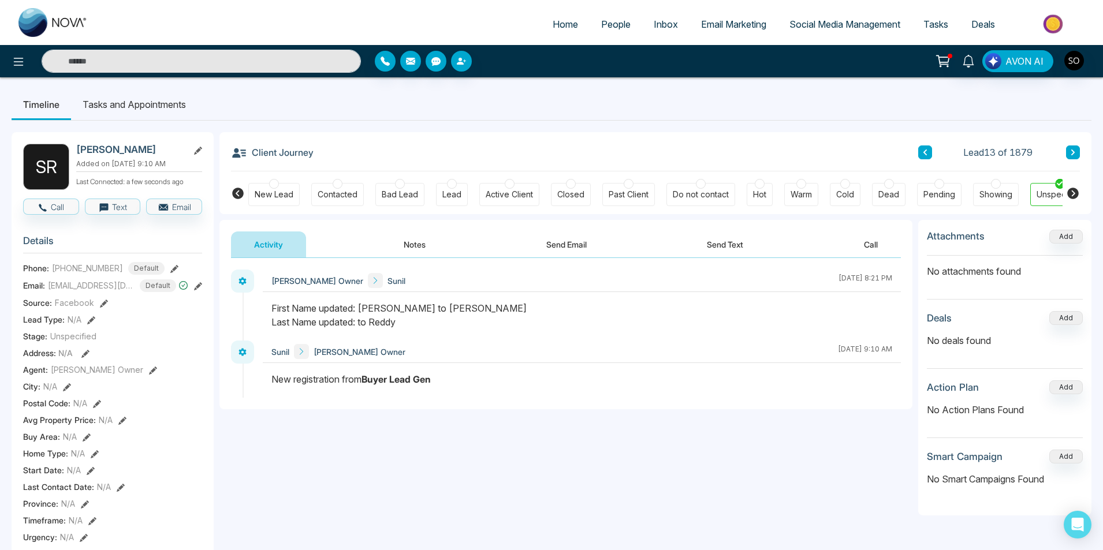
click at [405, 242] on button "Notes" at bounding box center [414, 245] width 68 height 26
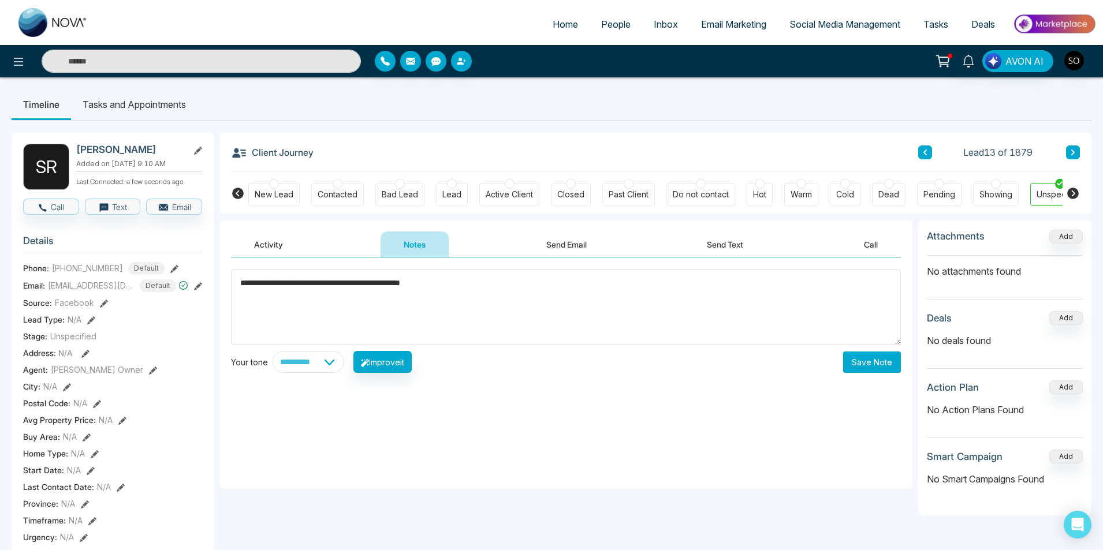
type textarea "**********"
click at [875, 354] on button "Save Note" at bounding box center [872, 362] width 58 height 21
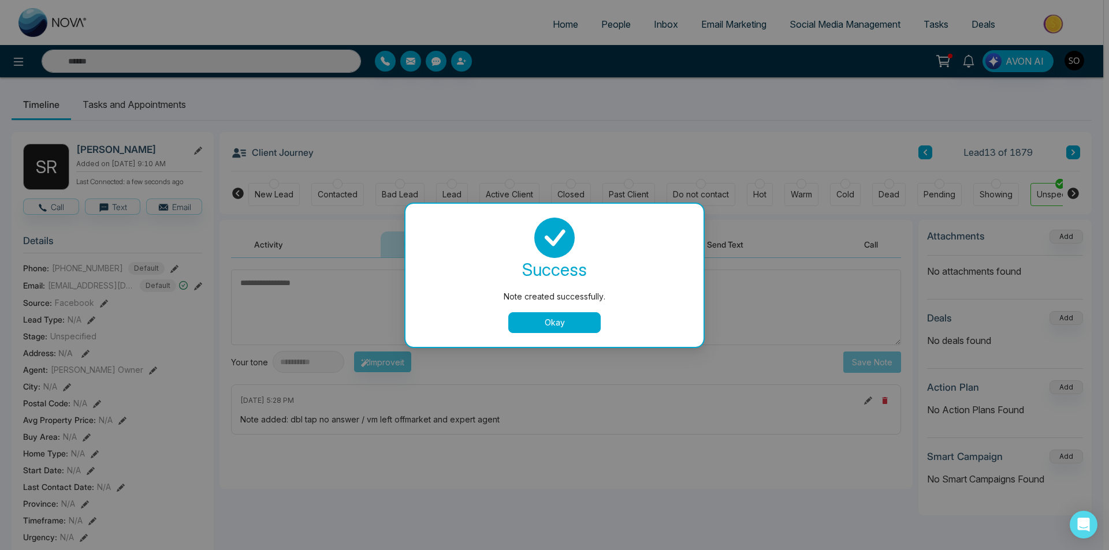
click at [595, 329] on button "Okay" at bounding box center [554, 322] width 92 height 21
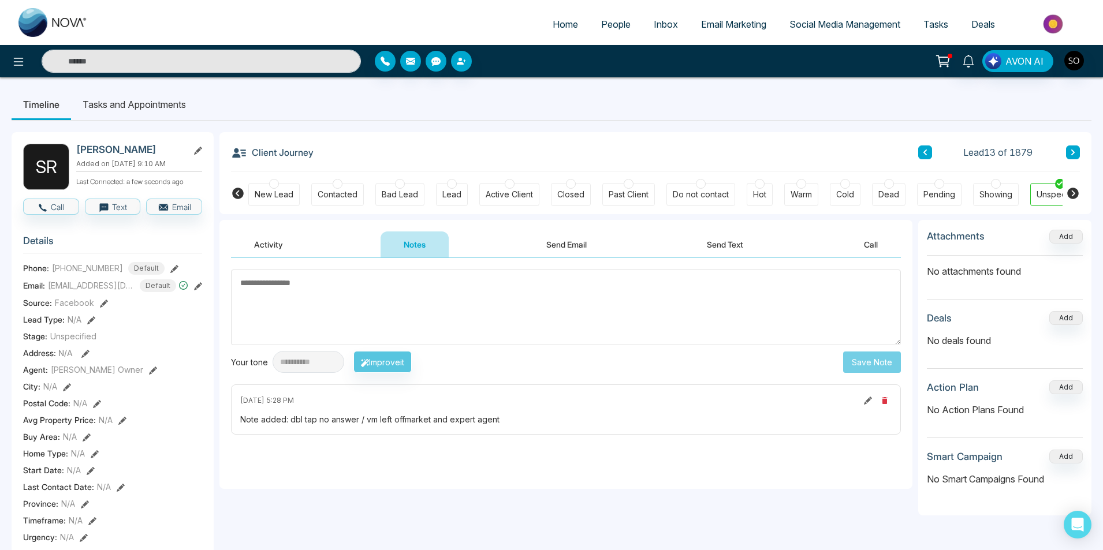
click at [924, 150] on icon at bounding box center [925, 152] width 6 height 7
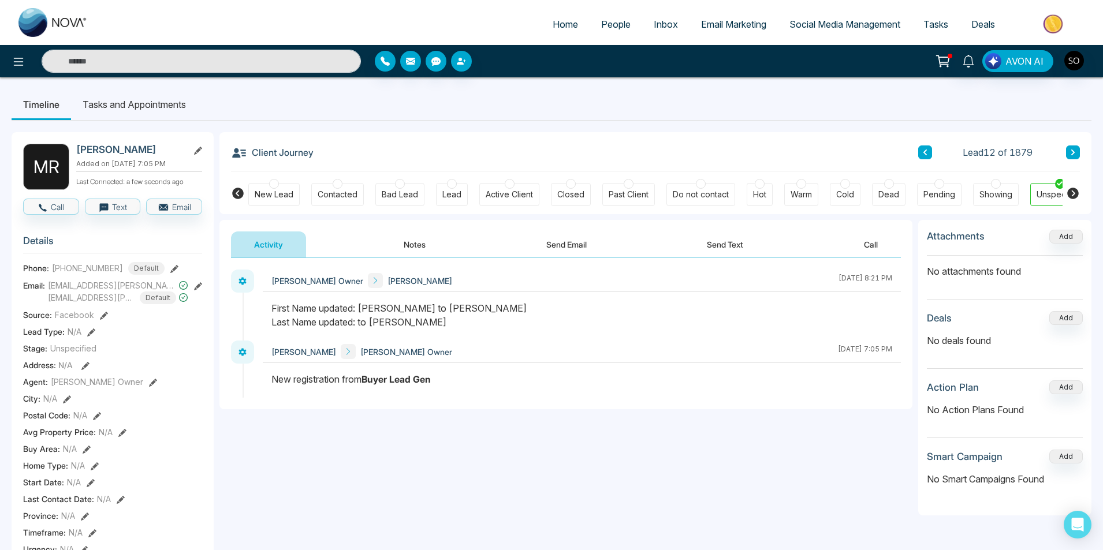
click at [411, 240] on button "Notes" at bounding box center [414, 245] width 68 height 26
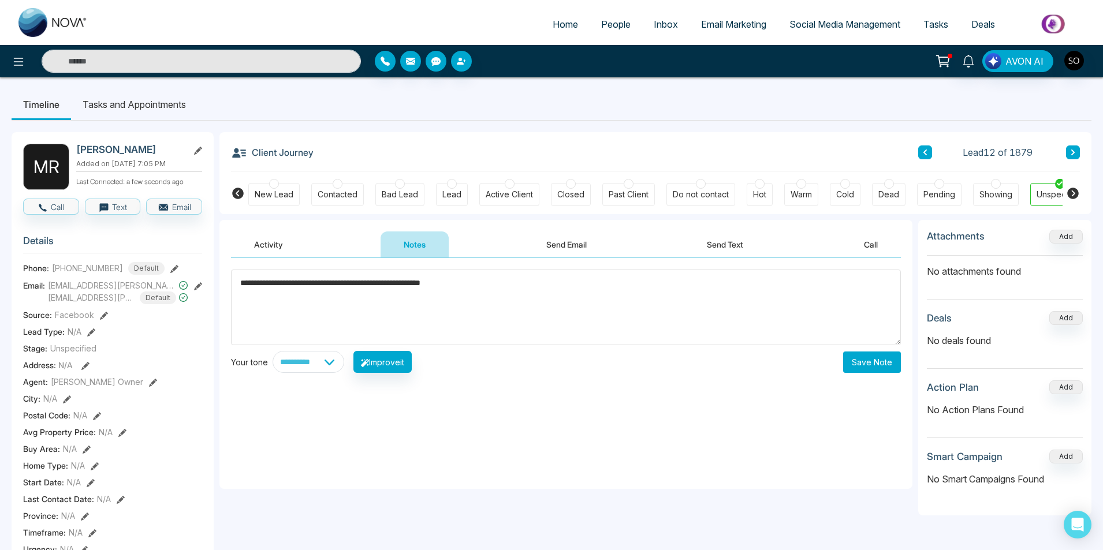
type textarea "**********"
click at [857, 357] on button "Save Note" at bounding box center [872, 362] width 58 height 21
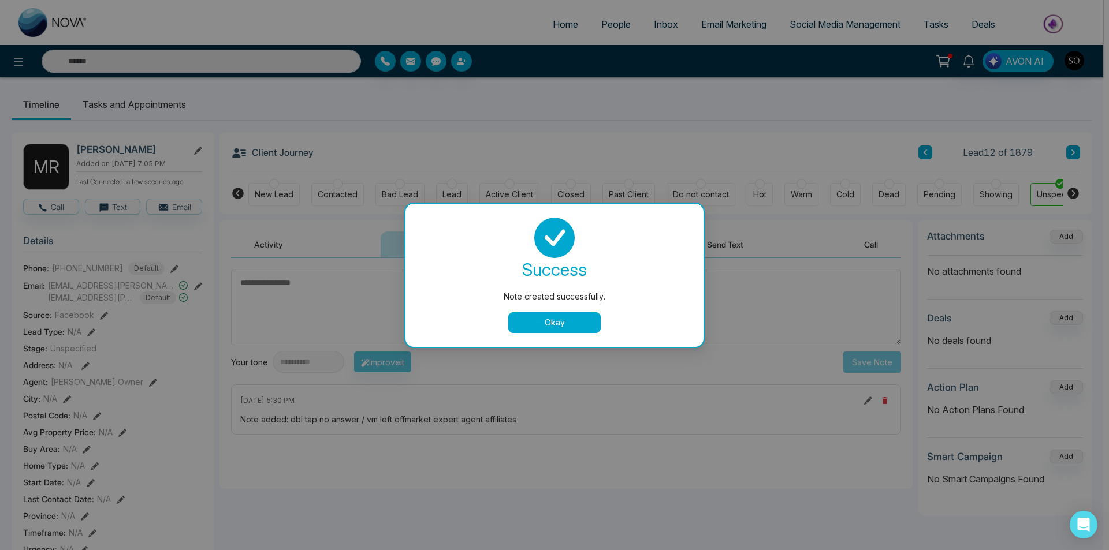
drag, startPoint x: 581, startPoint y: 327, endPoint x: 832, endPoint y: 126, distance: 321.6
click at [581, 327] on button "Okay" at bounding box center [554, 322] width 92 height 21
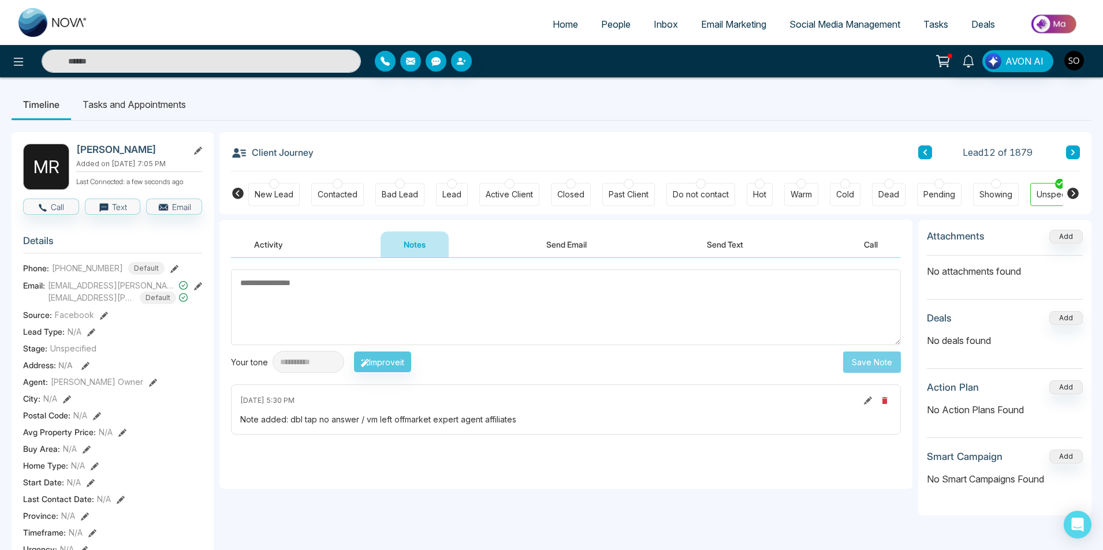
click at [925, 153] on icon at bounding box center [925, 152] width 6 height 7
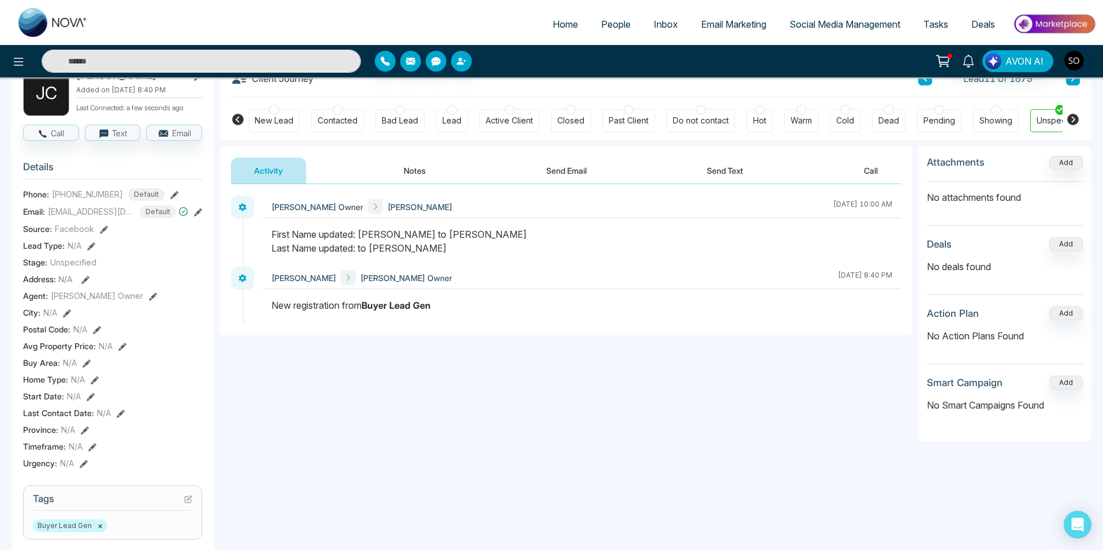
scroll to position [77, 0]
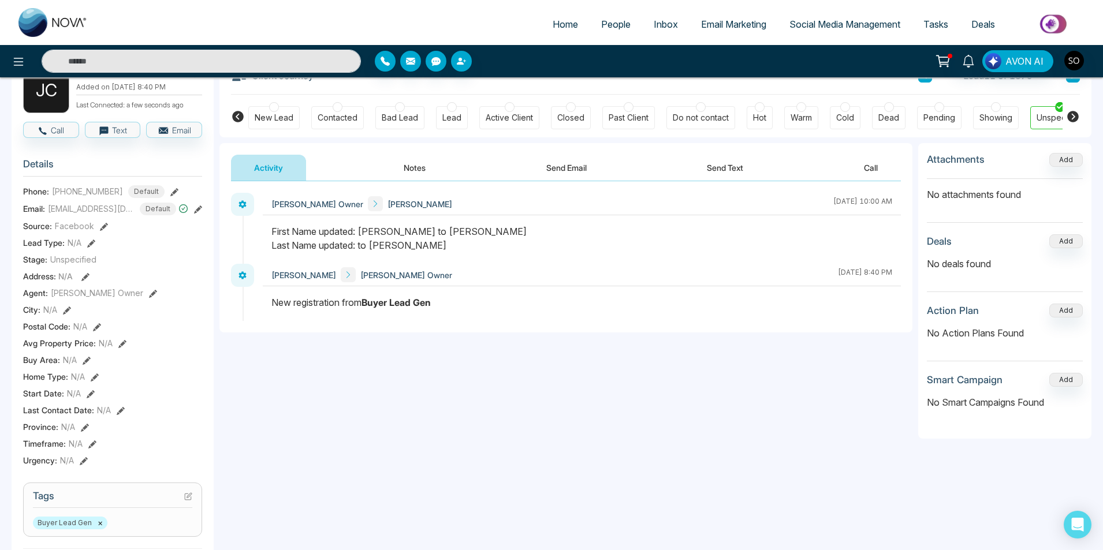
click at [420, 171] on button "Notes" at bounding box center [414, 168] width 68 height 26
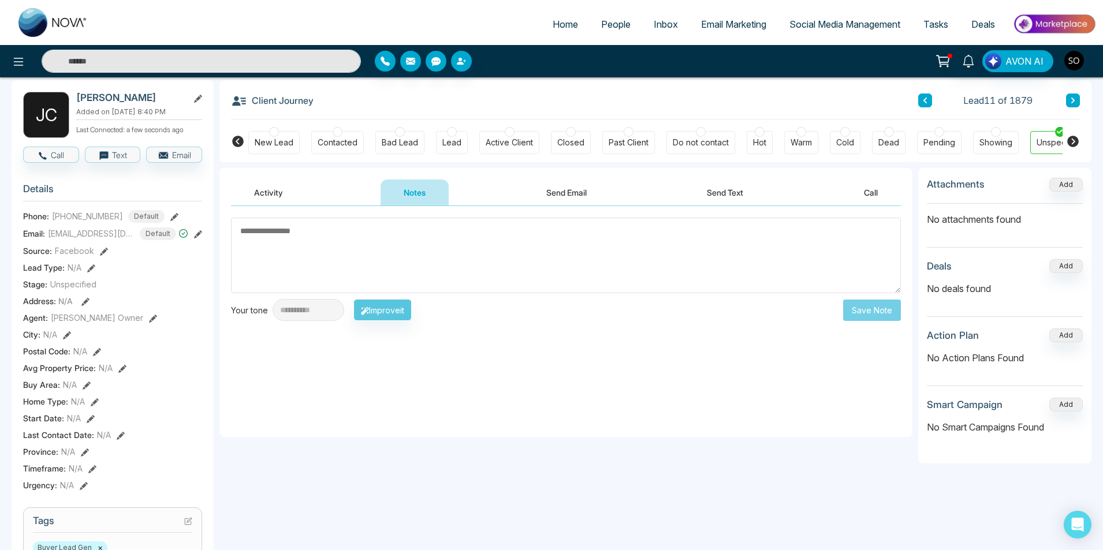
scroll to position [39, 0]
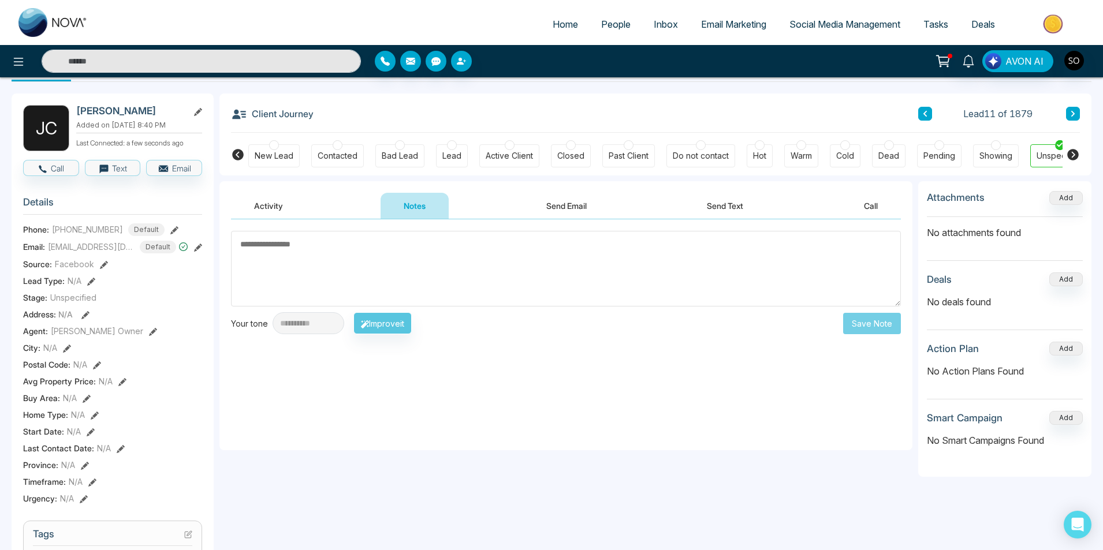
click at [361, 278] on textarea at bounding box center [566, 269] width 670 height 76
type textarea "*"
type textarea "**********"
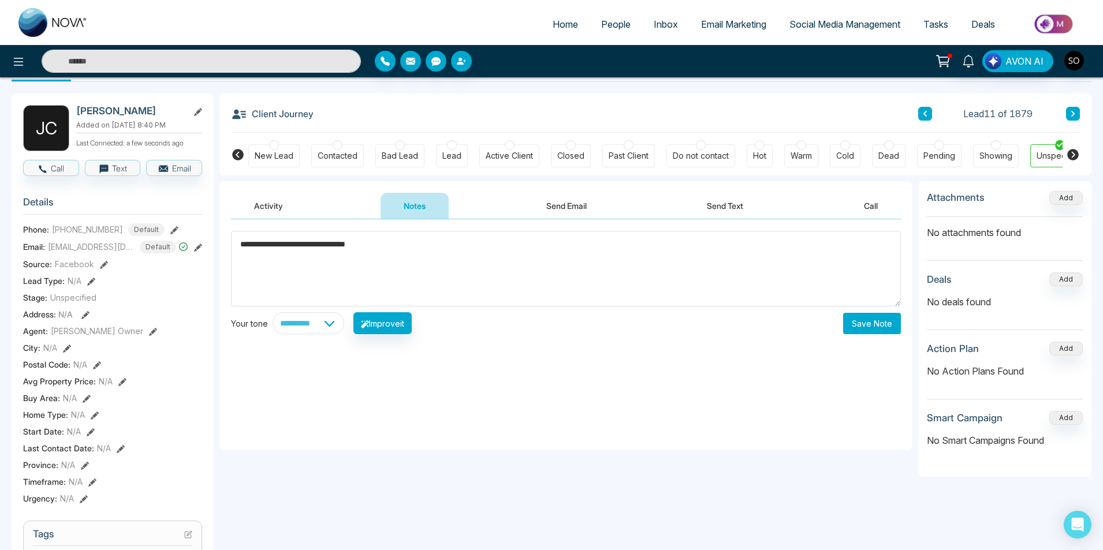
click at [885, 323] on button "Save Note" at bounding box center [872, 323] width 58 height 21
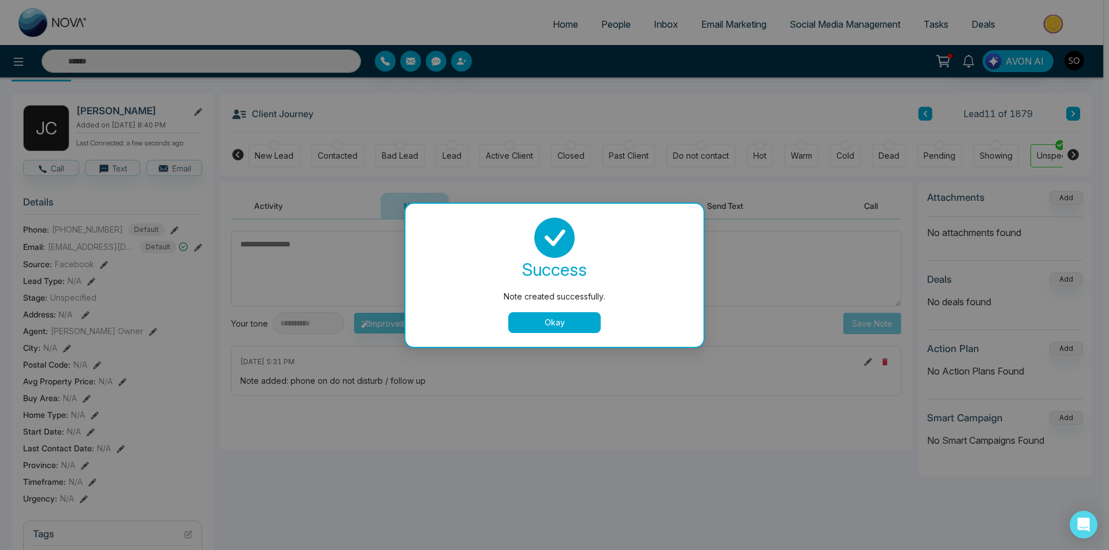
drag, startPoint x: 585, startPoint y: 324, endPoint x: 624, endPoint y: 304, distance: 43.9
click at [587, 323] on button "Okay" at bounding box center [554, 322] width 92 height 21
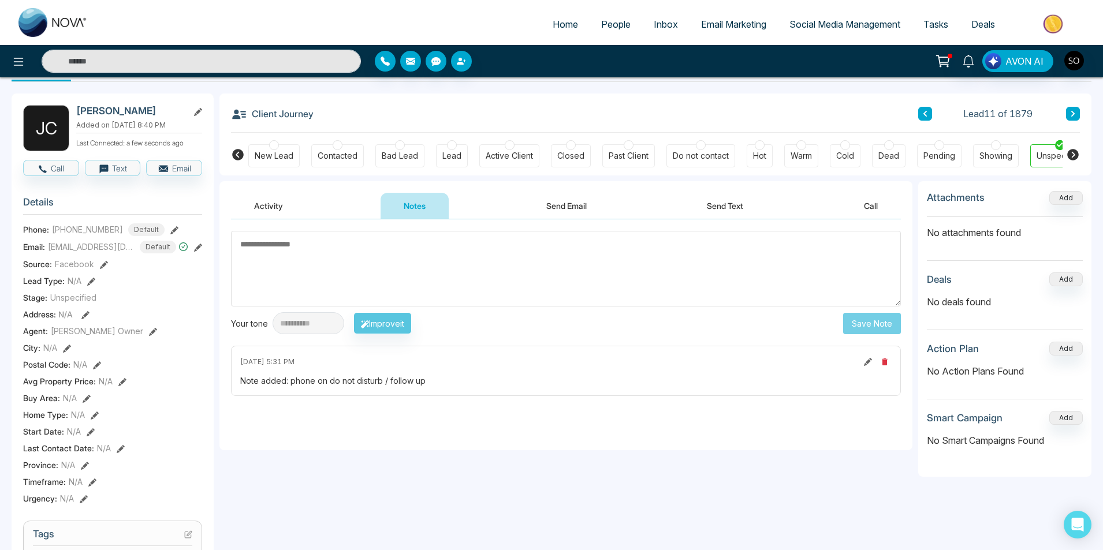
click at [920, 113] on button at bounding box center [925, 114] width 14 height 14
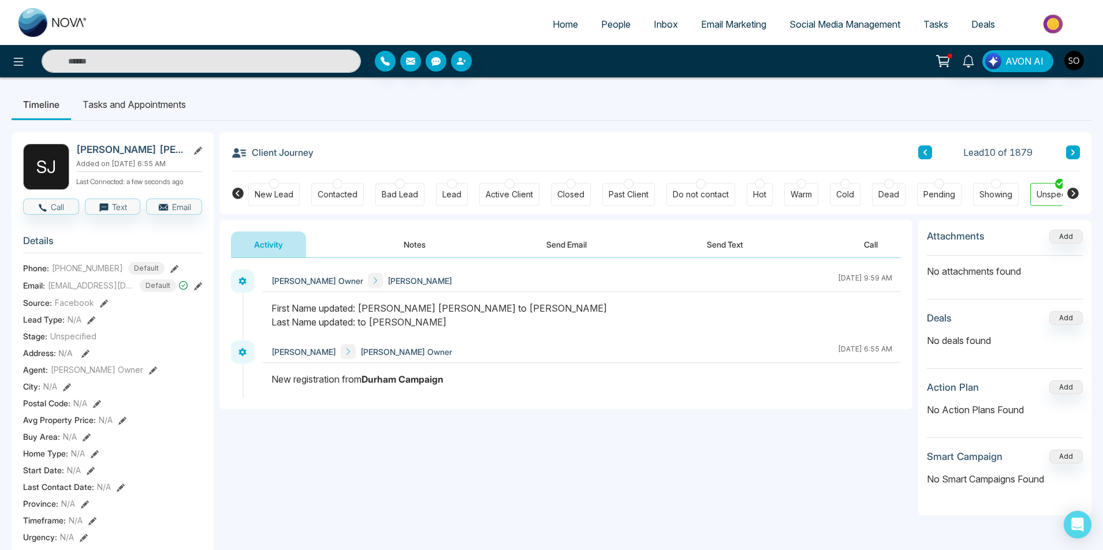
click at [417, 248] on button "Notes" at bounding box center [414, 245] width 68 height 26
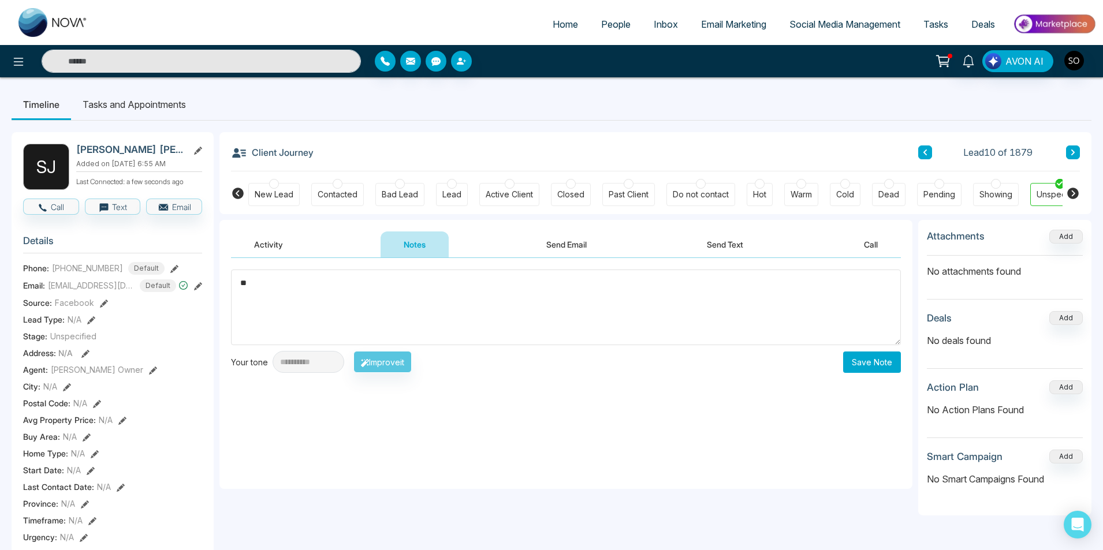
type textarea "*"
type textarea "**********"
click at [867, 368] on button "Save Note" at bounding box center [872, 362] width 58 height 21
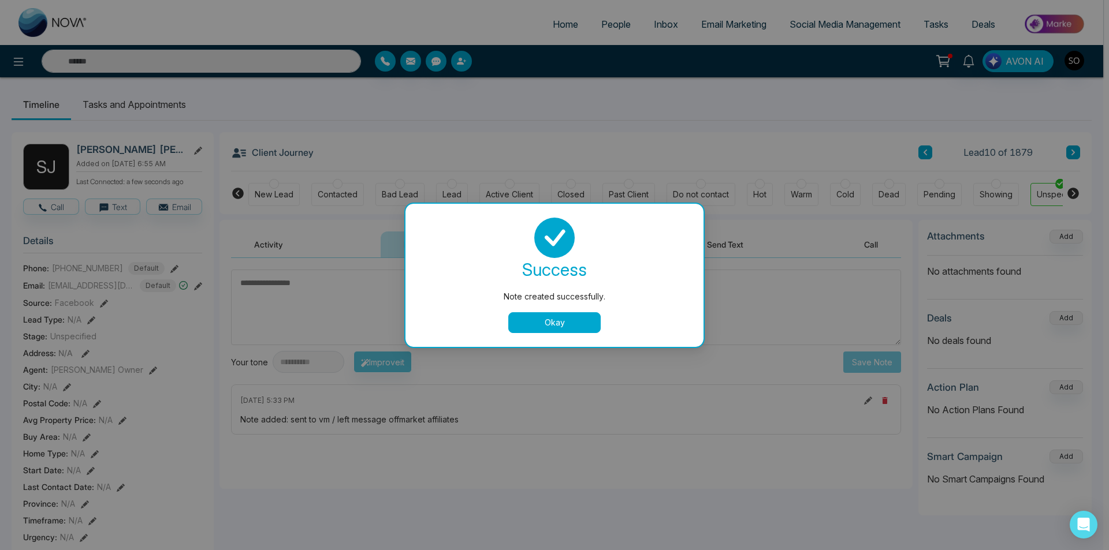
click at [524, 316] on button "Okay" at bounding box center [554, 322] width 92 height 21
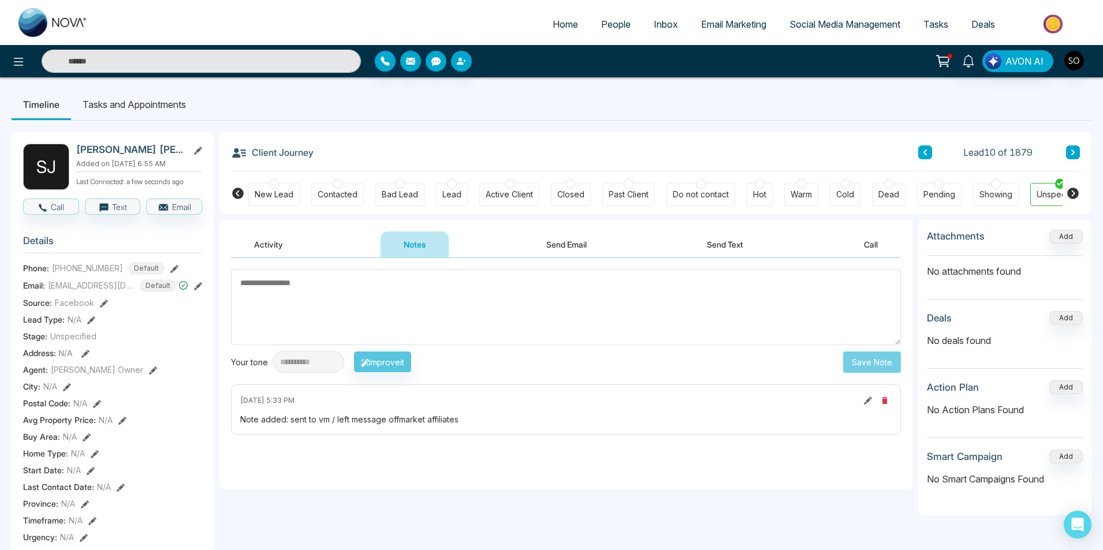
click at [931, 154] on button at bounding box center [925, 152] width 14 height 14
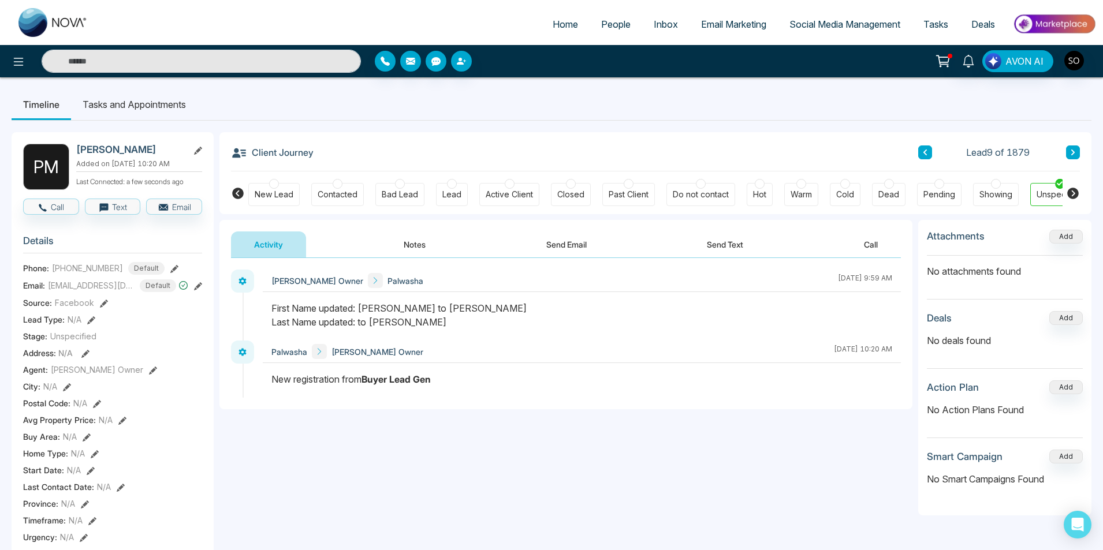
drag, startPoint x: 402, startPoint y: 310, endPoint x: 361, endPoint y: 310, distance: 41.0
click at [361, 310] on div "First Name updated: [PERSON_NAME] to [PERSON_NAME] Last Name updated: to [PERSO…" at bounding box center [581, 315] width 621 height 28
click at [420, 245] on button "Notes" at bounding box center [414, 245] width 68 height 26
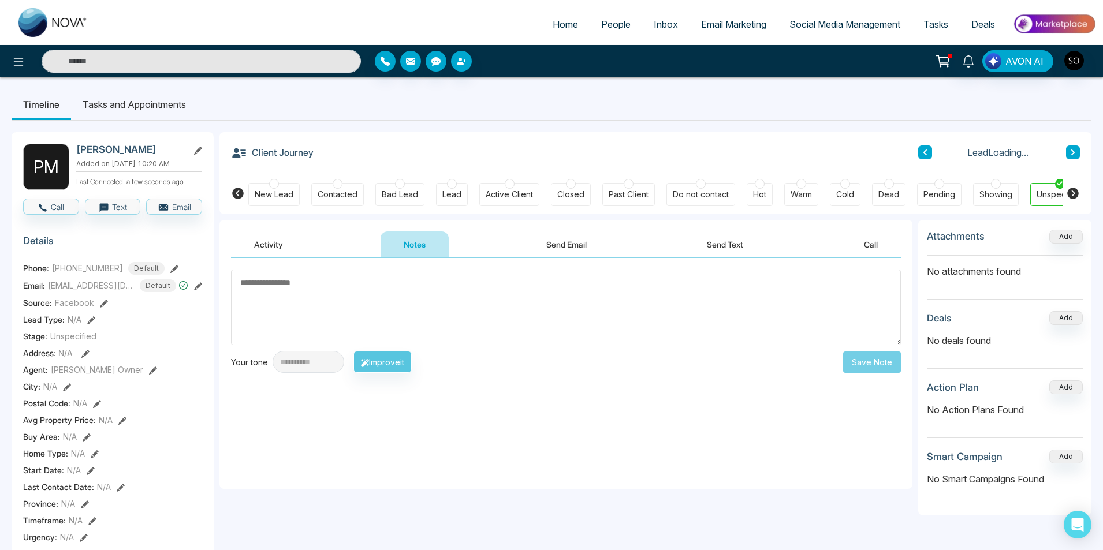
click at [508, 435] on div "**********" at bounding box center [565, 373] width 693 height 231
click at [368, 311] on textarea at bounding box center [566, 308] width 670 height 76
click at [307, 290] on textarea at bounding box center [566, 308] width 670 height 76
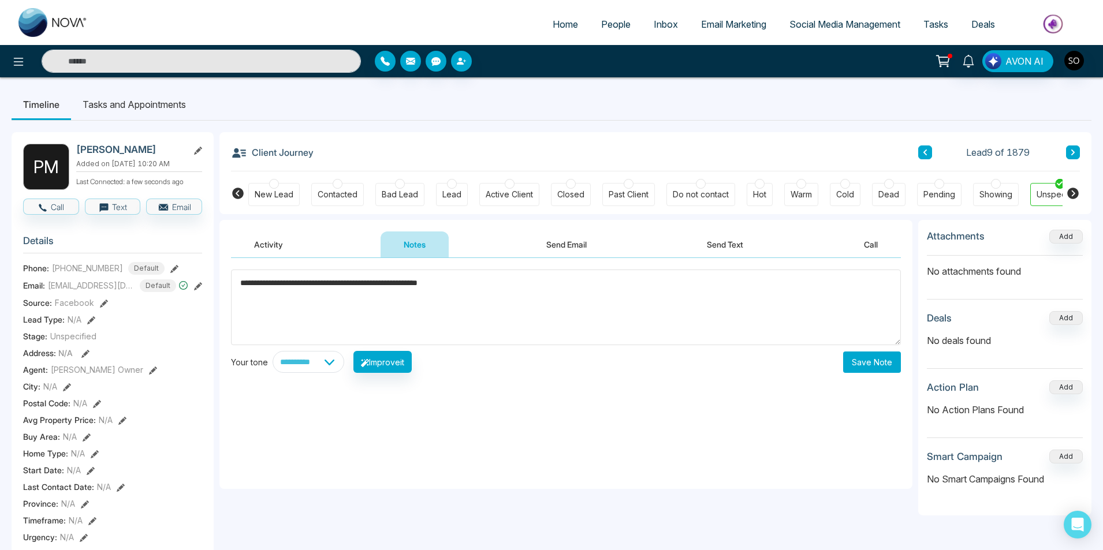
type textarea "**********"
click at [875, 362] on button "Save Note" at bounding box center [872, 362] width 58 height 21
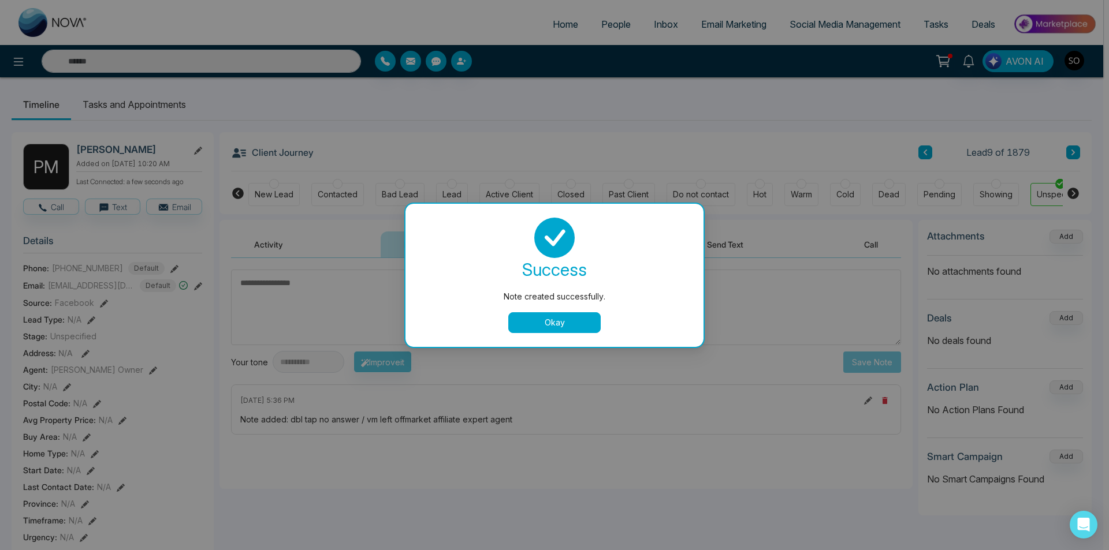
drag, startPoint x: 544, startPoint y: 329, endPoint x: 848, endPoint y: 138, distance: 358.8
click at [546, 328] on button "Okay" at bounding box center [554, 322] width 92 height 21
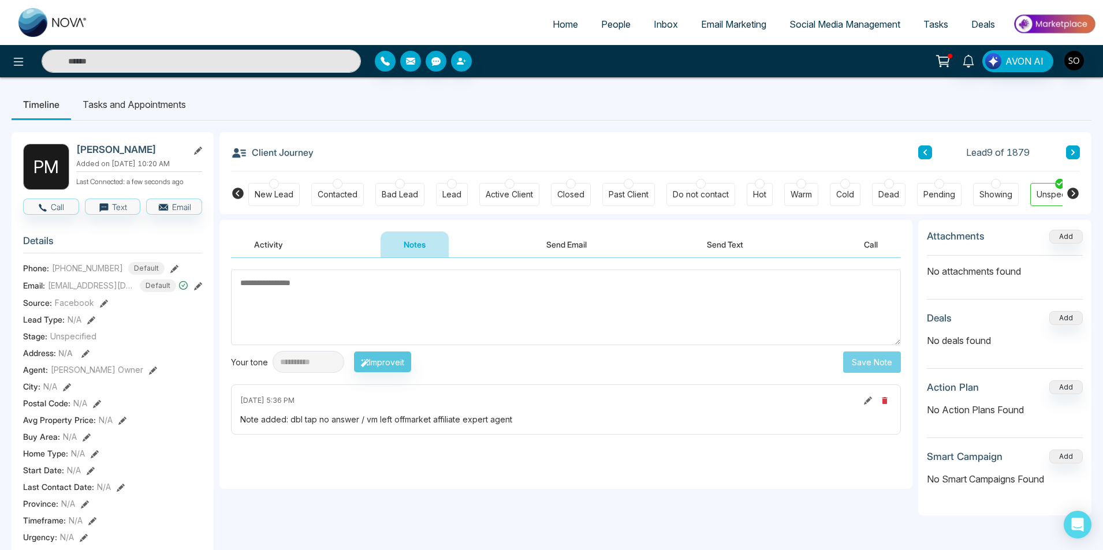
click at [925, 147] on button at bounding box center [925, 152] width 14 height 14
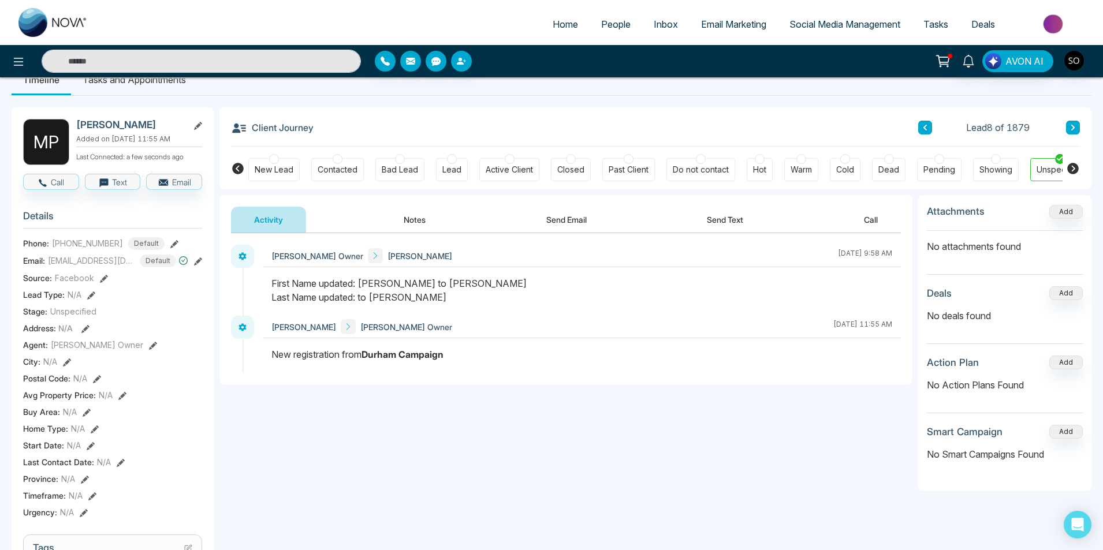
scroll to position [39, 0]
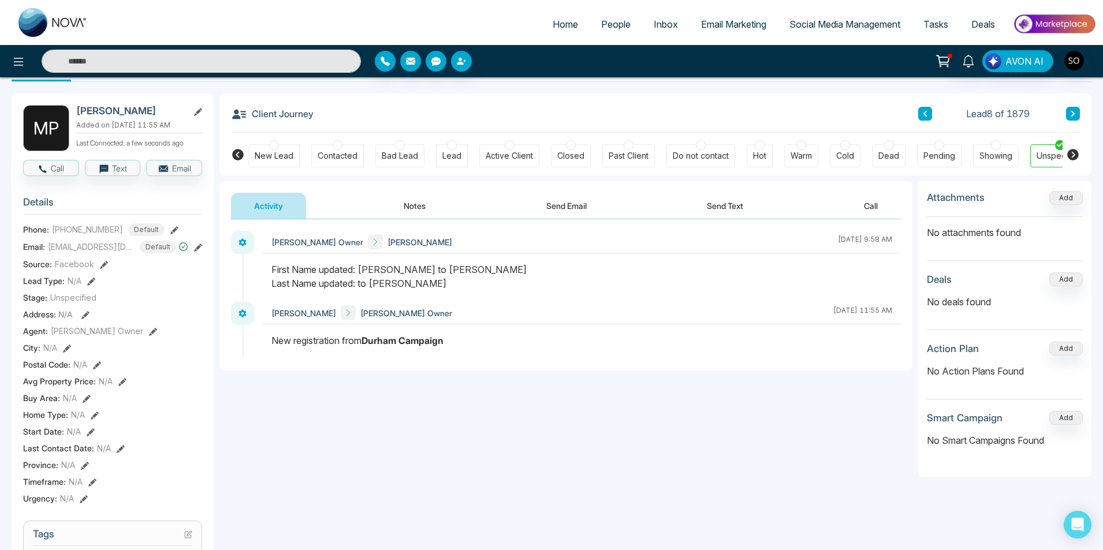
click at [420, 215] on button "Notes" at bounding box center [414, 206] width 68 height 26
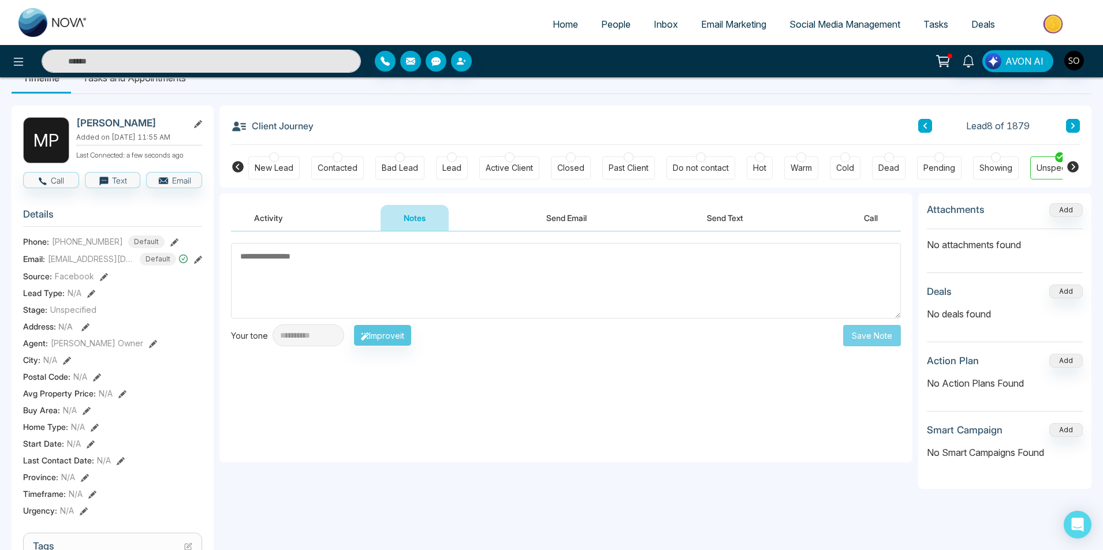
scroll to position [39, 0]
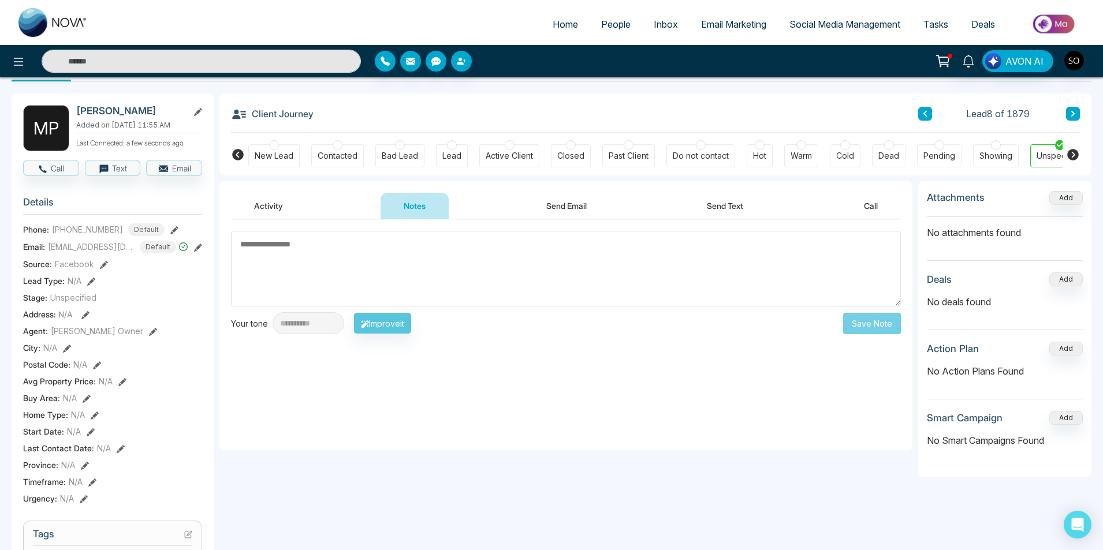
click at [408, 270] on textarea at bounding box center [566, 269] width 670 height 76
type textarea "**********"
click at [877, 327] on button "Save Note" at bounding box center [872, 323] width 58 height 21
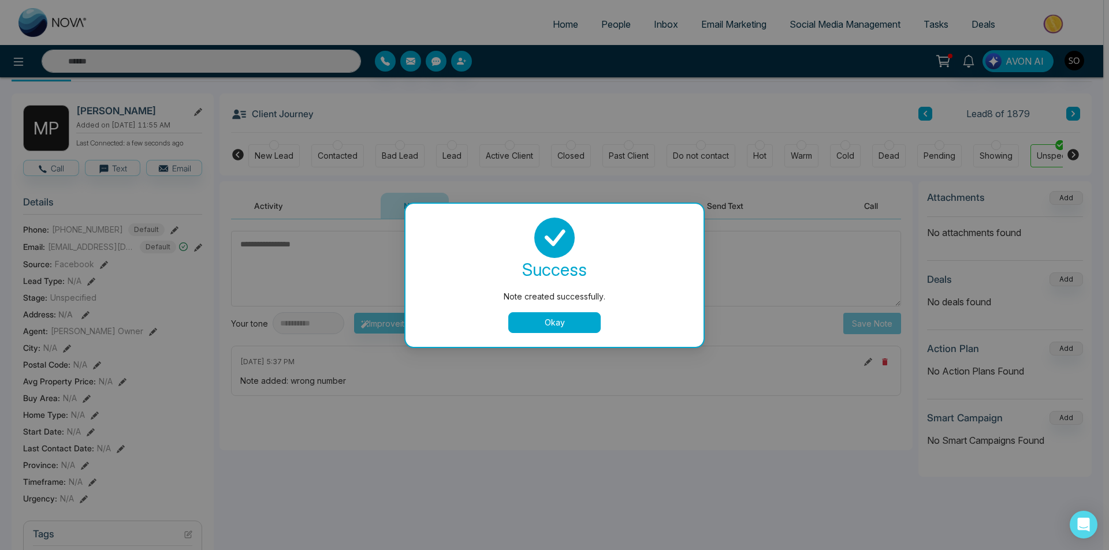
click at [536, 323] on button "Okay" at bounding box center [554, 322] width 92 height 21
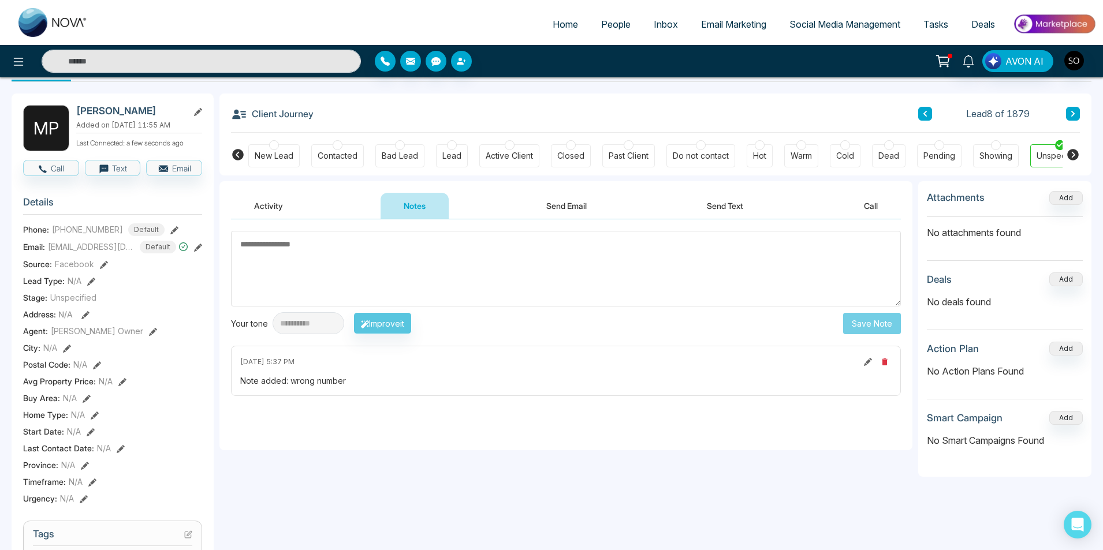
click at [923, 114] on icon at bounding box center [925, 113] width 6 height 7
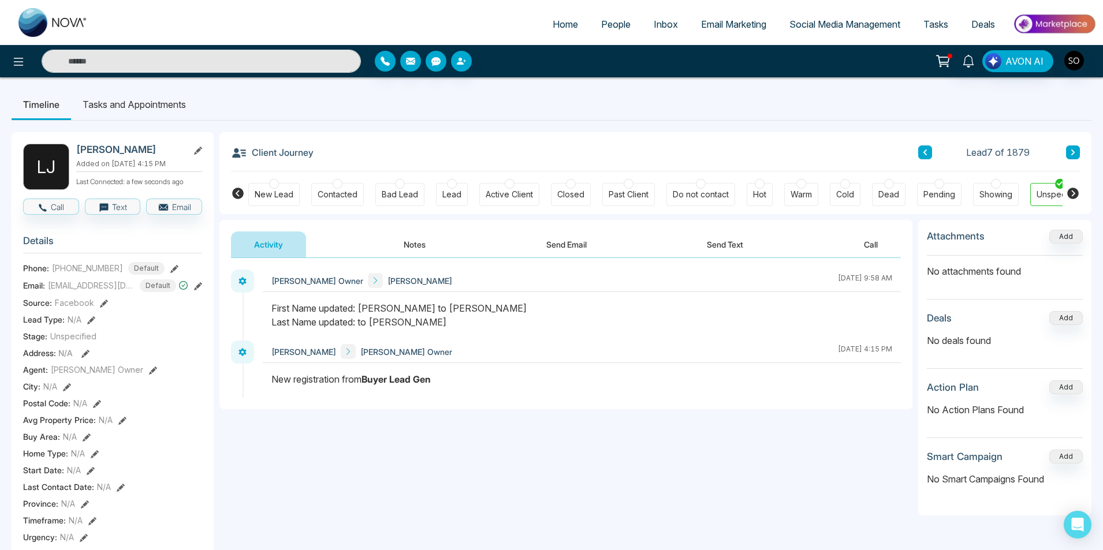
click at [418, 241] on button "Notes" at bounding box center [414, 245] width 68 height 26
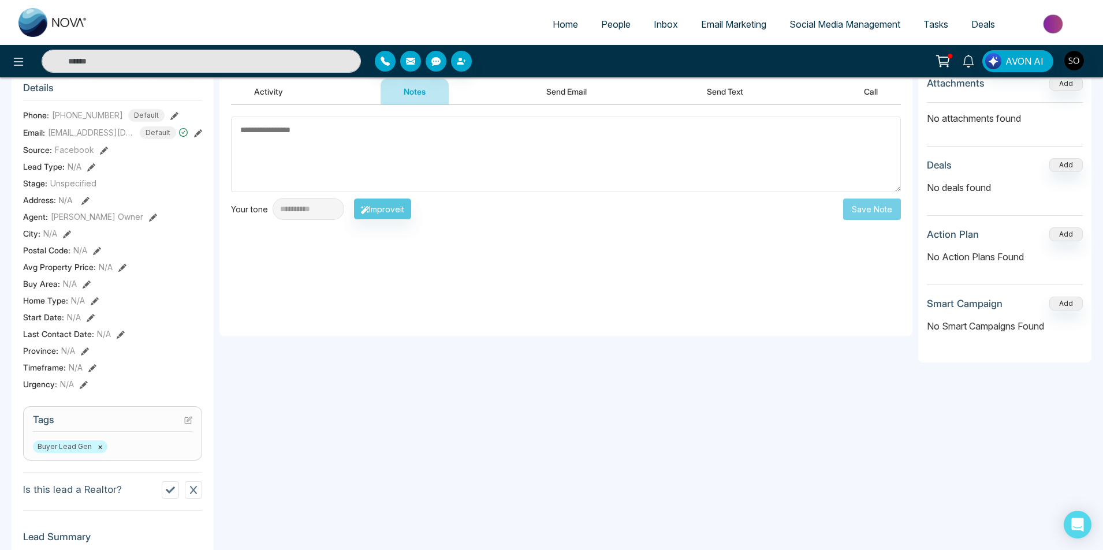
scroll to position [154, 0]
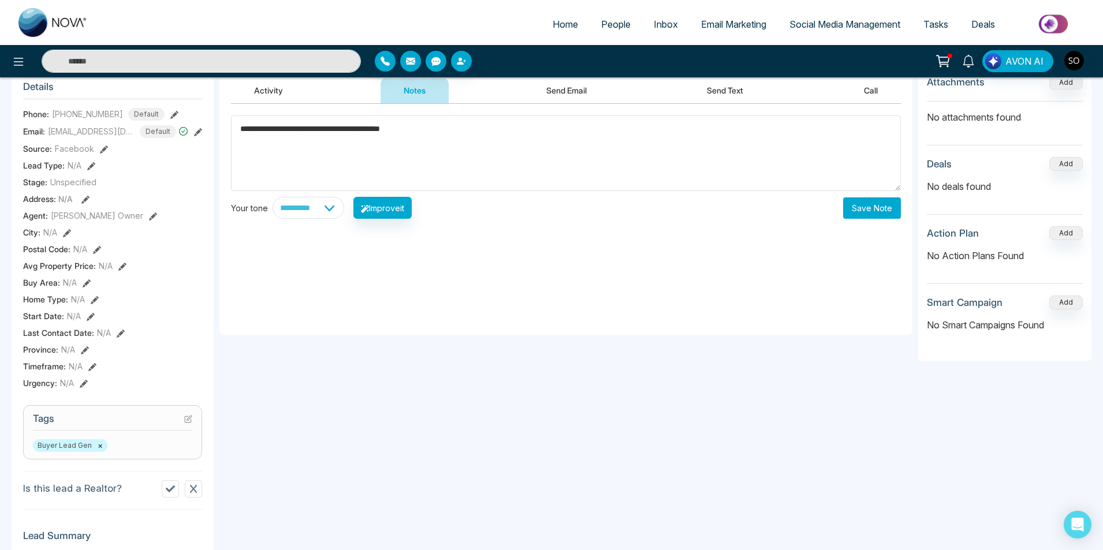
type textarea "**********"
click at [861, 220] on div "**********" at bounding box center [565, 219] width 693 height 231
click at [860, 212] on button "Save Note" at bounding box center [872, 207] width 58 height 21
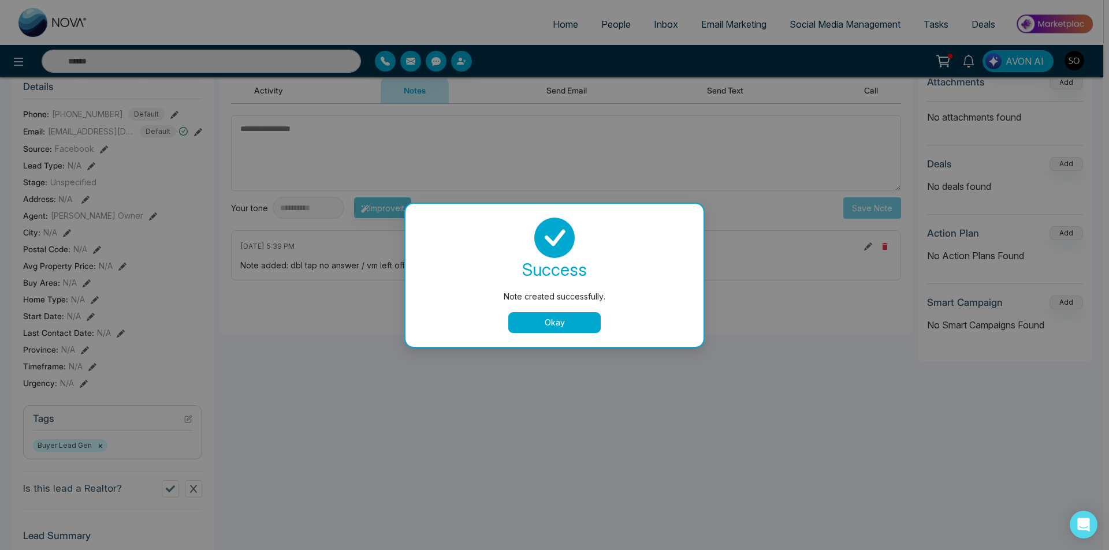
click at [534, 319] on button "Okay" at bounding box center [554, 322] width 92 height 21
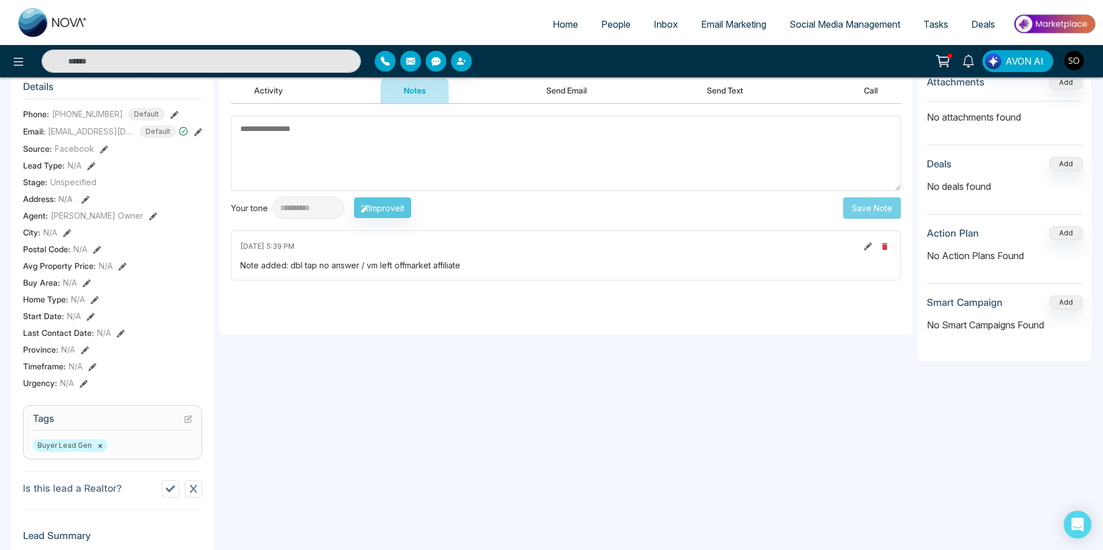
scroll to position [0, 0]
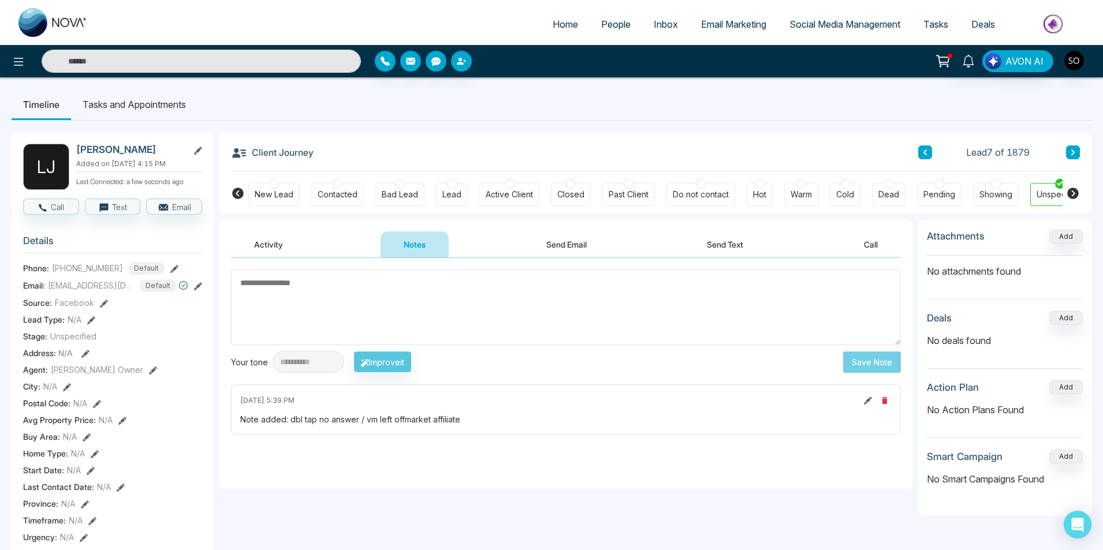
click at [926, 157] on button at bounding box center [925, 152] width 14 height 14
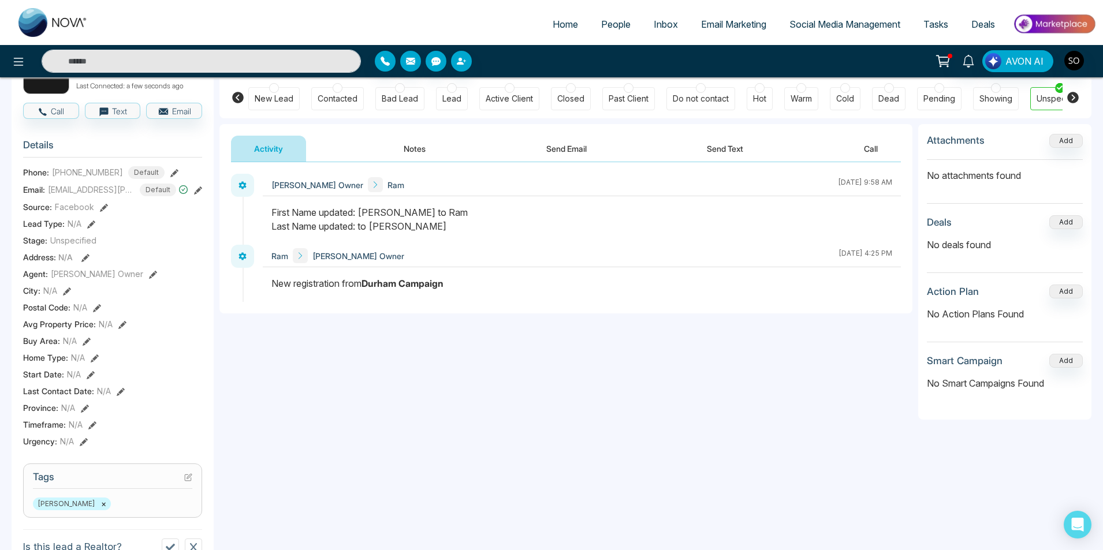
scroll to position [39, 0]
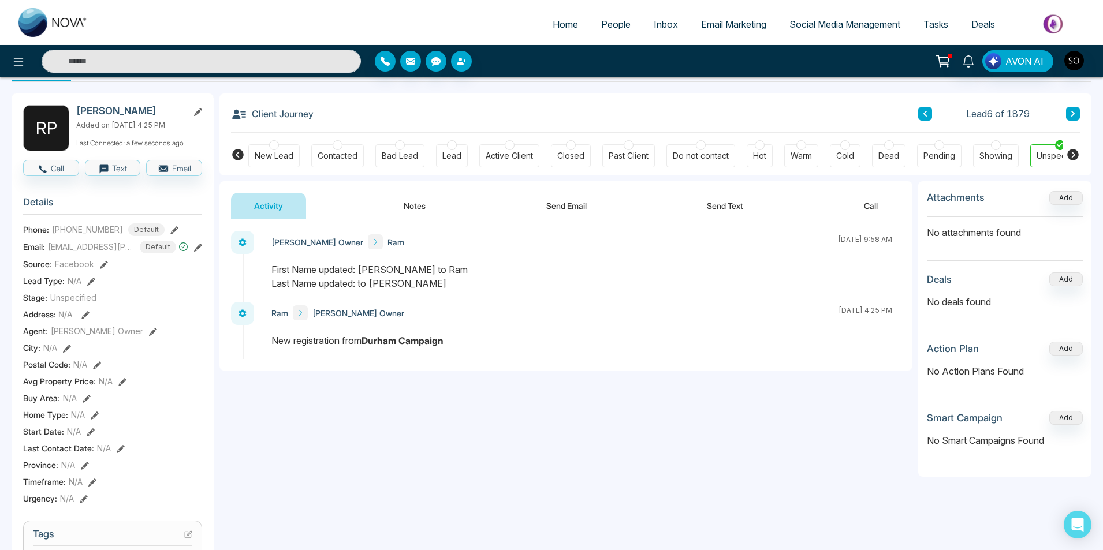
click at [426, 211] on button "Notes" at bounding box center [414, 206] width 68 height 26
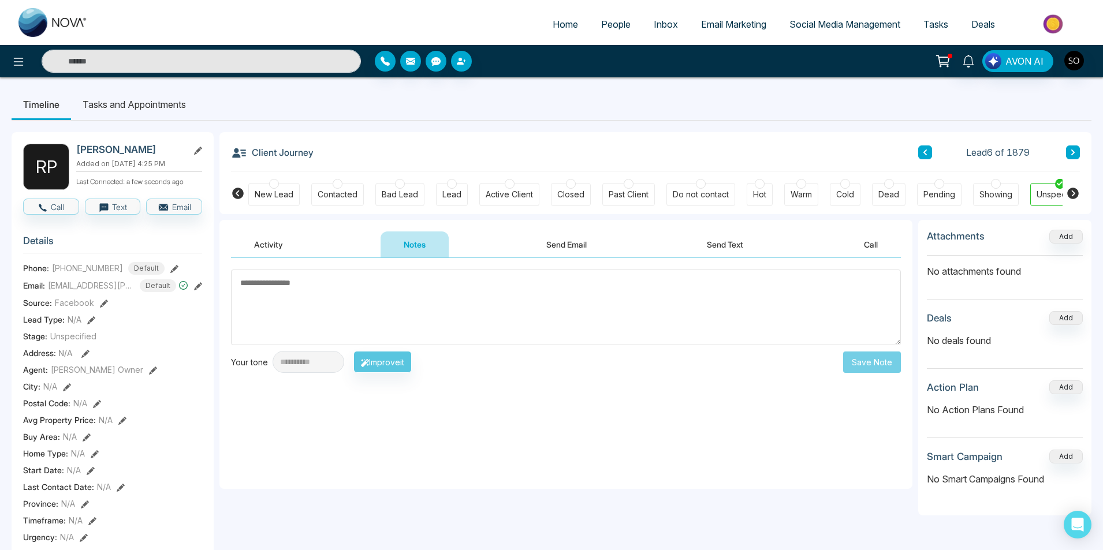
click at [338, 320] on textarea at bounding box center [566, 308] width 670 height 76
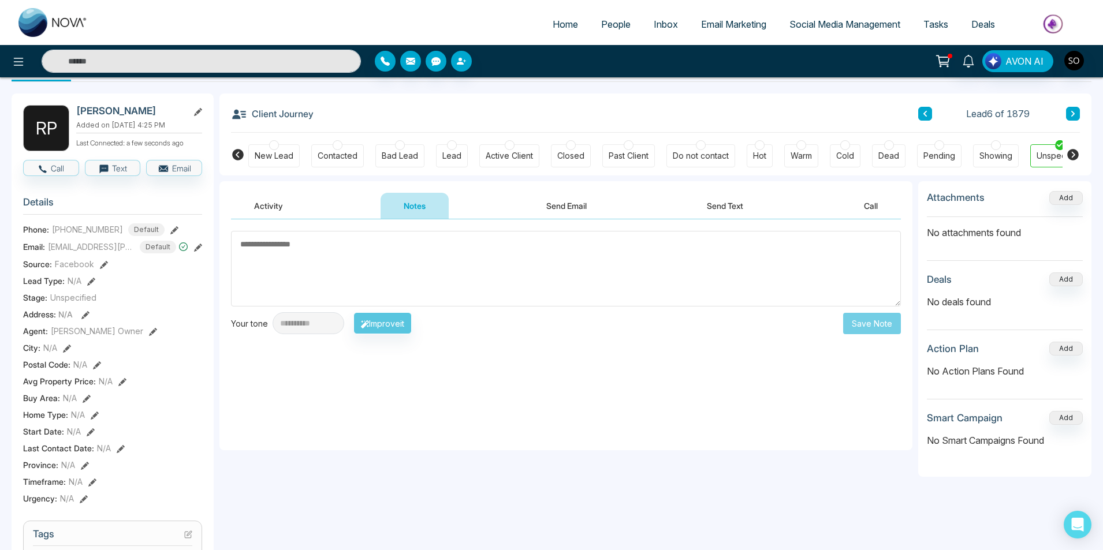
scroll to position [154, 0]
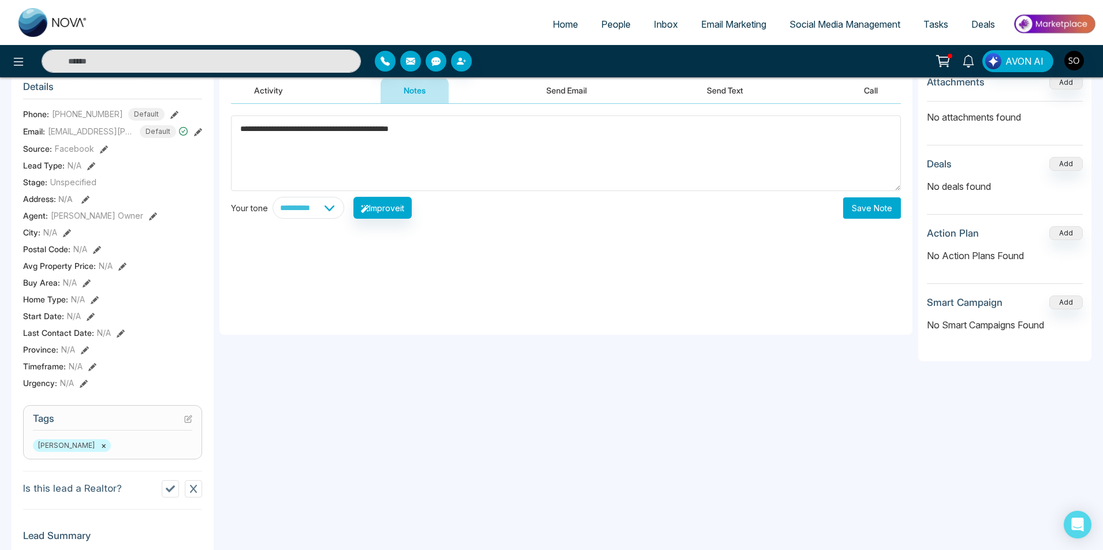
type textarea "**********"
click at [887, 210] on button "Save Note" at bounding box center [872, 207] width 58 height 21
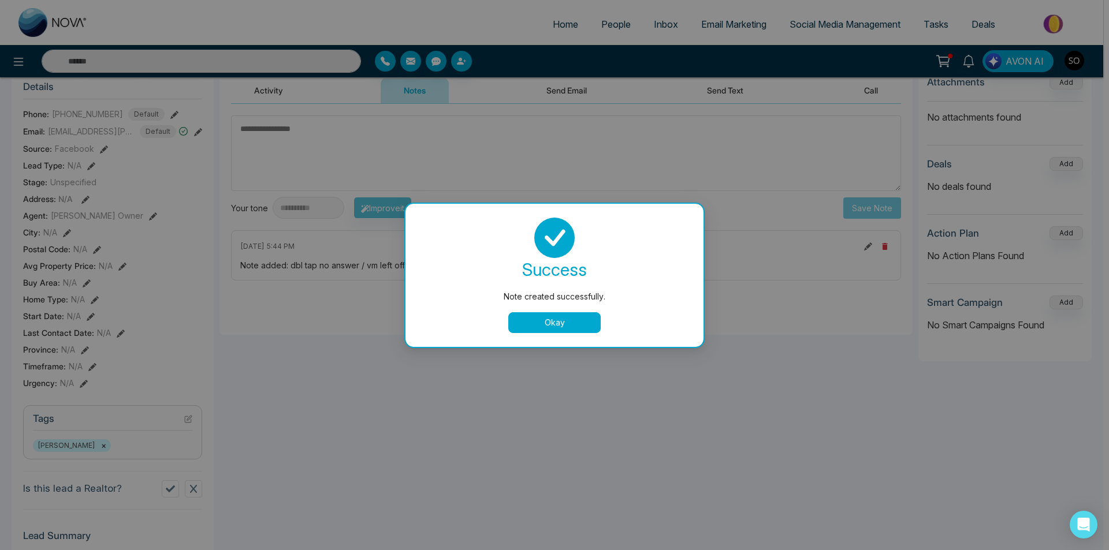
drag, startPoint x: 565, startPoint y: 307, endPoint x: 565, endPoint y: 326, distance: 18.5
click at [565, 315] on div "success Note created successfully. Okay" at bounding box center [554, 275] width 270 height 115
click at [565, 326] on button "Okay" at bounding box center [554, 322] width 92 height 21
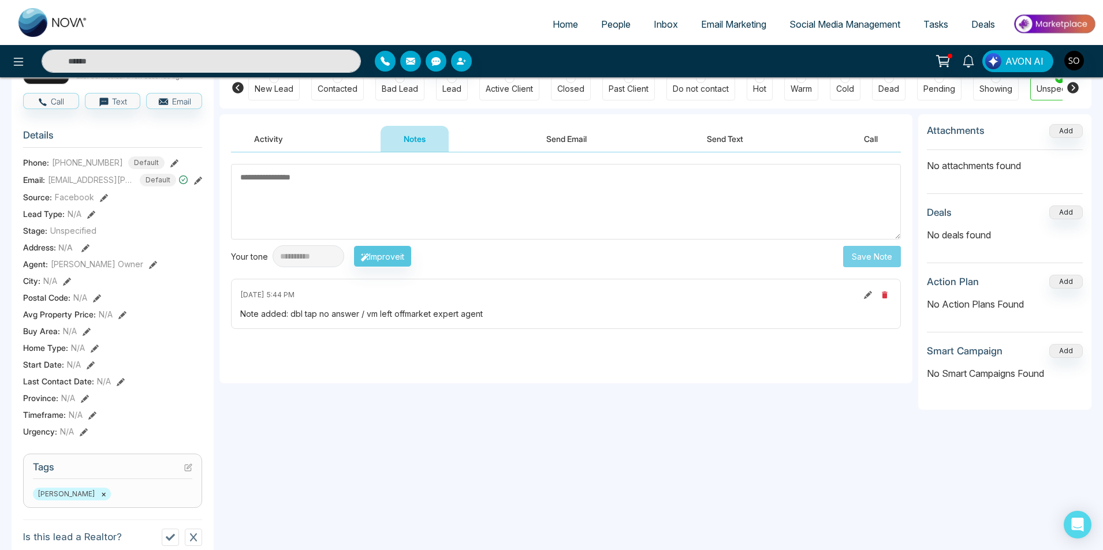
scroll to position [0, 0]
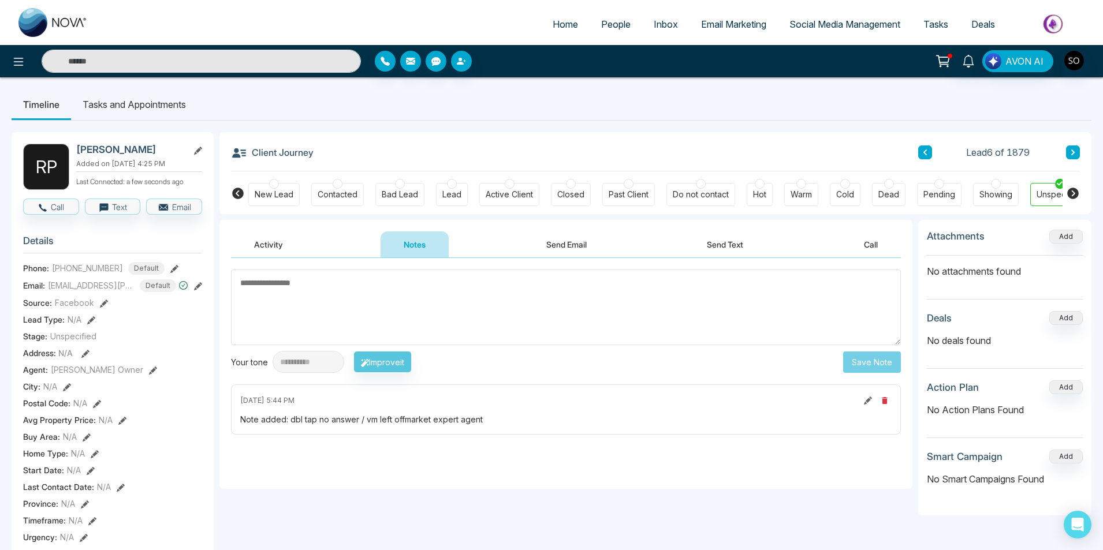
click at [926, 155] on icon at bounding box center [925, 152] width 6 height 7
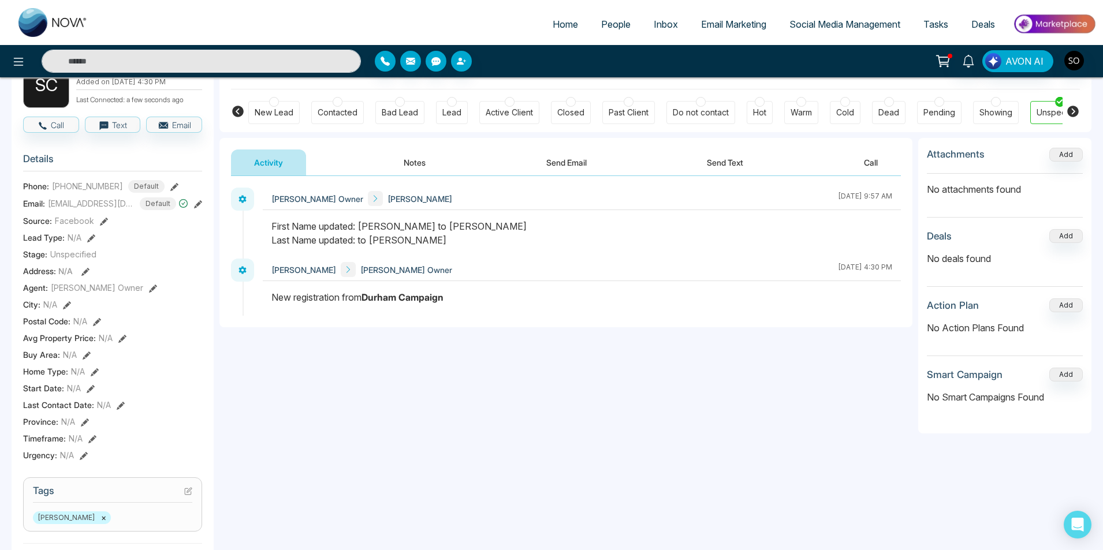
scroll to position [77, 0]
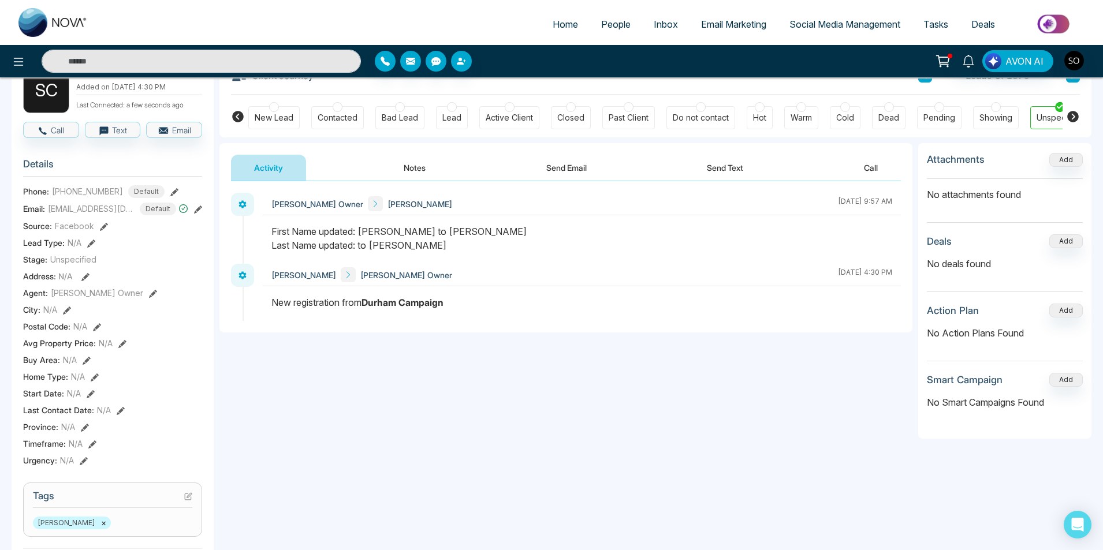
click at [418, 174] on button "Notes" at bounding box center [414, 168] width 68 height 26
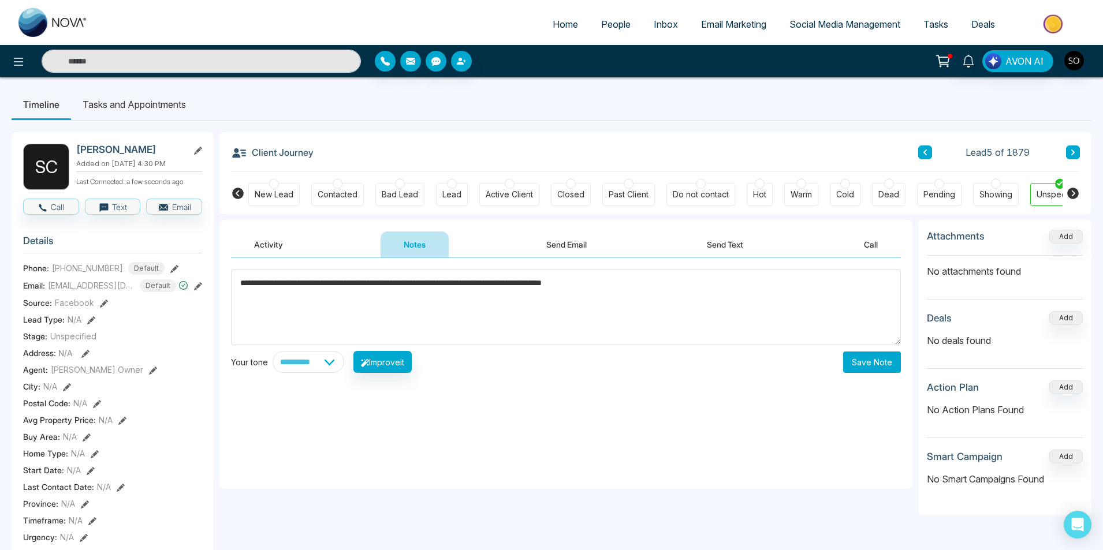
type textarea "**********"
click at [850, 356] on button "Save Note" at bounding box center [872, 362] width 58 height 21
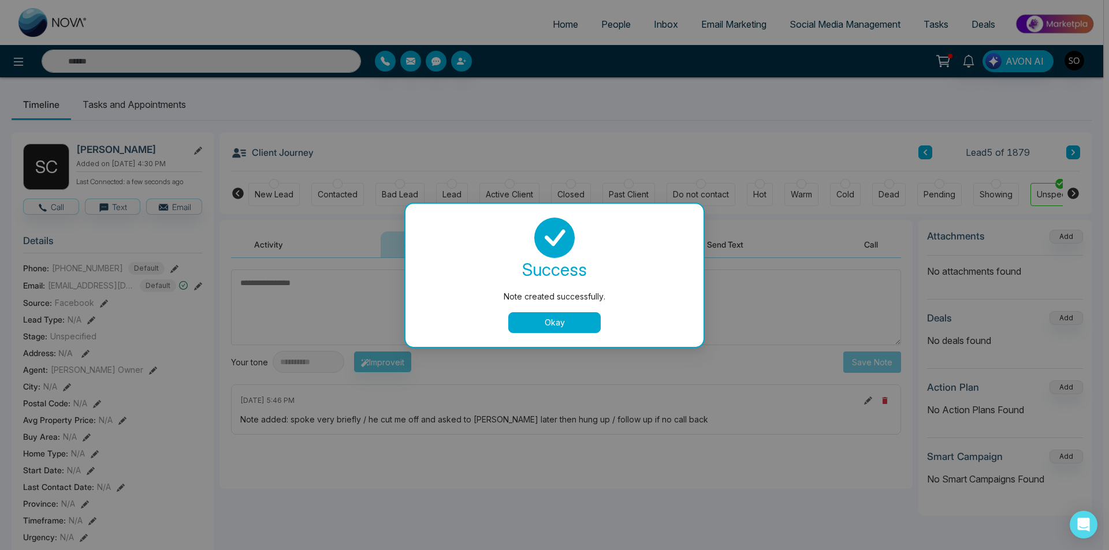
click at [585, 316] on button "Okay" at bounding box center [554, 322] width 92 height 21
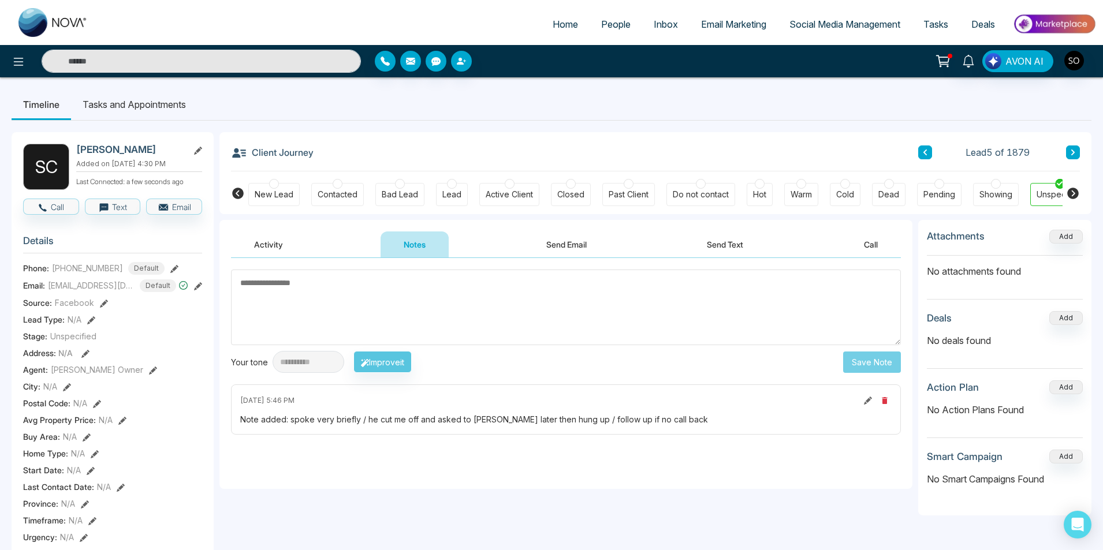
click at [921, 155] on button at bounding box center [925, 152] width 14 height 14
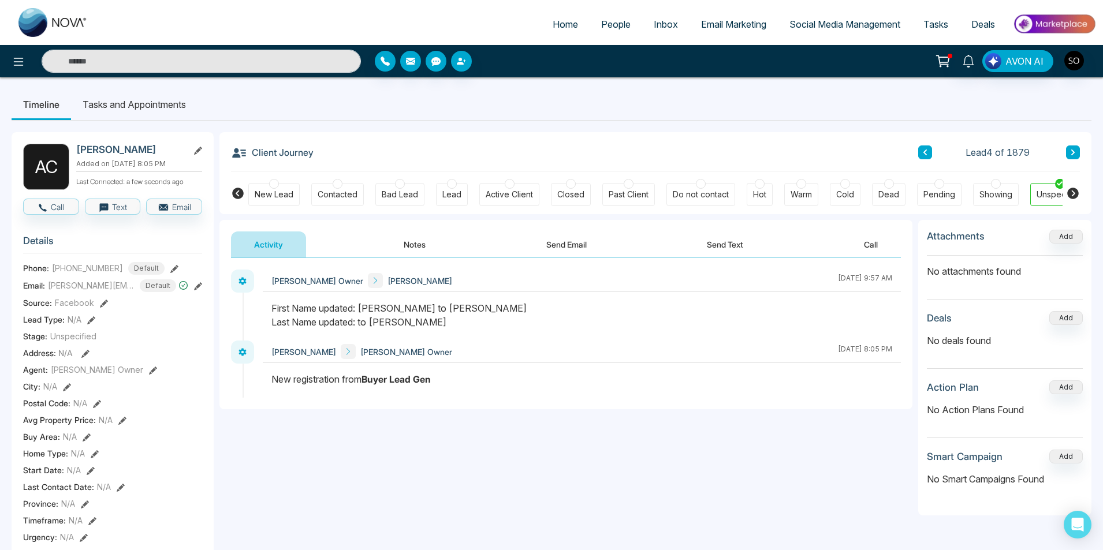
click at [435, 251] on button "Notes" at bounding box center [414, 245] width 68 height 26
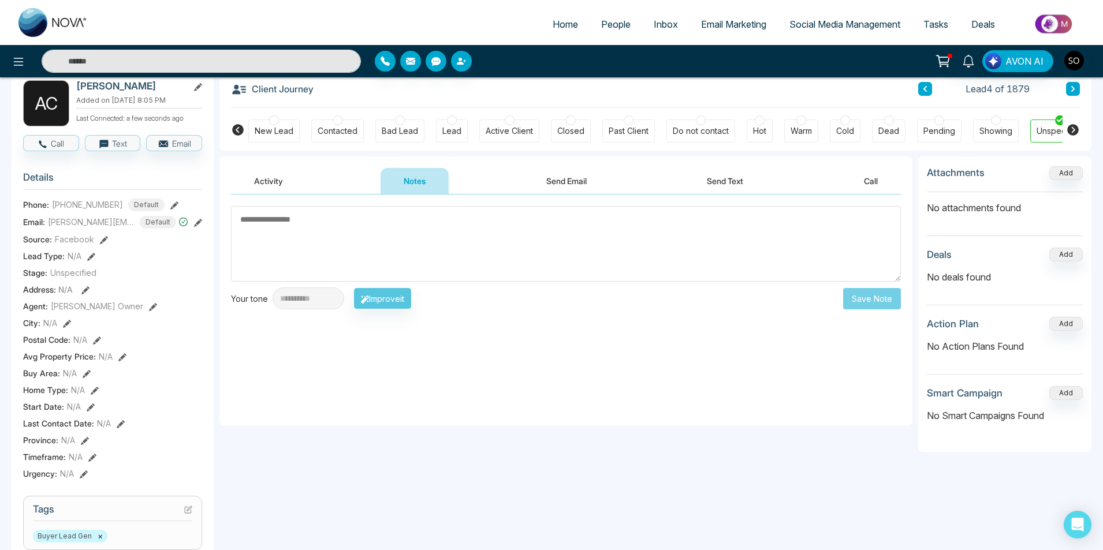
scroll to position [77, 0]
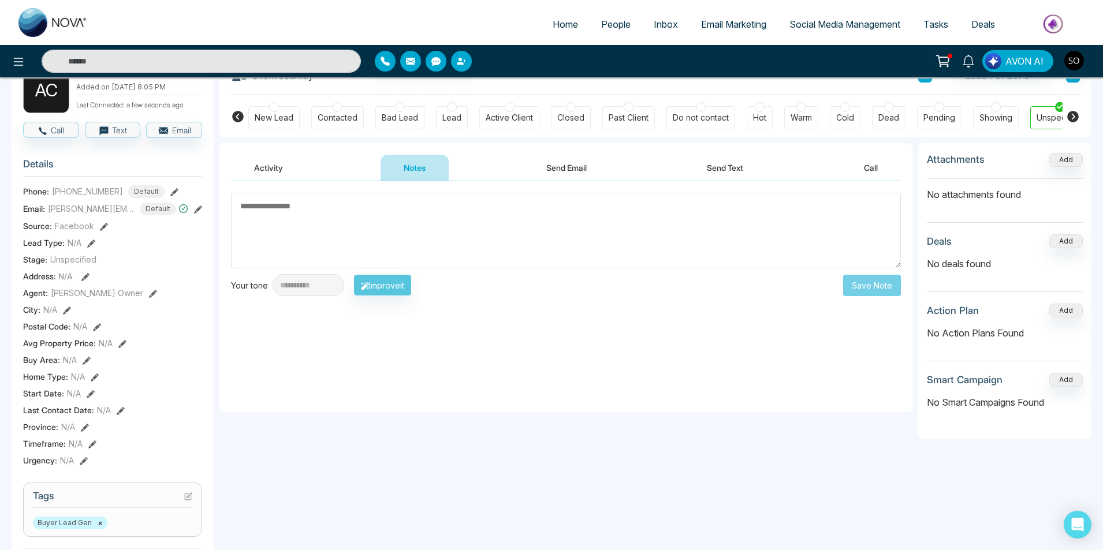
click at [450, 231] on textarea at bounding box center [566, 231] width 670 height 76
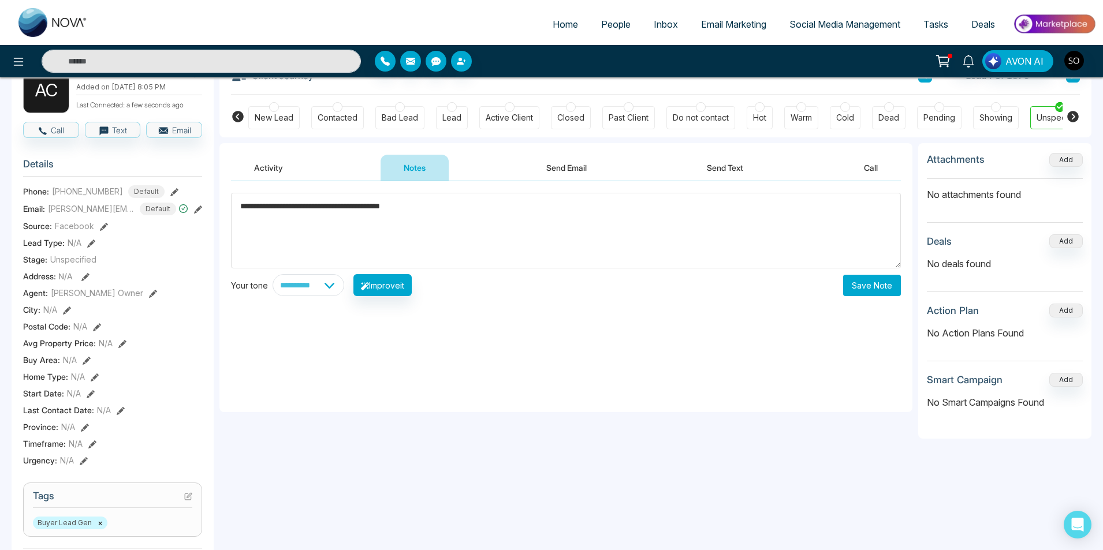
type textarea "**********"
click at [876, 278] on button "Save Note" at bounding box center [872, 285] width 58 height 21
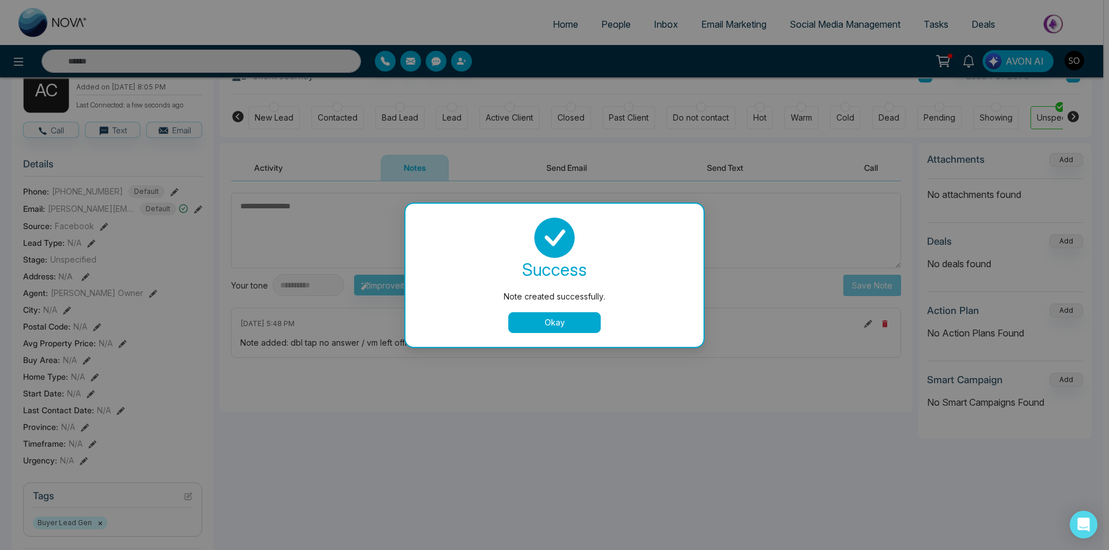
click at [583, 316] on button "Okay" at bounding box center [554, 322] width 92 height 21
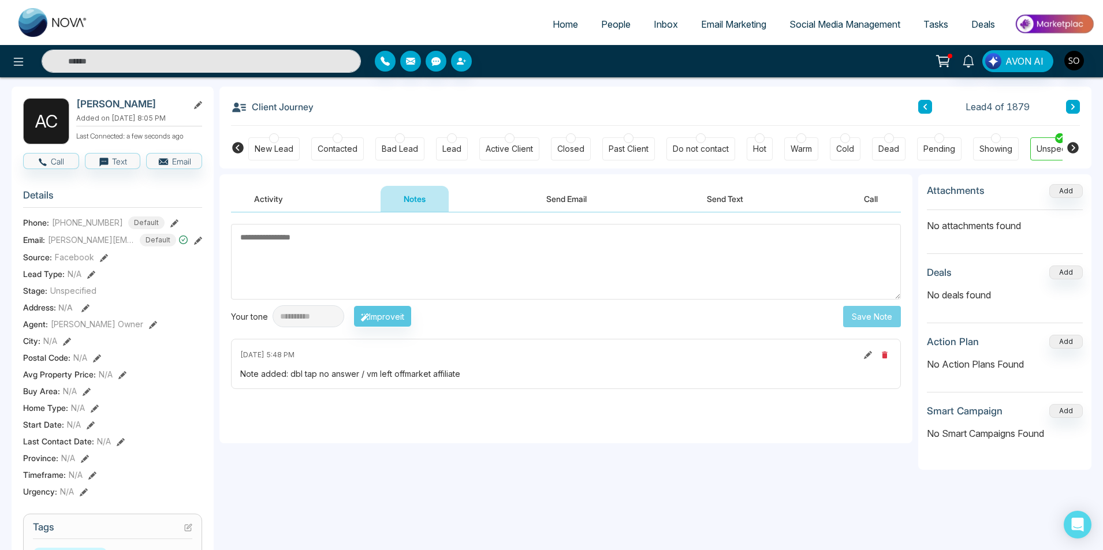
scroll to position [0, 0]
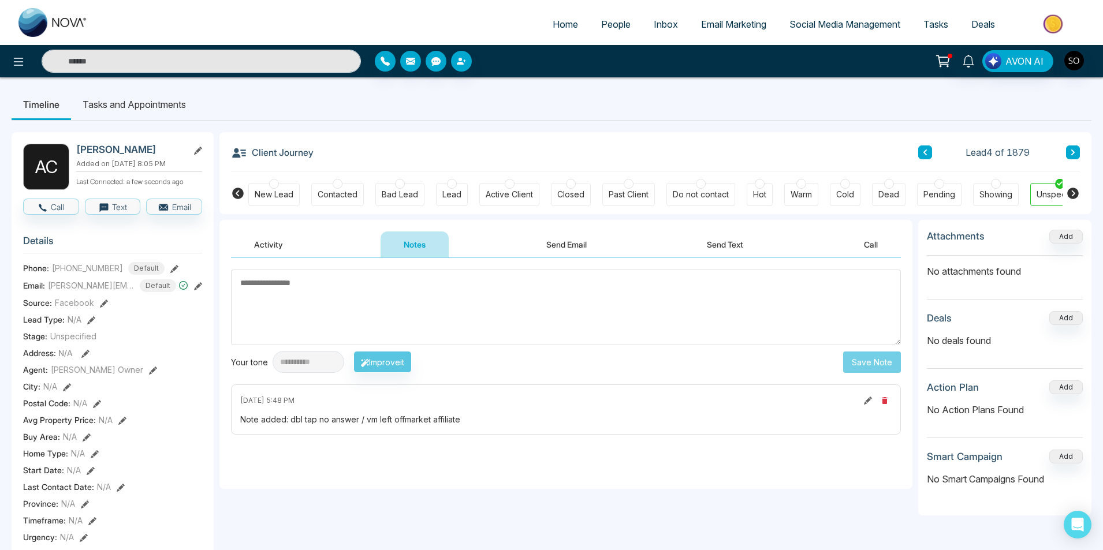
click at [924, 150] on icon at bounding box center [925, 152] width 6 height 7
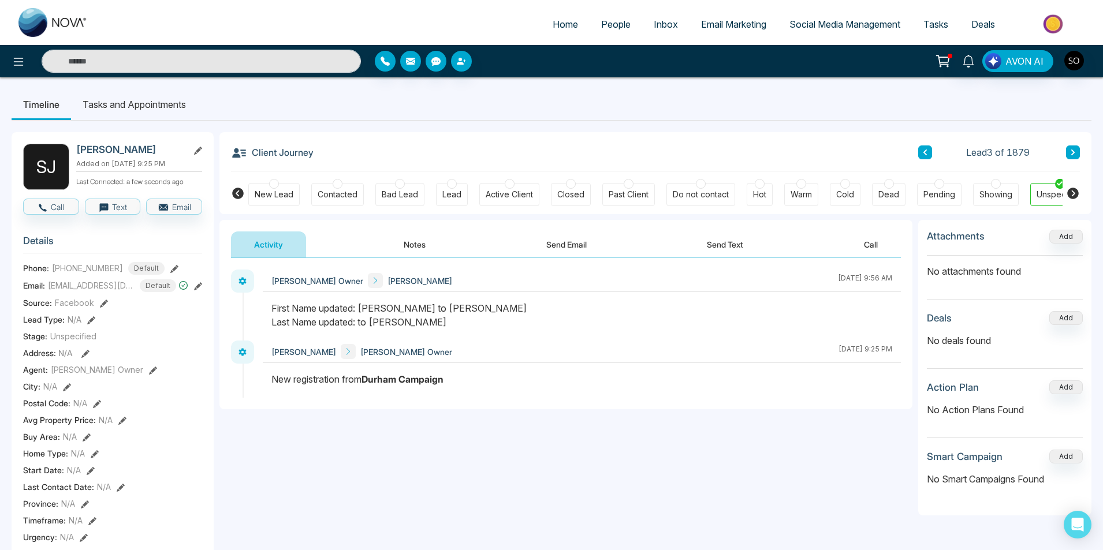
click at [376, 144] on div "Client Journey Lead 3 of 1879" at bounding box center [655, 151] width 849 height 39
click at [394, 240] on button "Notes" at bounding box center [414, 245] width 68 height 26
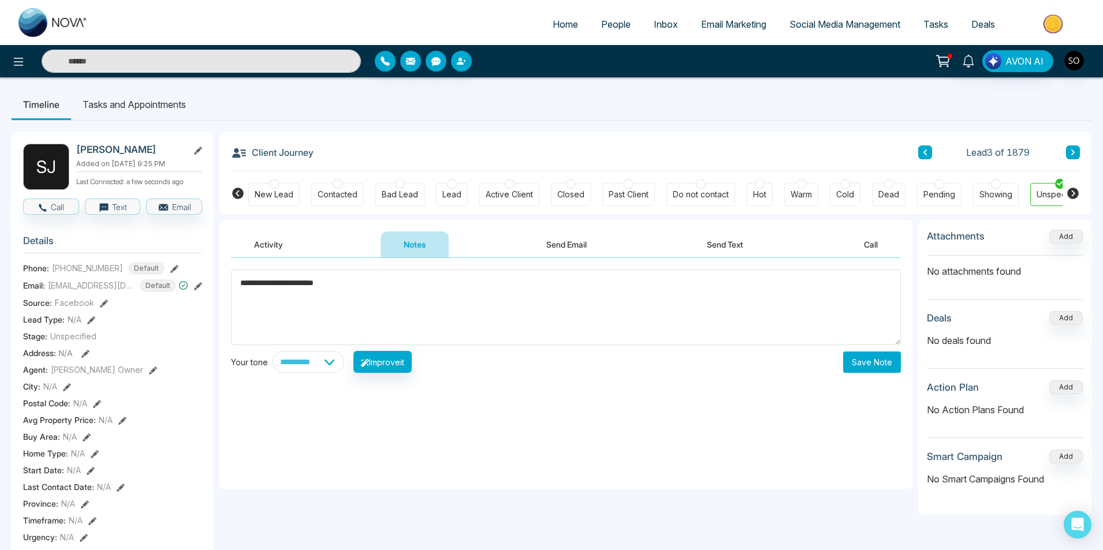
type textarea "**********"
click at [880, 361] on button "Save Note" at bounding box center [872, 362] width 58 height 21
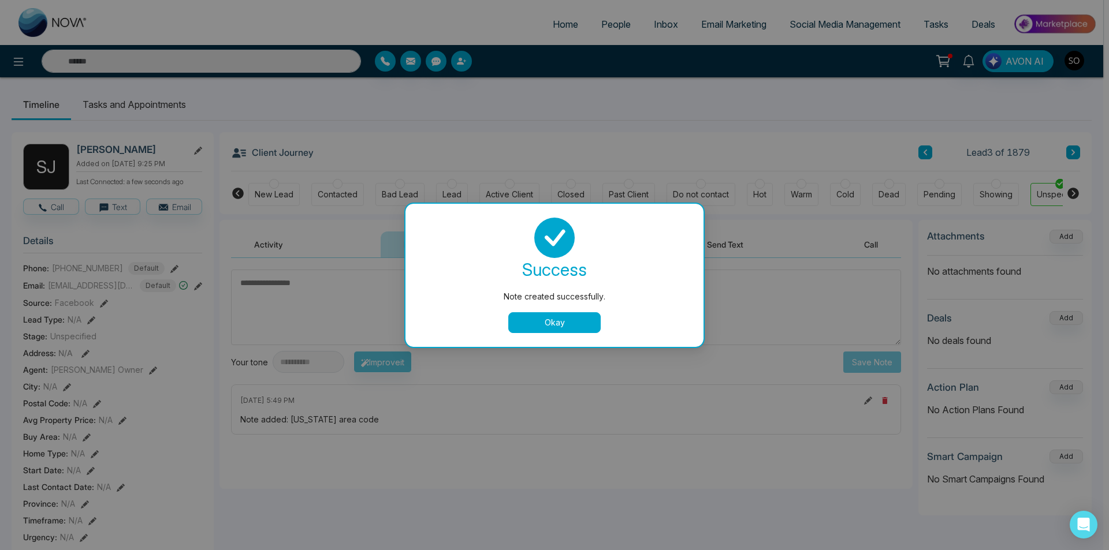
click at [553, 326] on button "Okay" at bounding box center [554, 322] width 92 height 21
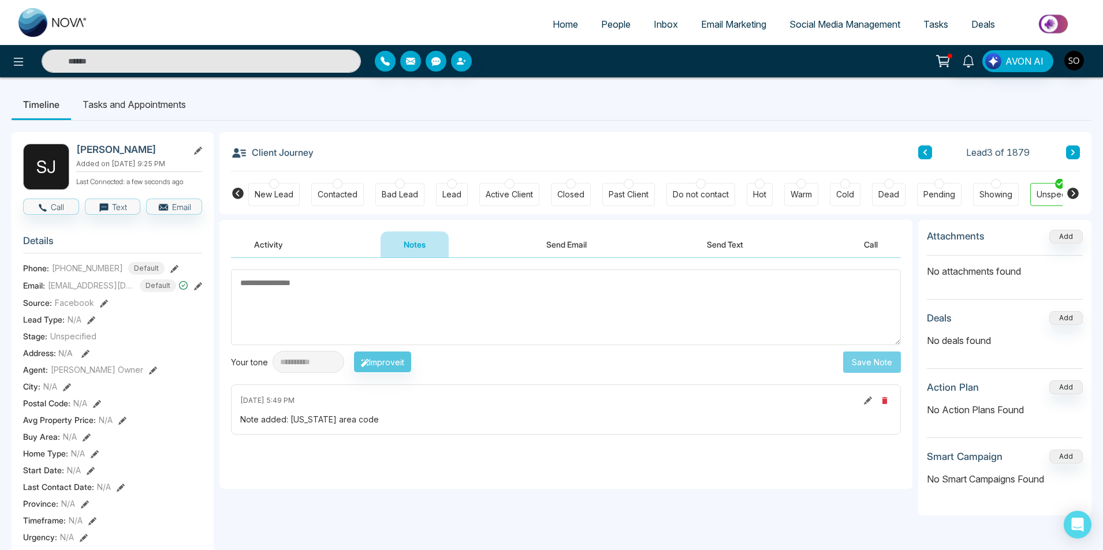
click at [929, 149] on button at bounding box center [925, 152] width 14 height 14
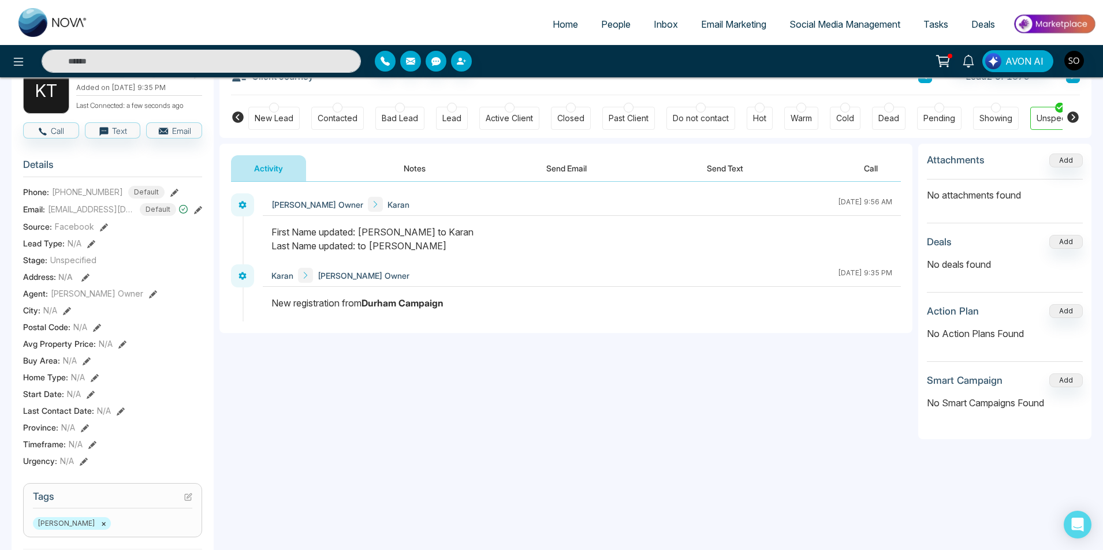
scroll to position [77, 0]
click at [423, 169] on button "Notes" at bounding box center [414, 168] width 68 height 26
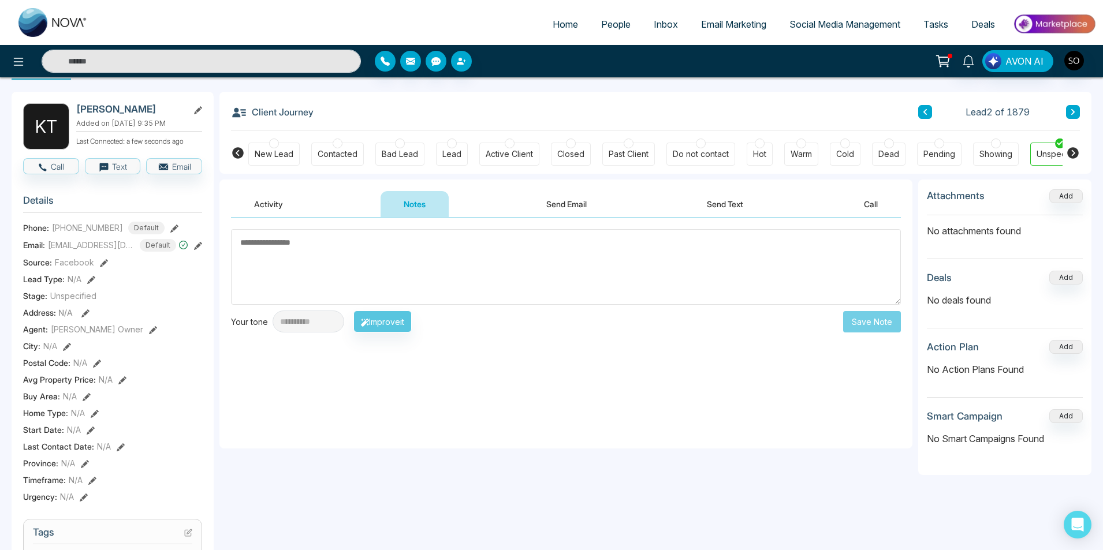
scroll to position [39, 0]
click at [303, 275] on textarea at bounding box center [566, 269] width 670 height 76
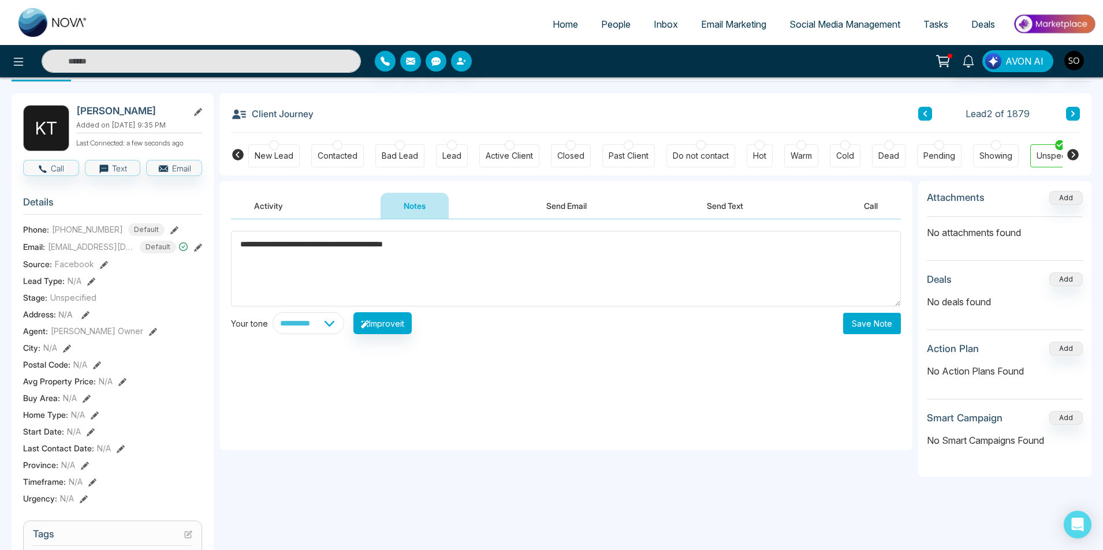
type textarea "**********"
click at [864, 322] on button "Save Note" at bounding box center [872, 323] width 58 height 21
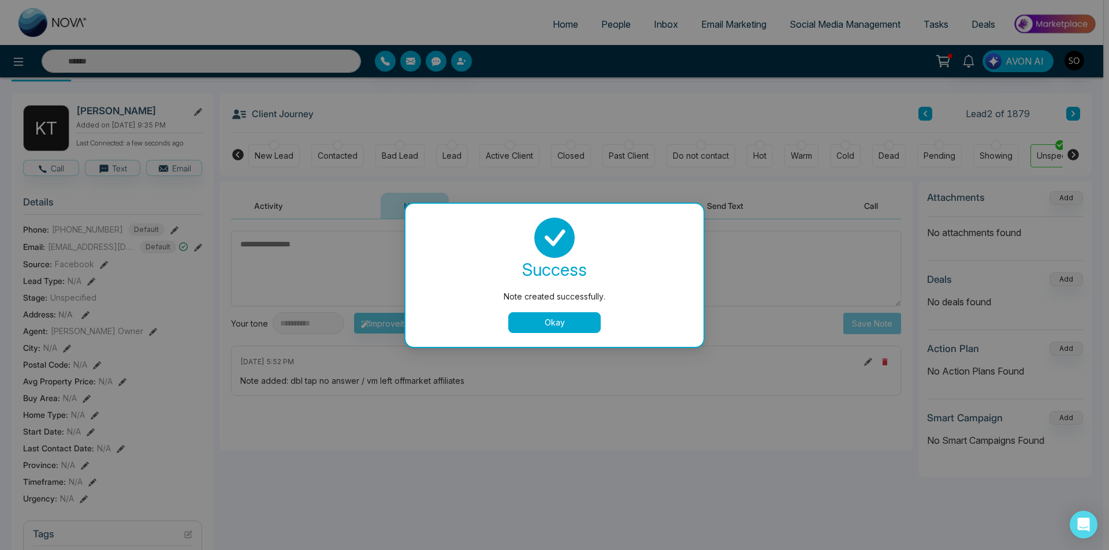
drag, startPoint x: 550, startPoint y: 323, endPoint x: 958, endPoint y: 249, distance: 414.3
click at [552, 322] on button "Okay" at bounding box center [554, 322] width 92 height 21
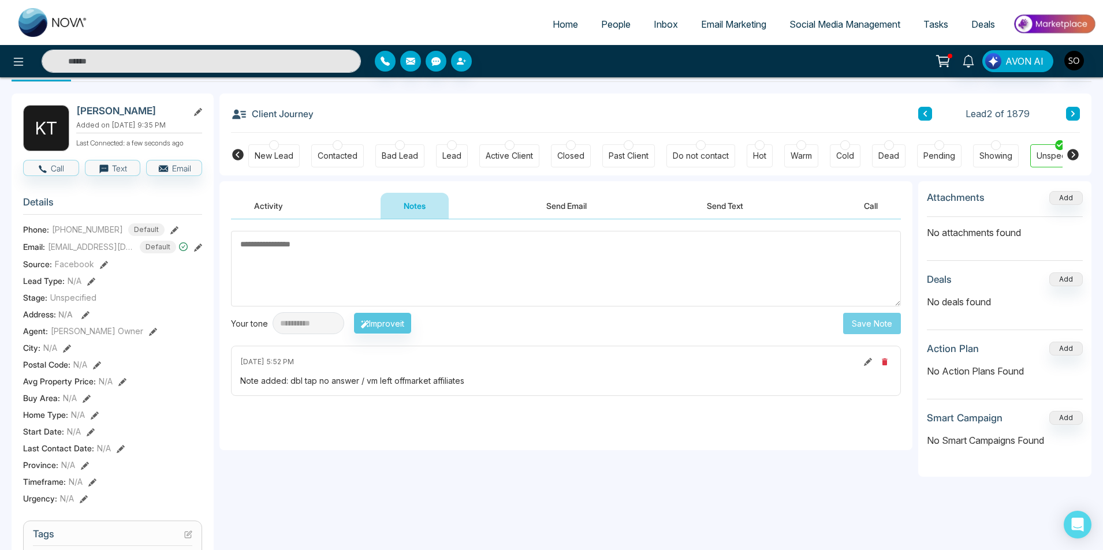
click at [922, 113] on icon at bounding box center [925, 113] width 6 height 7
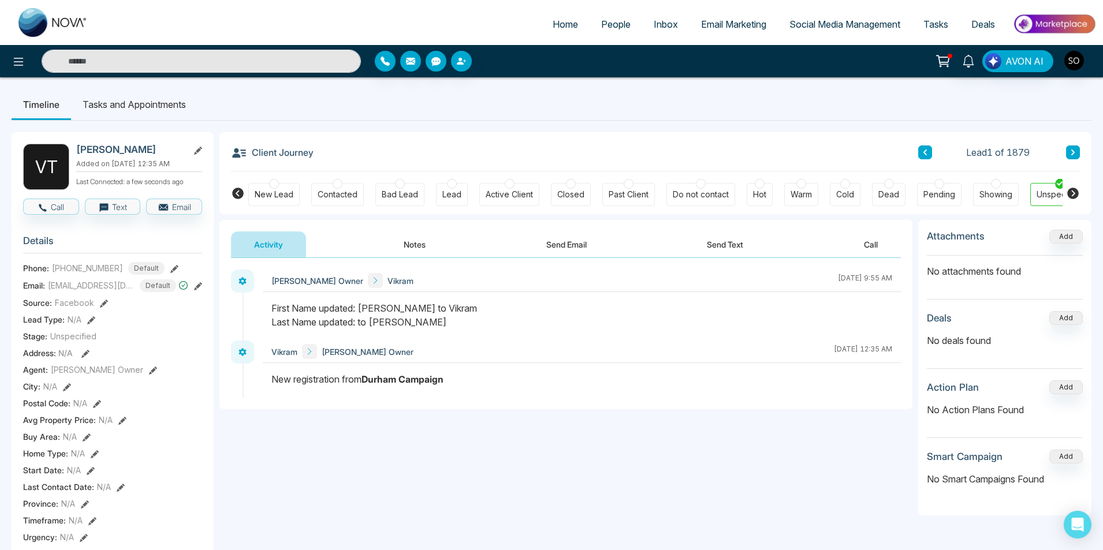
click at [417, 246] on button "Notes" at bounding box center [414, 245] width 68 height 26
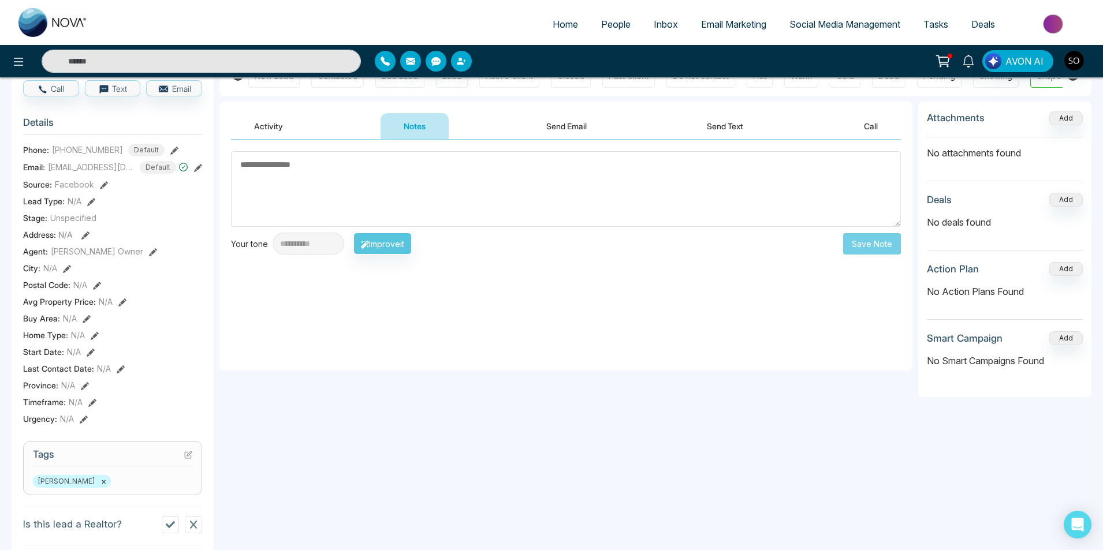
scroll to position [77, 0]
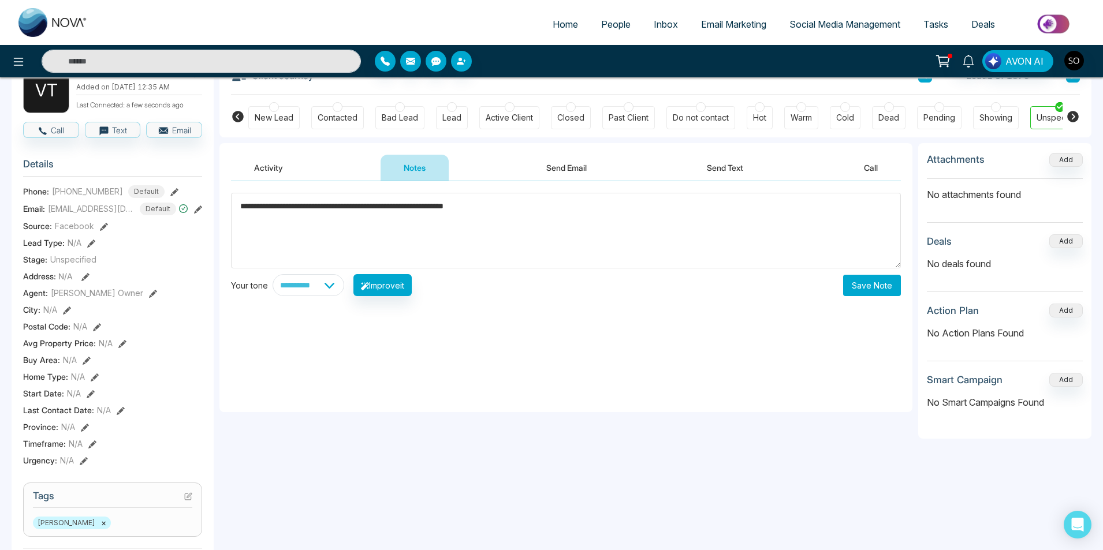
type textarea "**********"
click at [869, 282] on button "Save Note" at bounding box center [872, 285] width 58 height 21
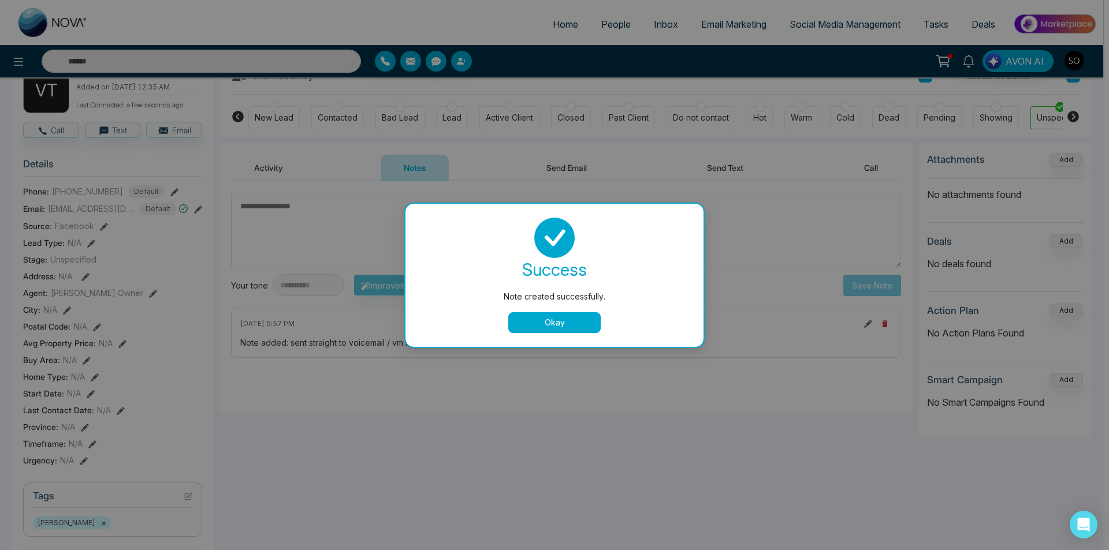
click at [576, 315] on button "Okay" at bounding box center [554, 322] width 92 height 21
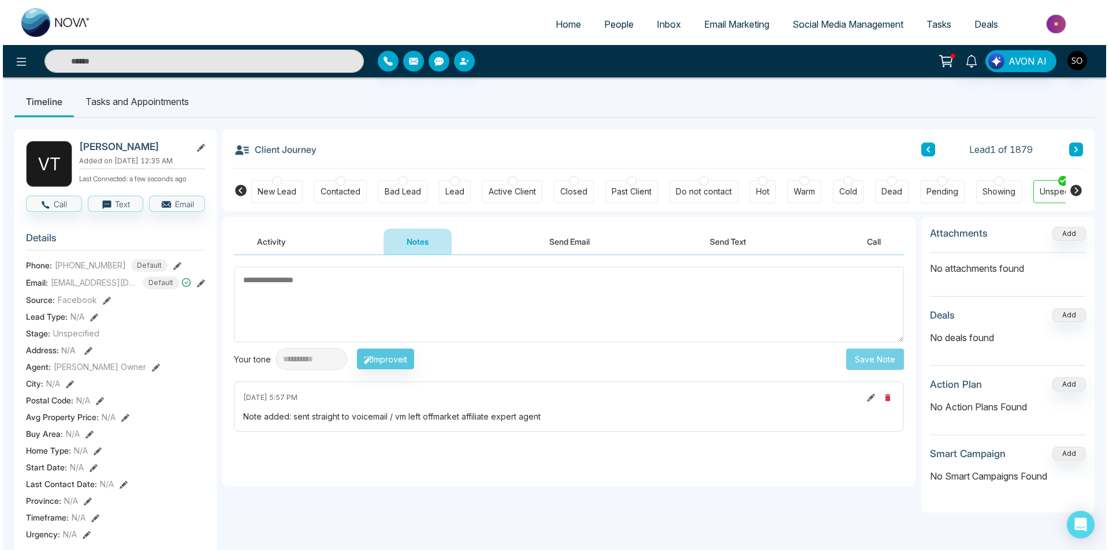
scroll to position [0, 0]
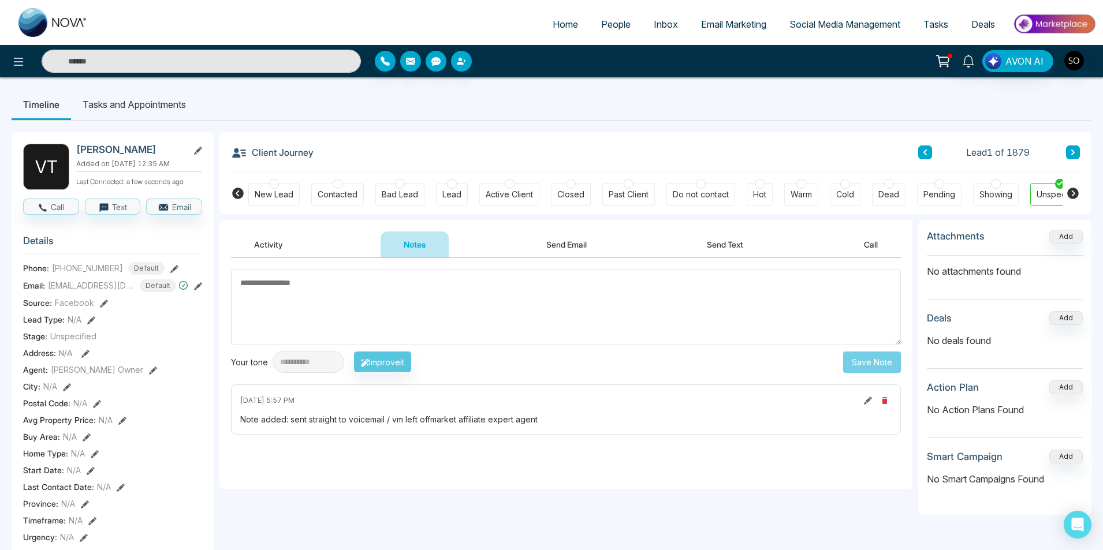
click at [613, 23] on span "People" at bounding box center [615, 24] width 29 height 12
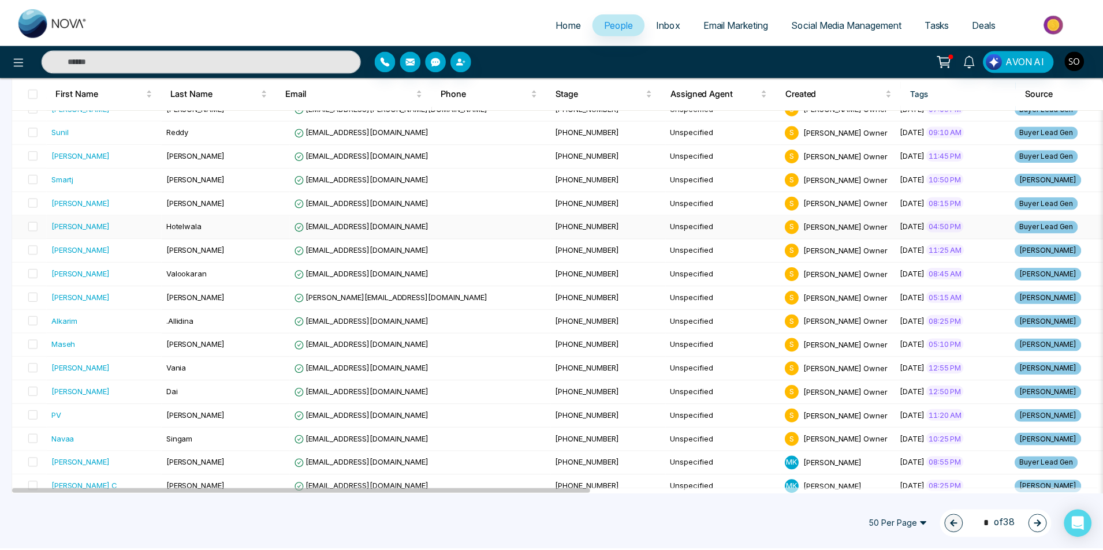
scroll to position [423, 0]
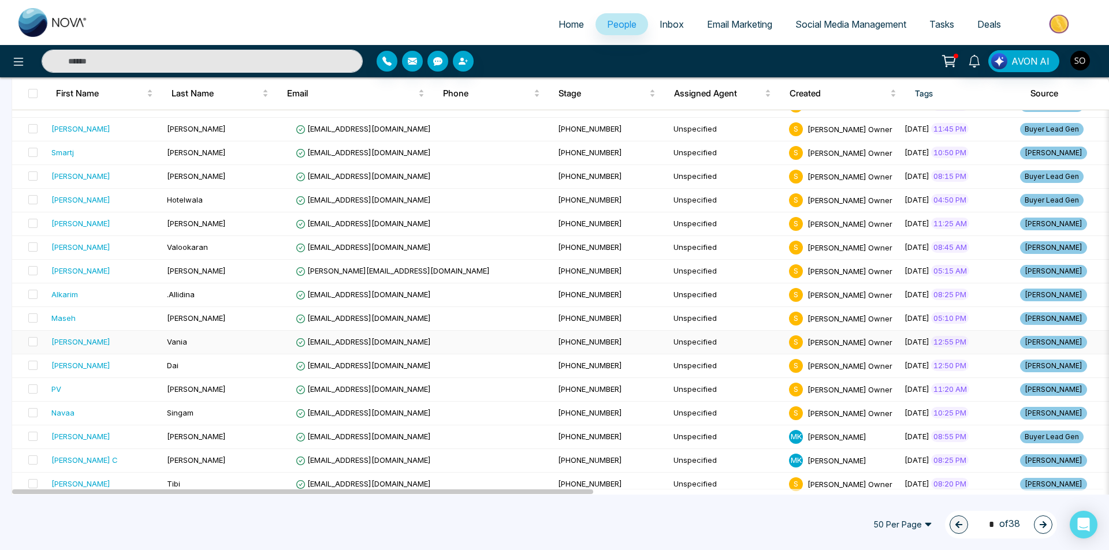
click at [74, 339] on div "[PERSON_NAME]" at bounding box center [80, 342] width 59 height 12
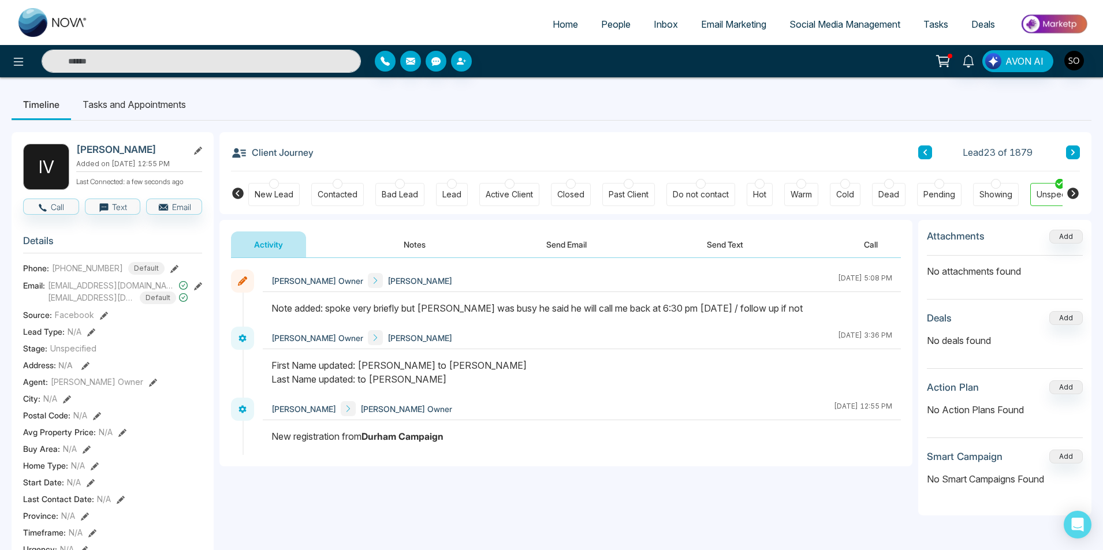
click at [214, 69] on input "text" at bounding box center [201, 61] width 319 height 23
type input "*"
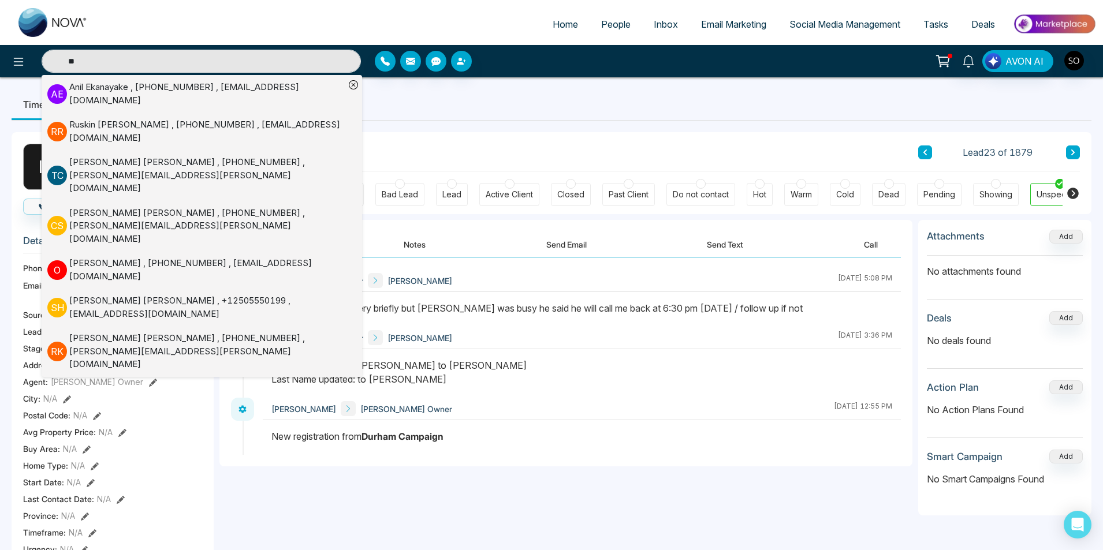
type input "*"
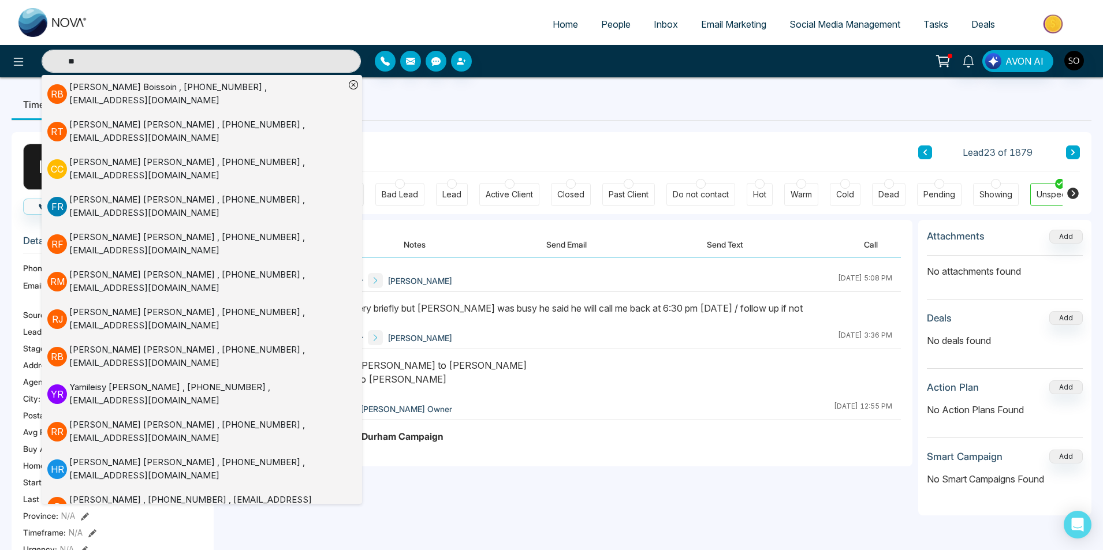
type input "*"
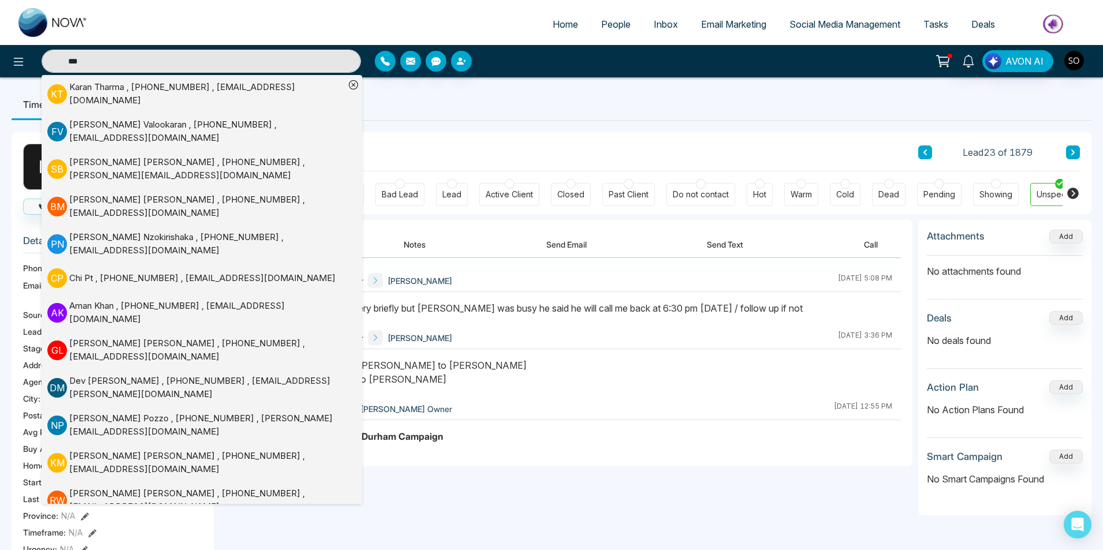
type input "***"
click at [200, 88] on div "[PERSON_NAME] , [PHONE_NUMBER] , [EMAIL_ADDRESS][DOMAIN_NAME]" at bounding box center [206, 94] width 275 height 26
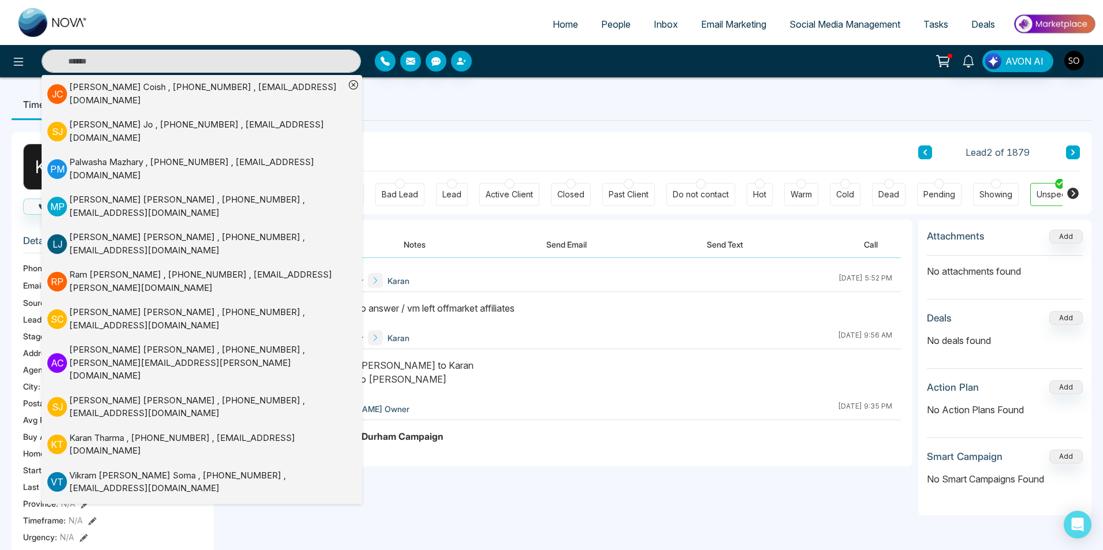
click at [517, 128] on div "[PERSON_NAME] [PERSON_NAME] Added on [DATE] 9:35 PM Last Connected: a few secon…" at bounding box center [552, 548] width 1080 height 854
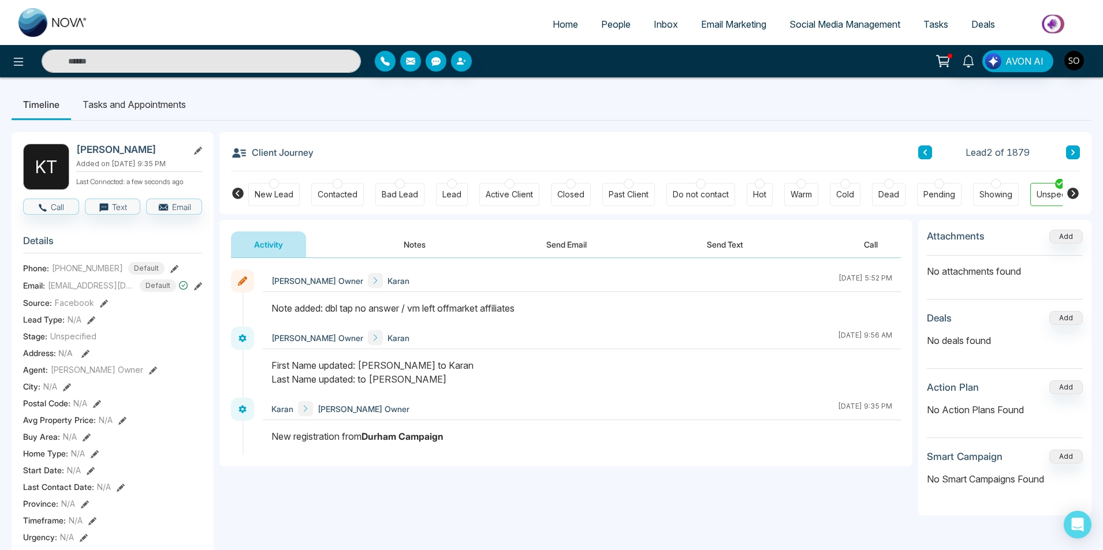
click at [406, 253] on button "Notes" at bounding box center [414, 245] width 68 height 26
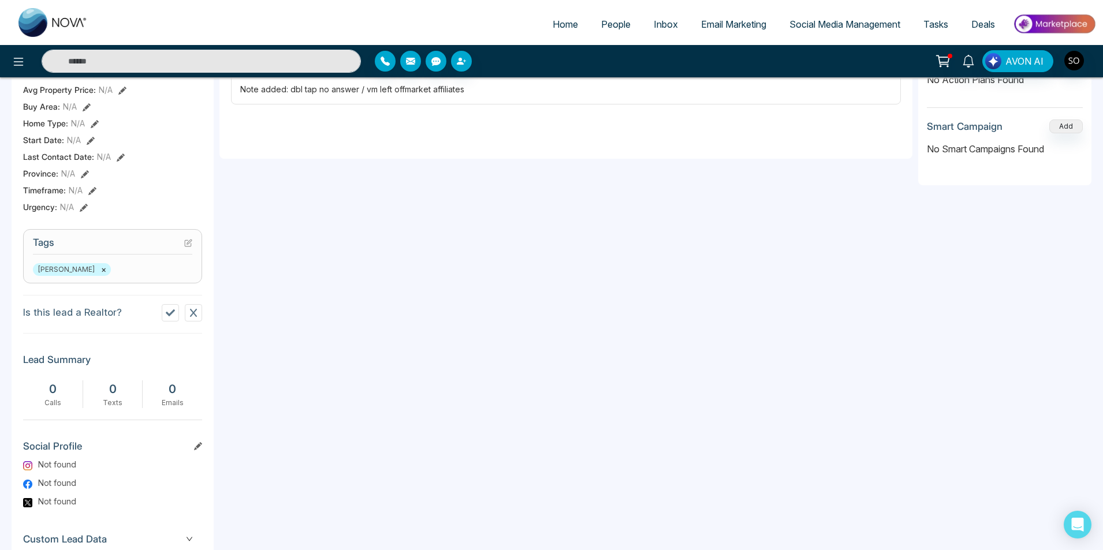
scroll to position [436, 0]
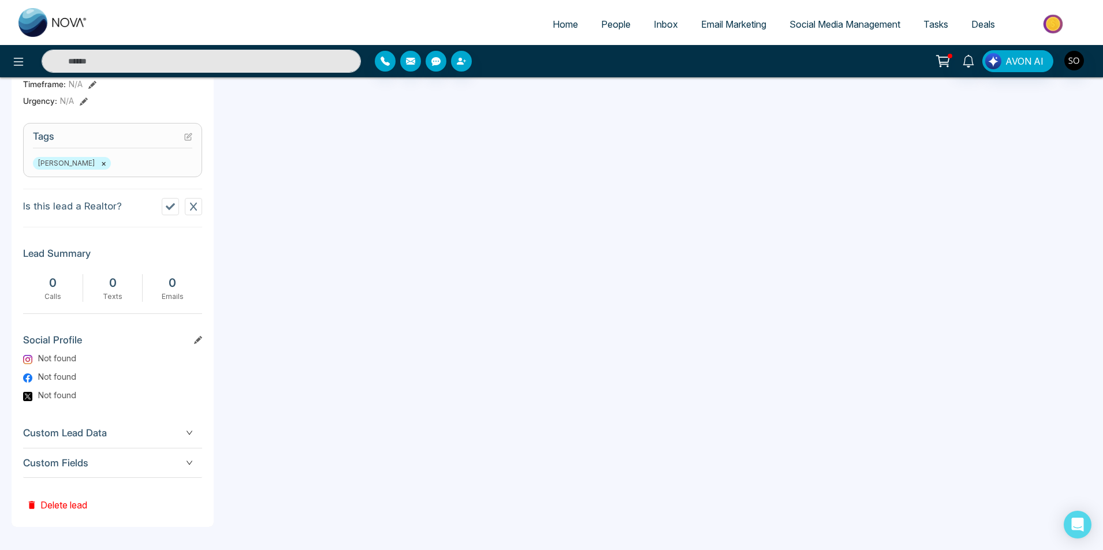
type textarea "**********"
click at [62, 505] on button "Delete lead" at bounding box center [57, 497] width 68 height 38
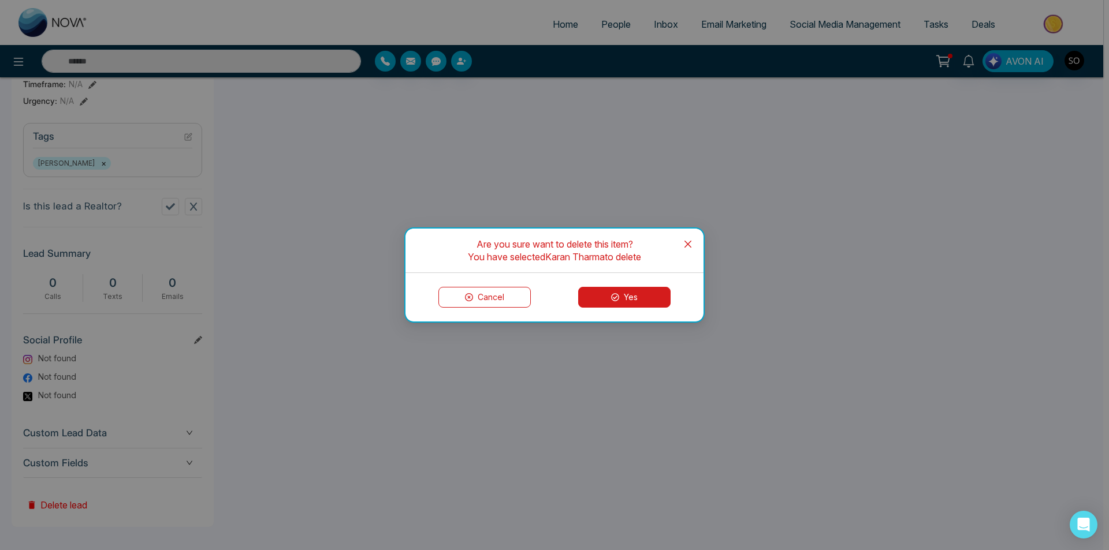
click at [648, 298] on button "Yes" at bounding box center [624, 297] width 92 height 21
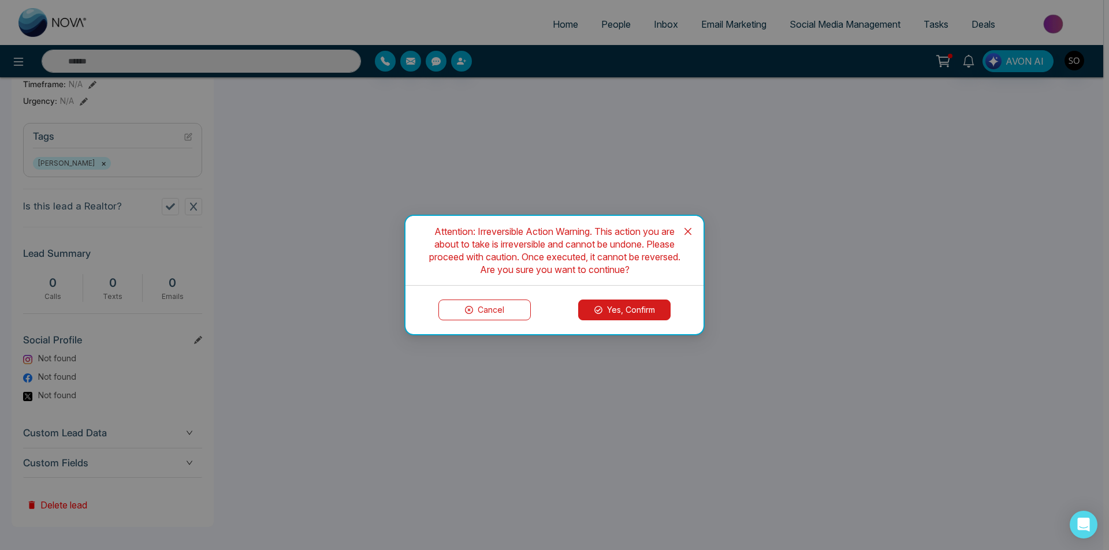
click at [643, 304] on button "Yes, Confirm" at bounding box center [624, 310] width 92 height 21
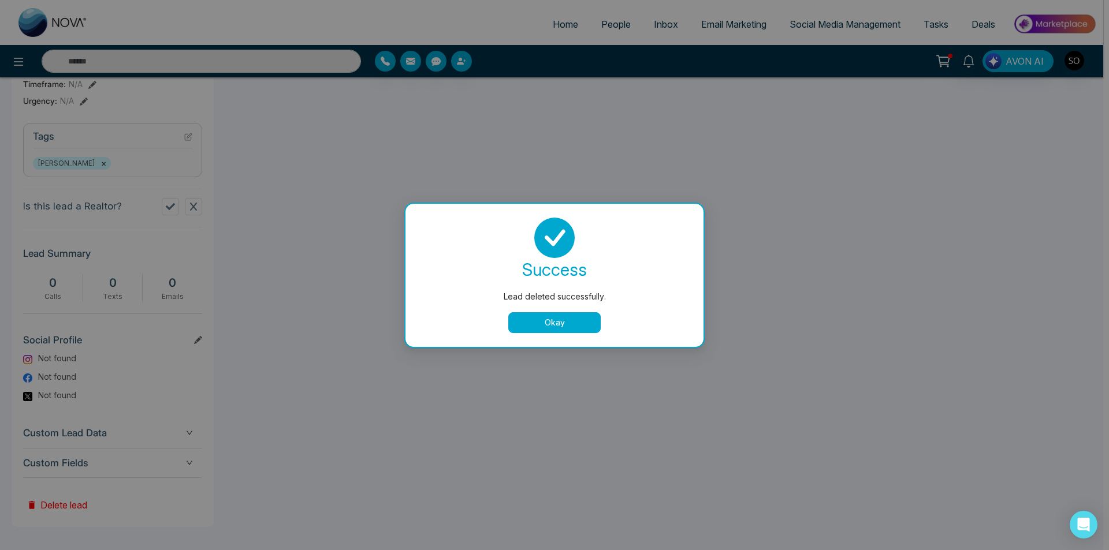
drag, startPoint x: 563, startPoint y: 334, endPoint x: 563, endPoint y: 323, distance: 11.0
click at [563, 333] on div "success Lead deleted successfully. Okay" at bounding box center [554, 275] width 298 height 143
click at [563, 323] on button "Okay" at bounding box center [554, 322] width 92 height 21
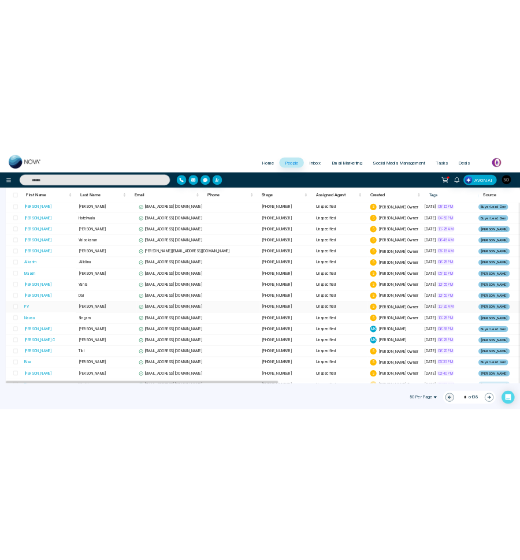
scroll to position [462, 0]
